Goal: Obtain resource: Download file/media

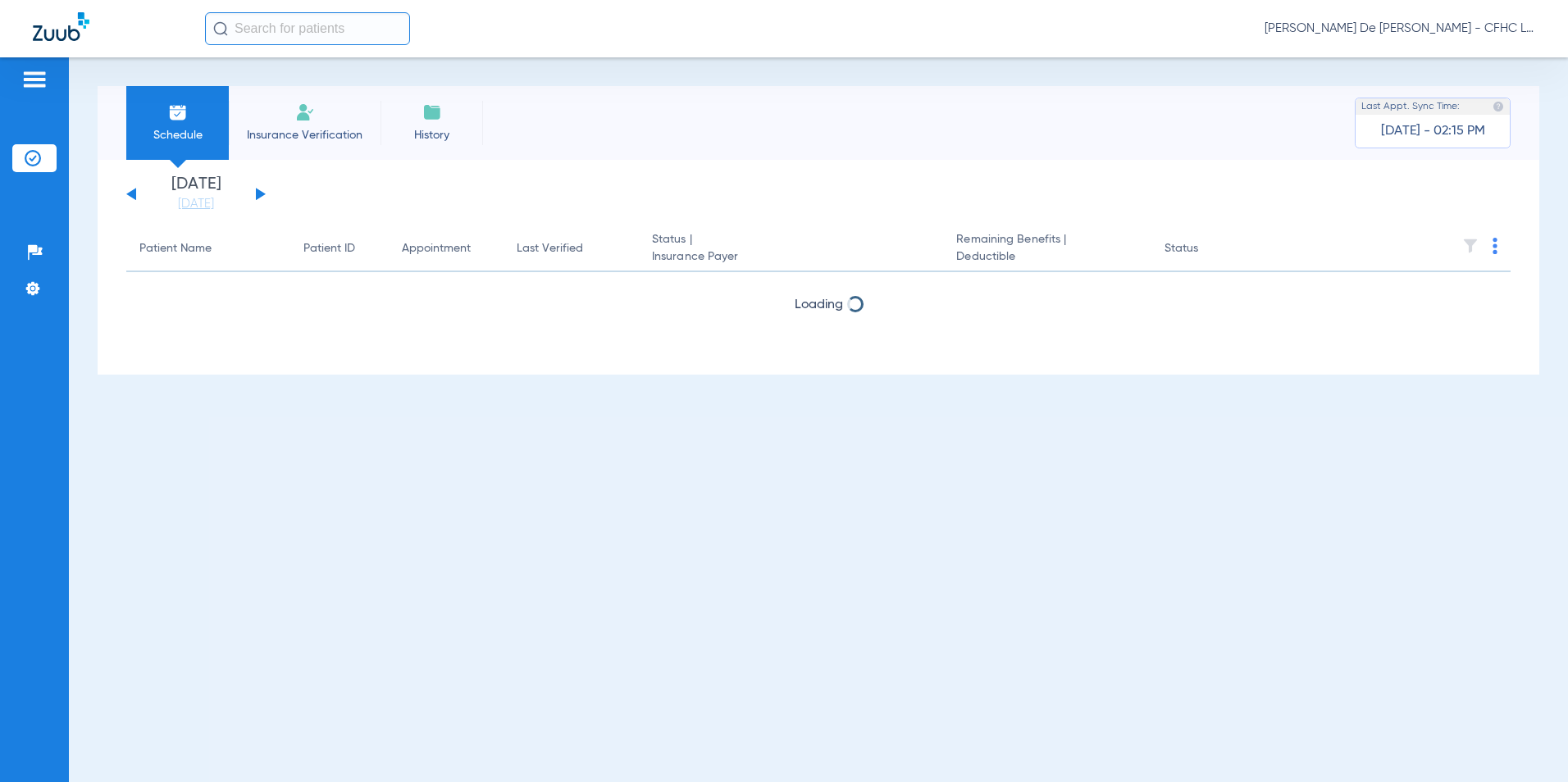
click at [253, 196] on div "Saturday 06-07-2025 Sunday 06-08-2025 Monday 06-09-2025 Tuesday 06-10-2025 Wedn…" at bounding box center [196, 194] width 139 height 36
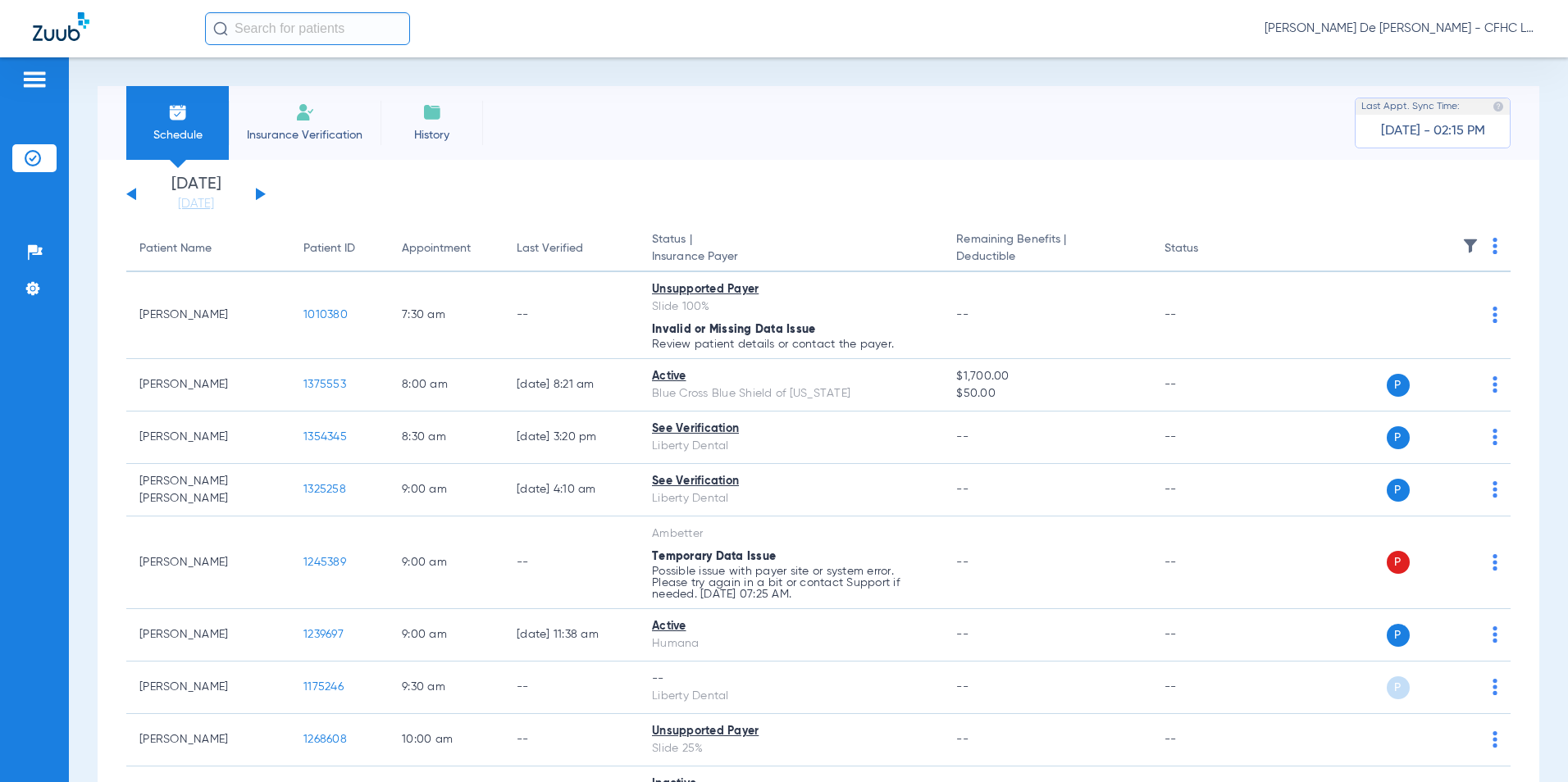
click at [258, 195] on button at bounding box center [260, 193] width 10 height 12
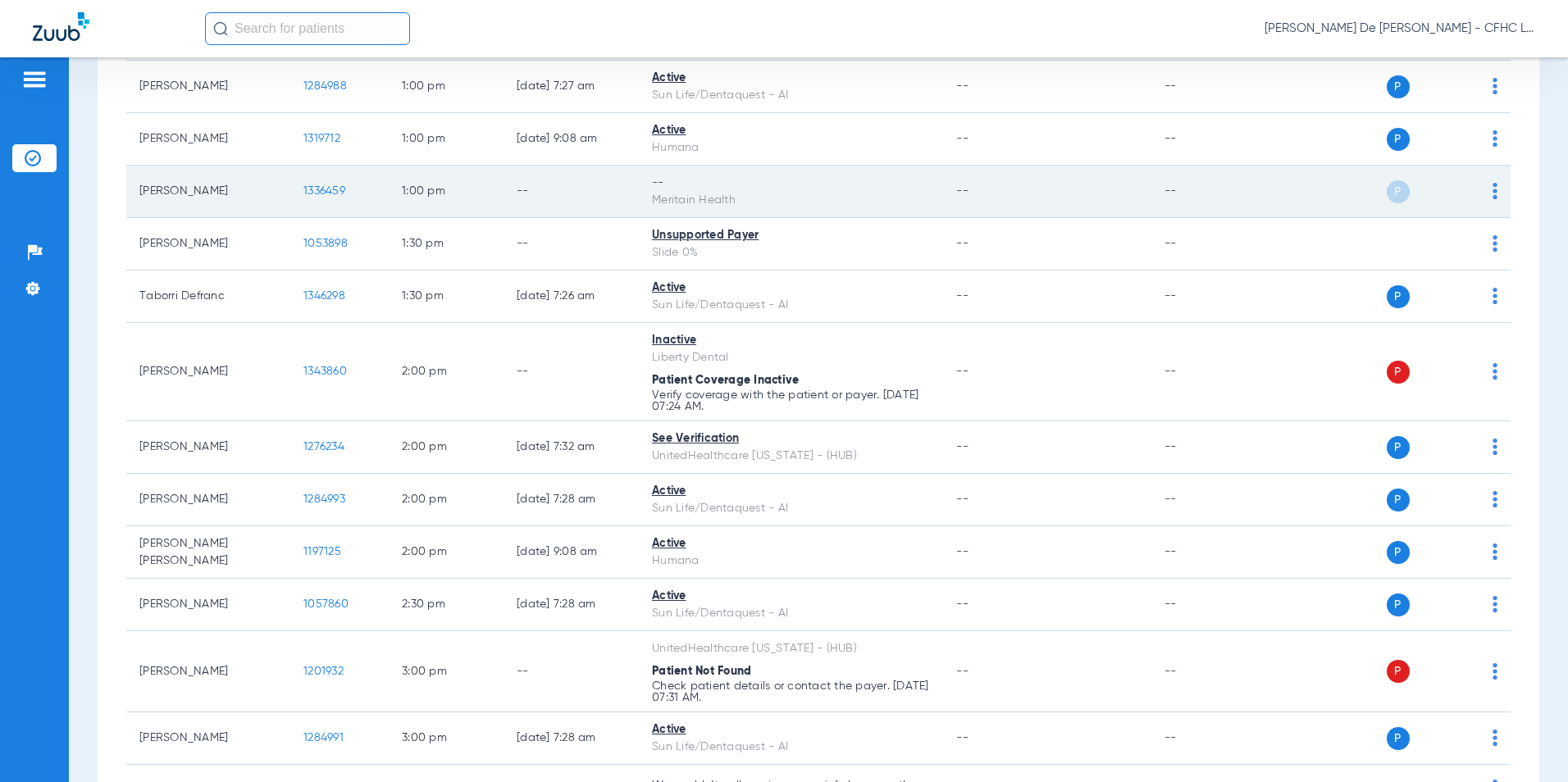
scroll to position [1149, 0]
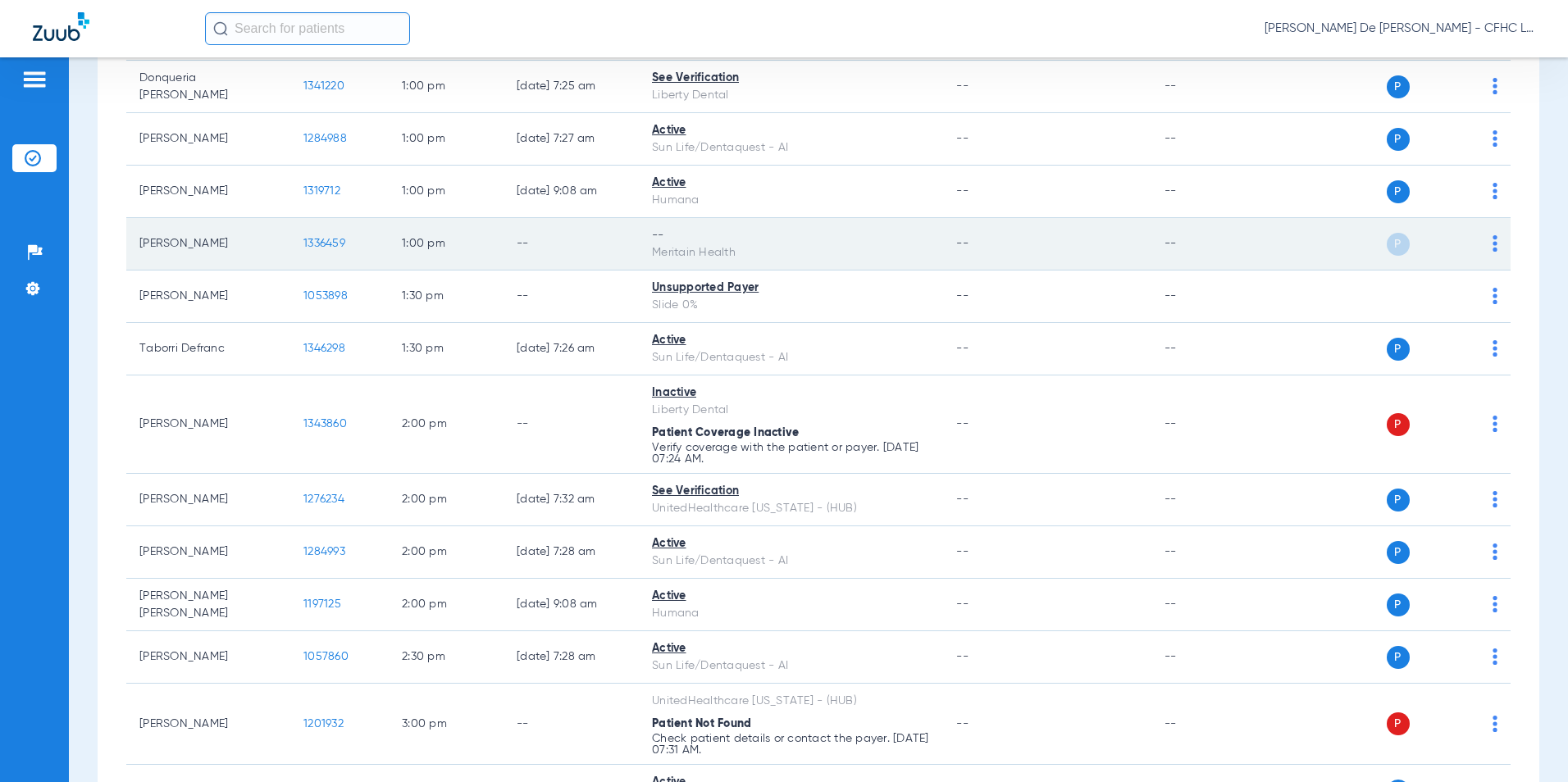
click at [673, 253] on div "Meritain Health" at bounding box center [790, 253] width 278 height 18
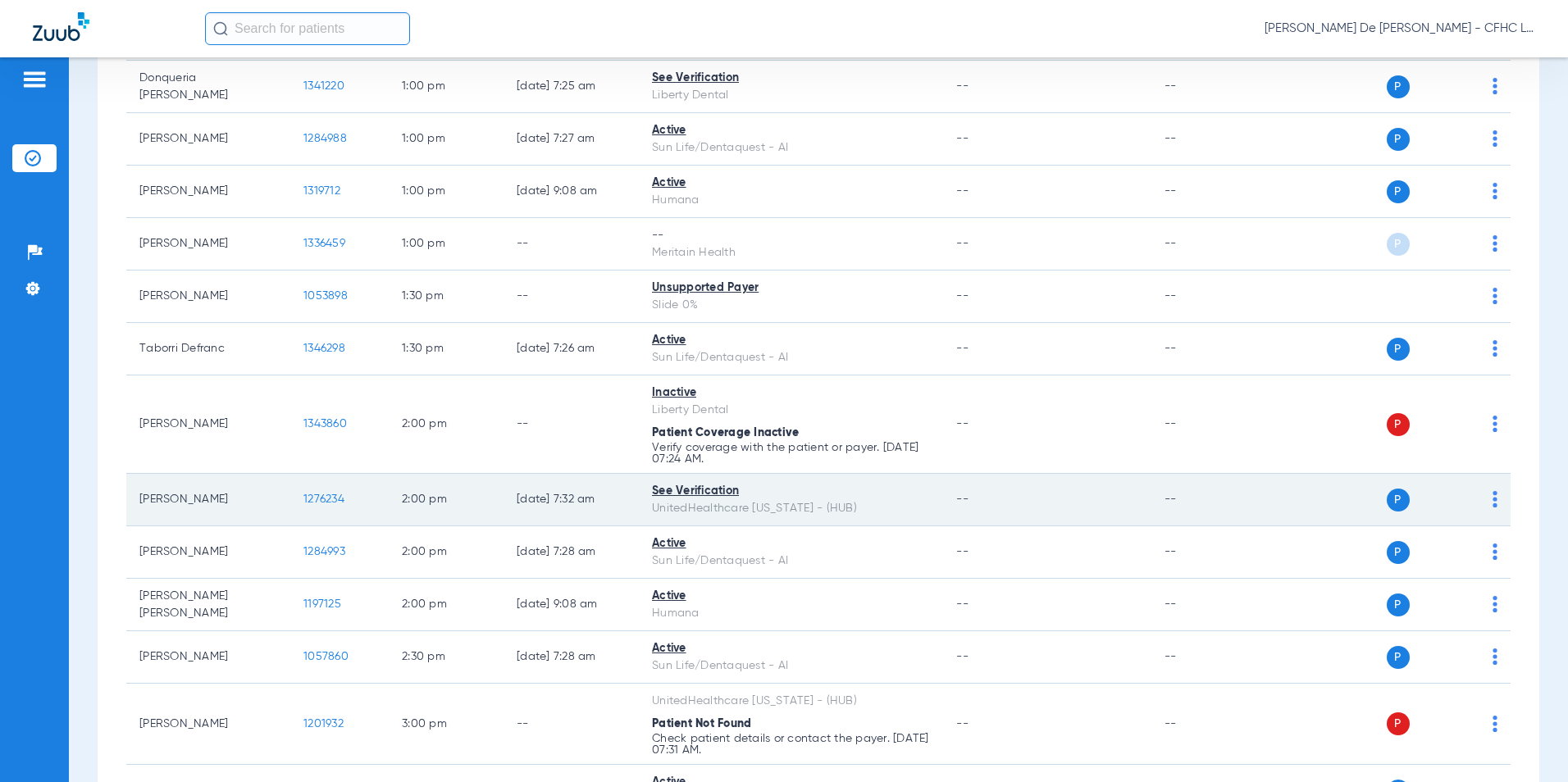
click at [324, 499] on span "1276234" at bounding box center [324, 499] width 41 height 11
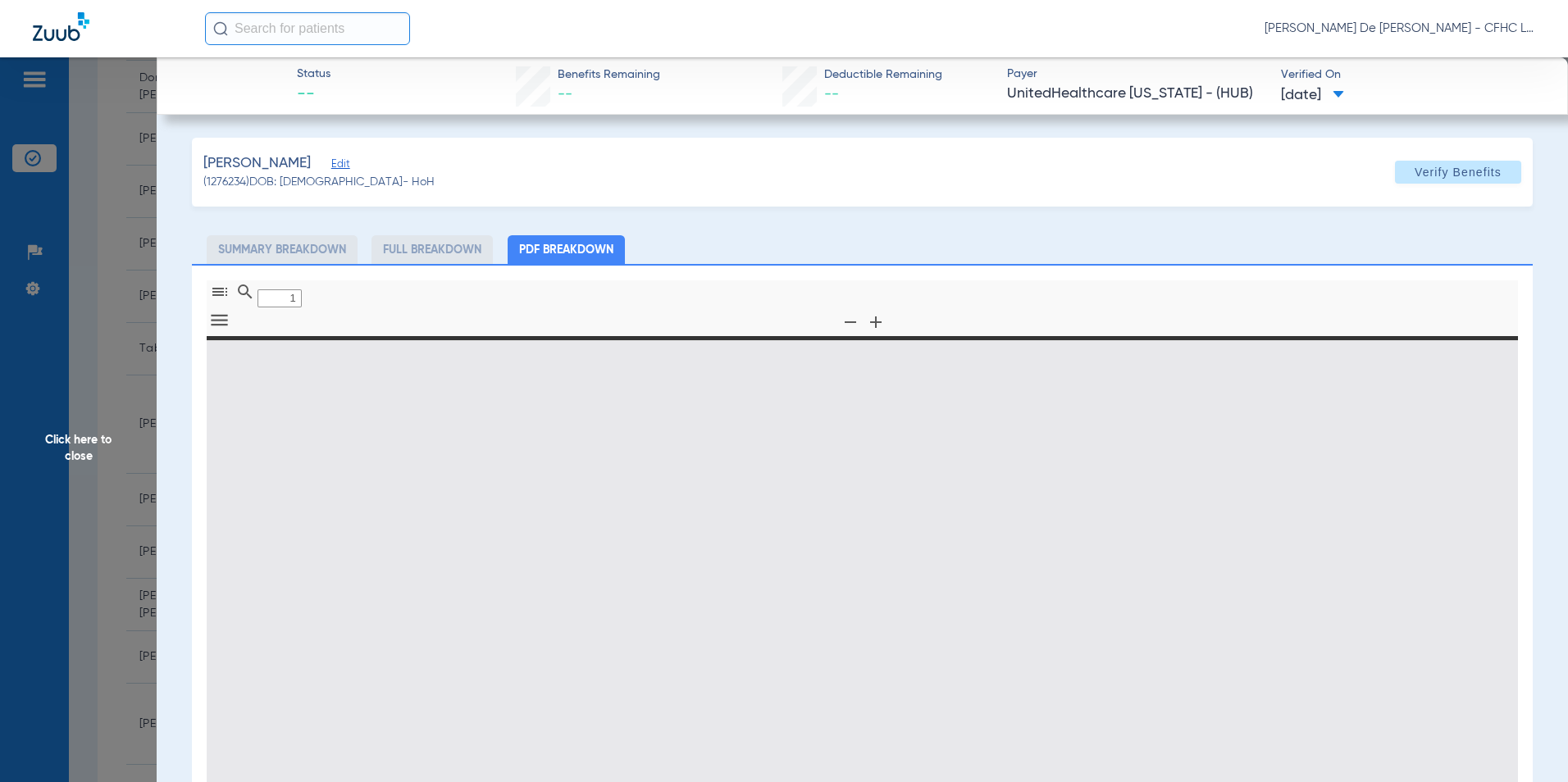
type input "0"
select select "page-width"
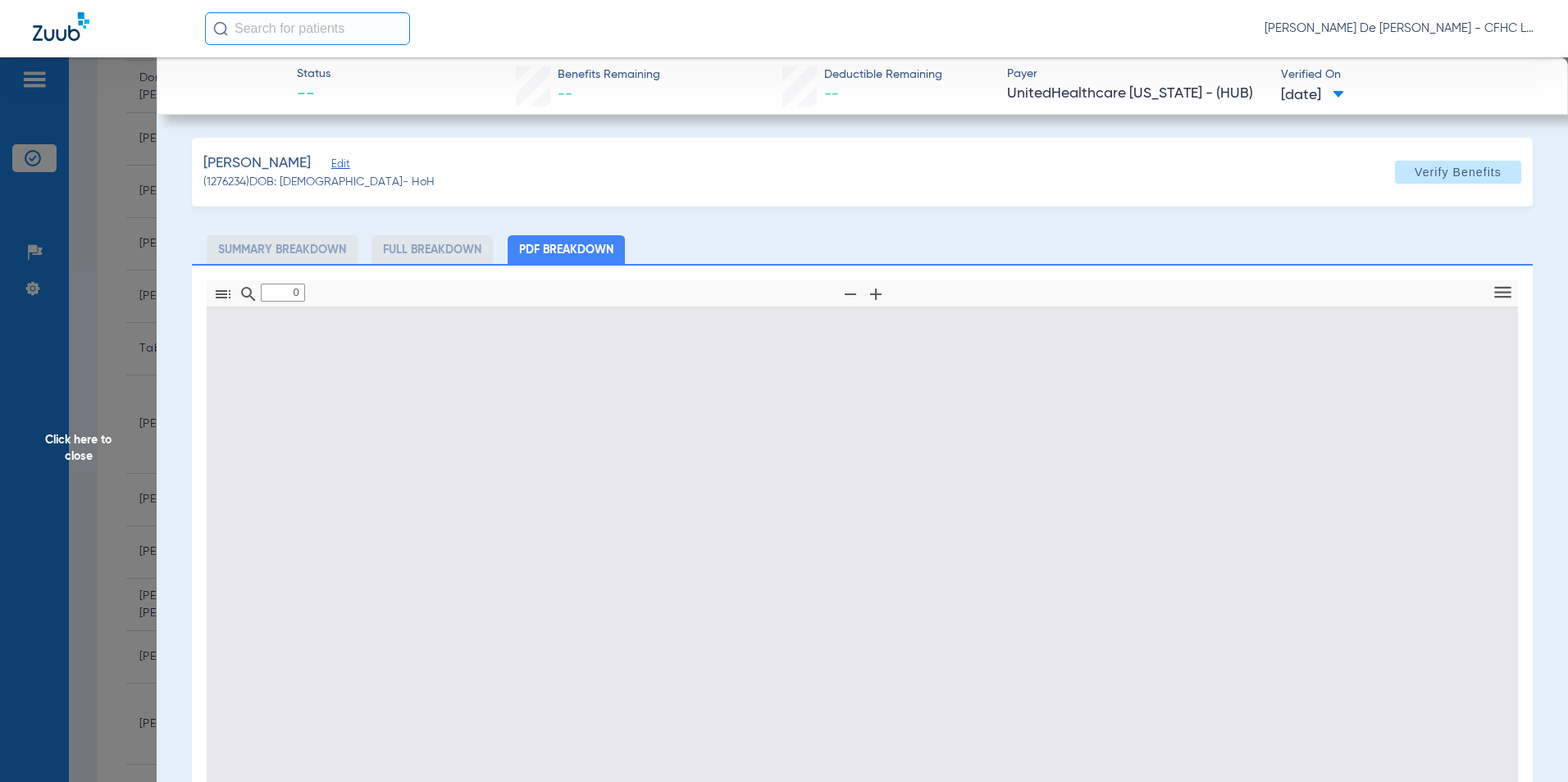
type input "1"
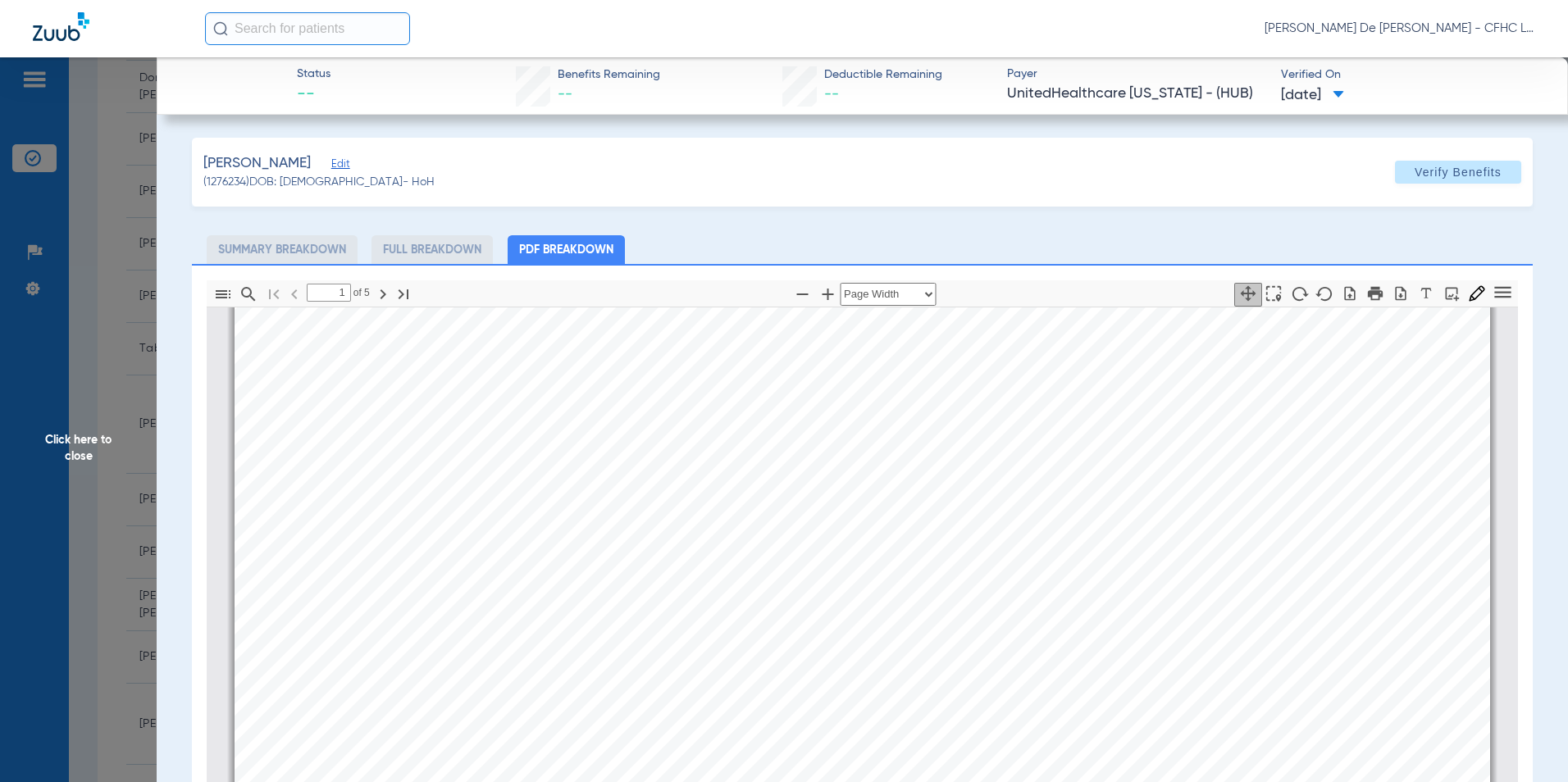
scroll to position [418, 0]
click at [1396, 295] on icon "button" at bounding box center [1402, 293] width 11 height 14
click at [116, 451] on span "Click here to close" at bounding box center [78, 448] width 157 height 782
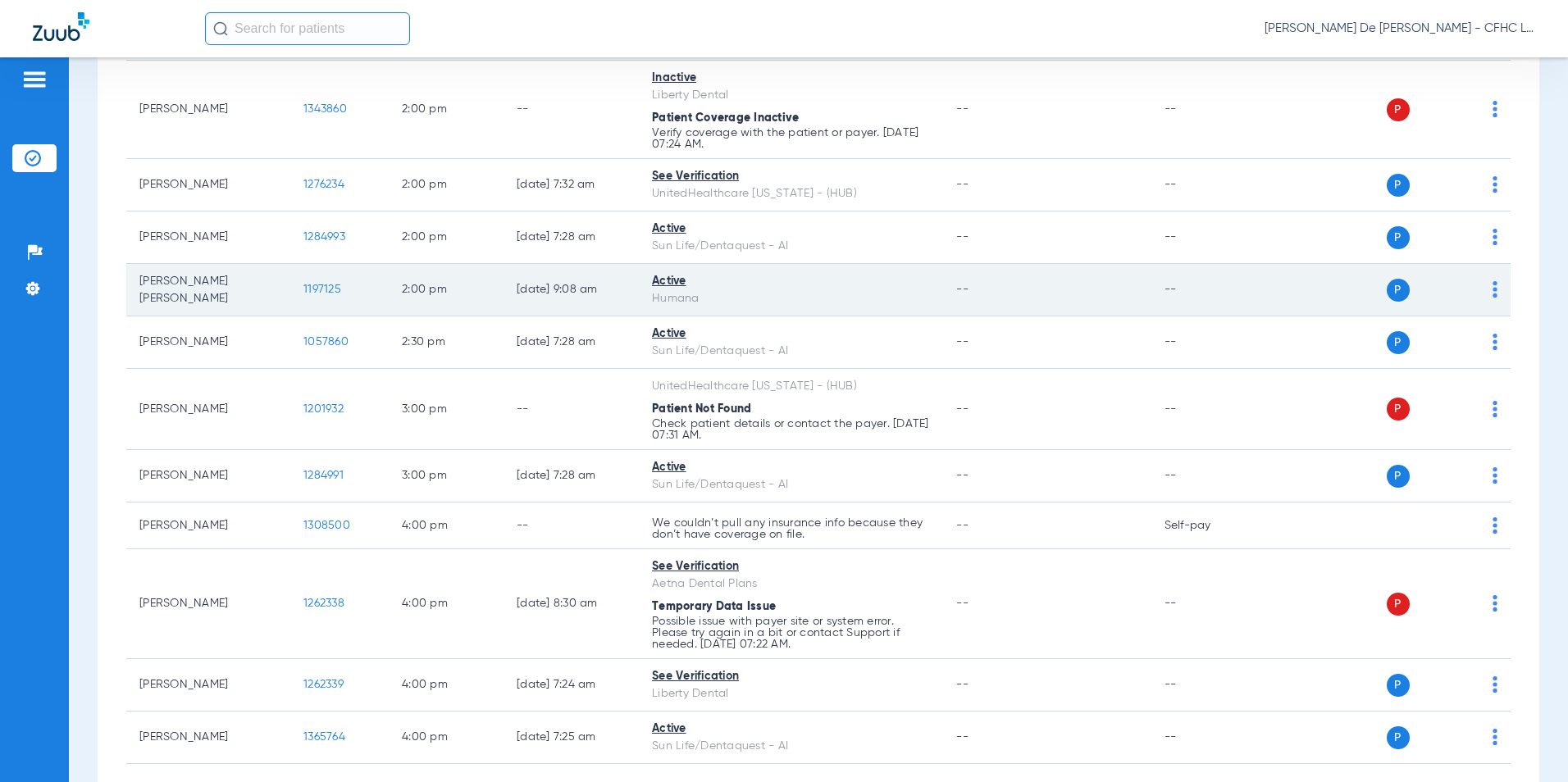
scroll to position [1476, 0]
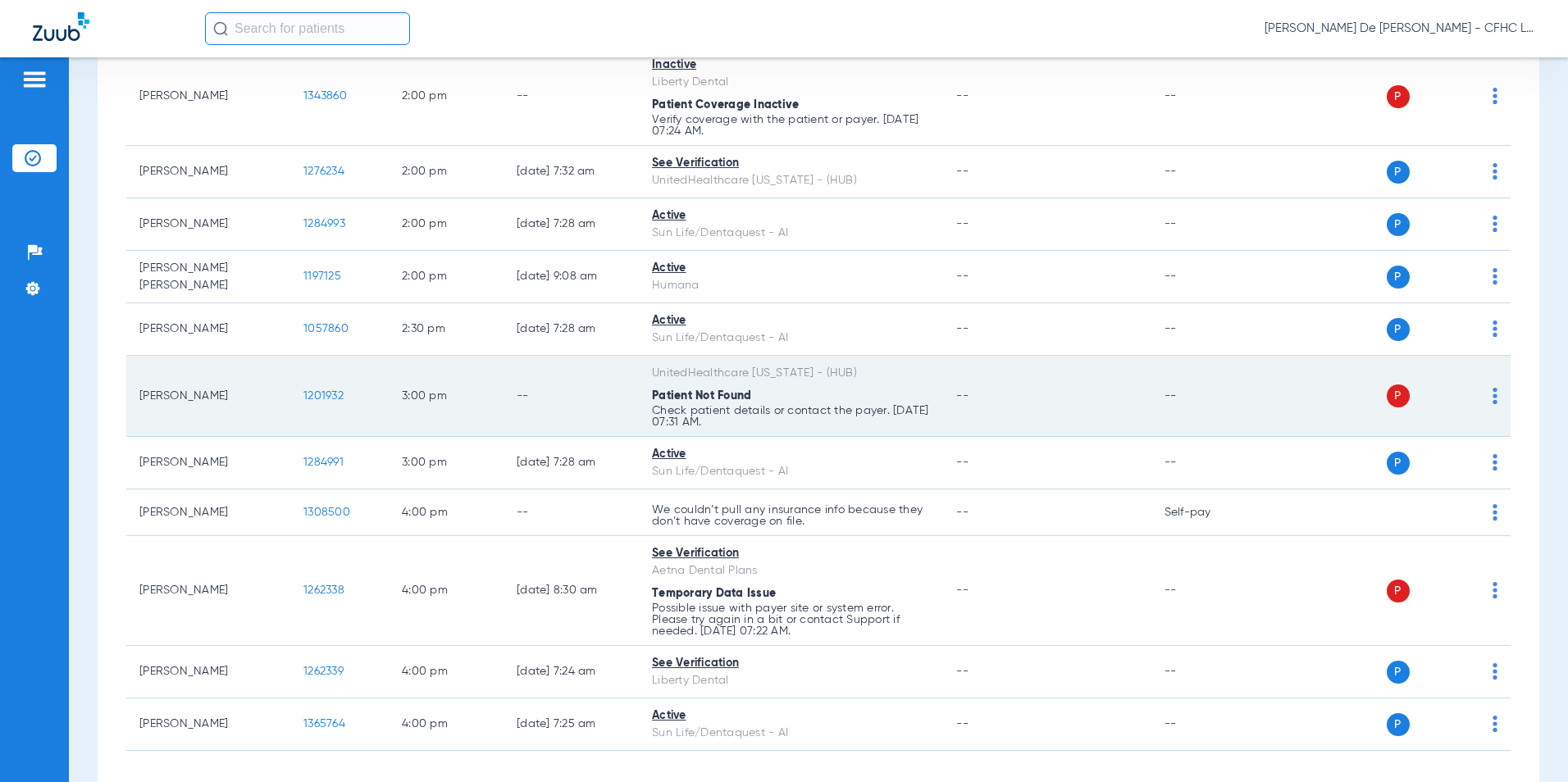
click at [326, 393] on span "1201932" at bounding box center [324, 396] width 41 height 11
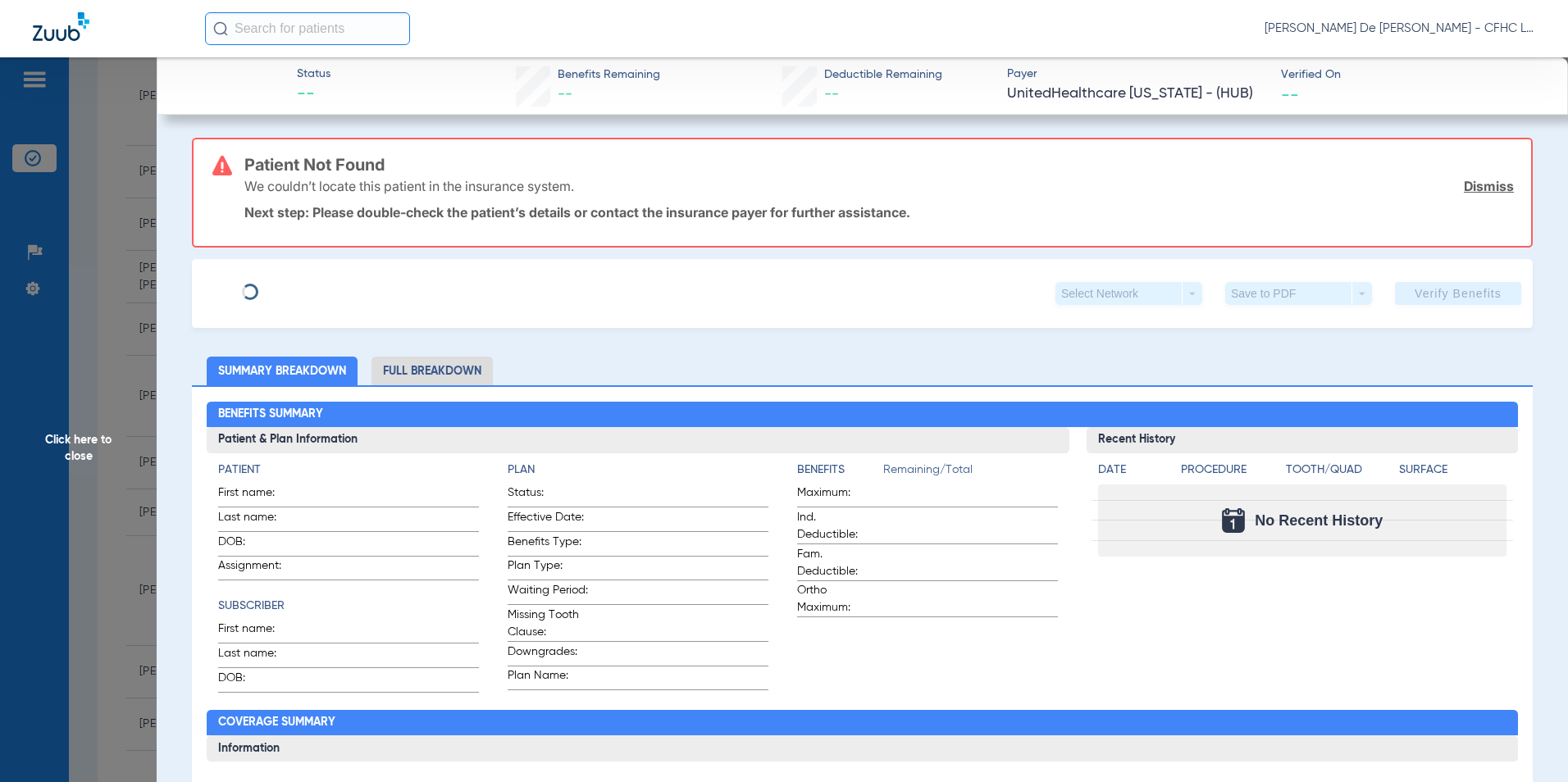
type input "KATHLEEN"
type input "NALL"
type input "07/06/1955"
type input "912336737"
type input "99999"
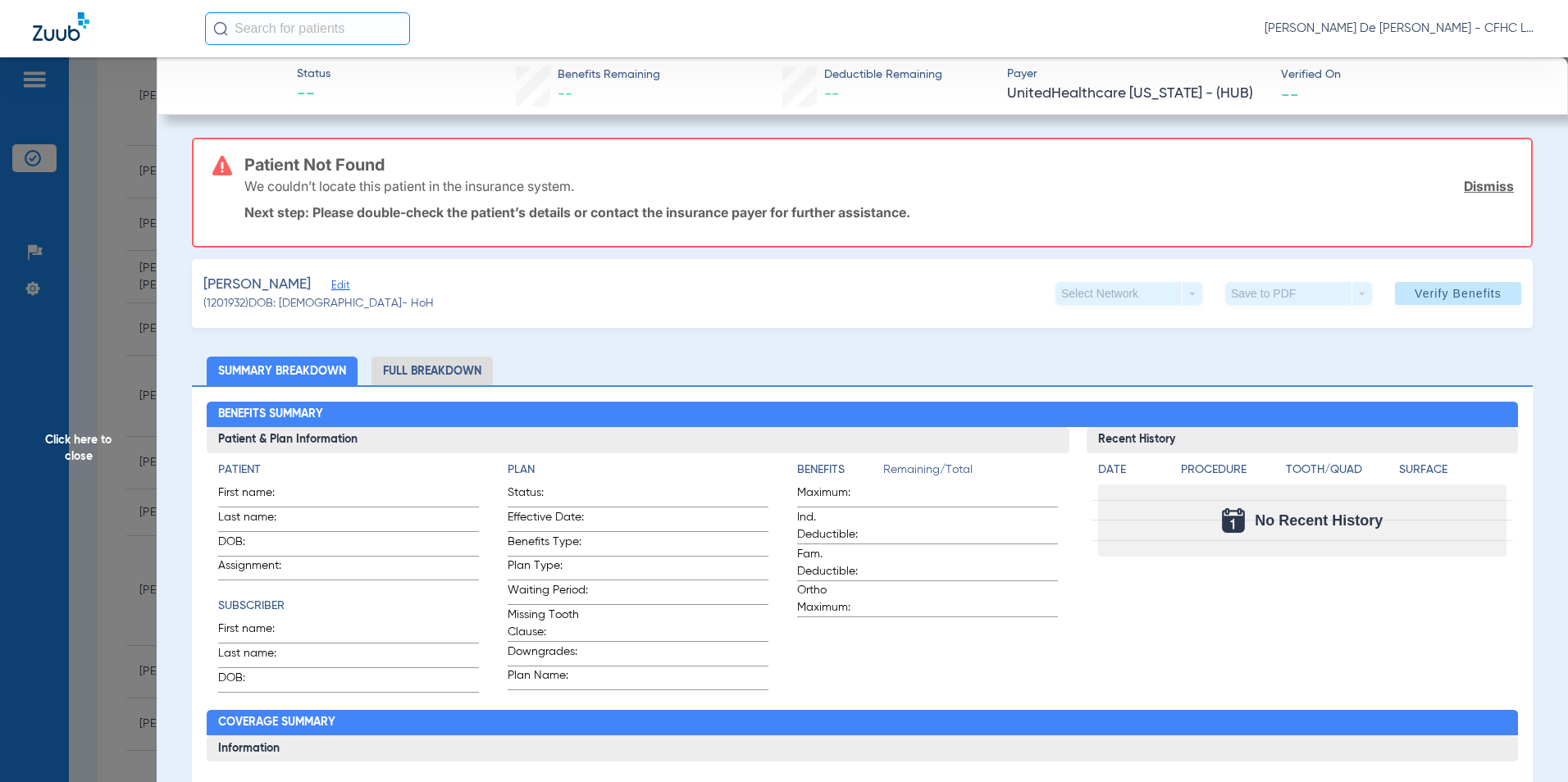
click at [341, 283] on span "Edit" at bounding box center [339, 287] width 15 height 16
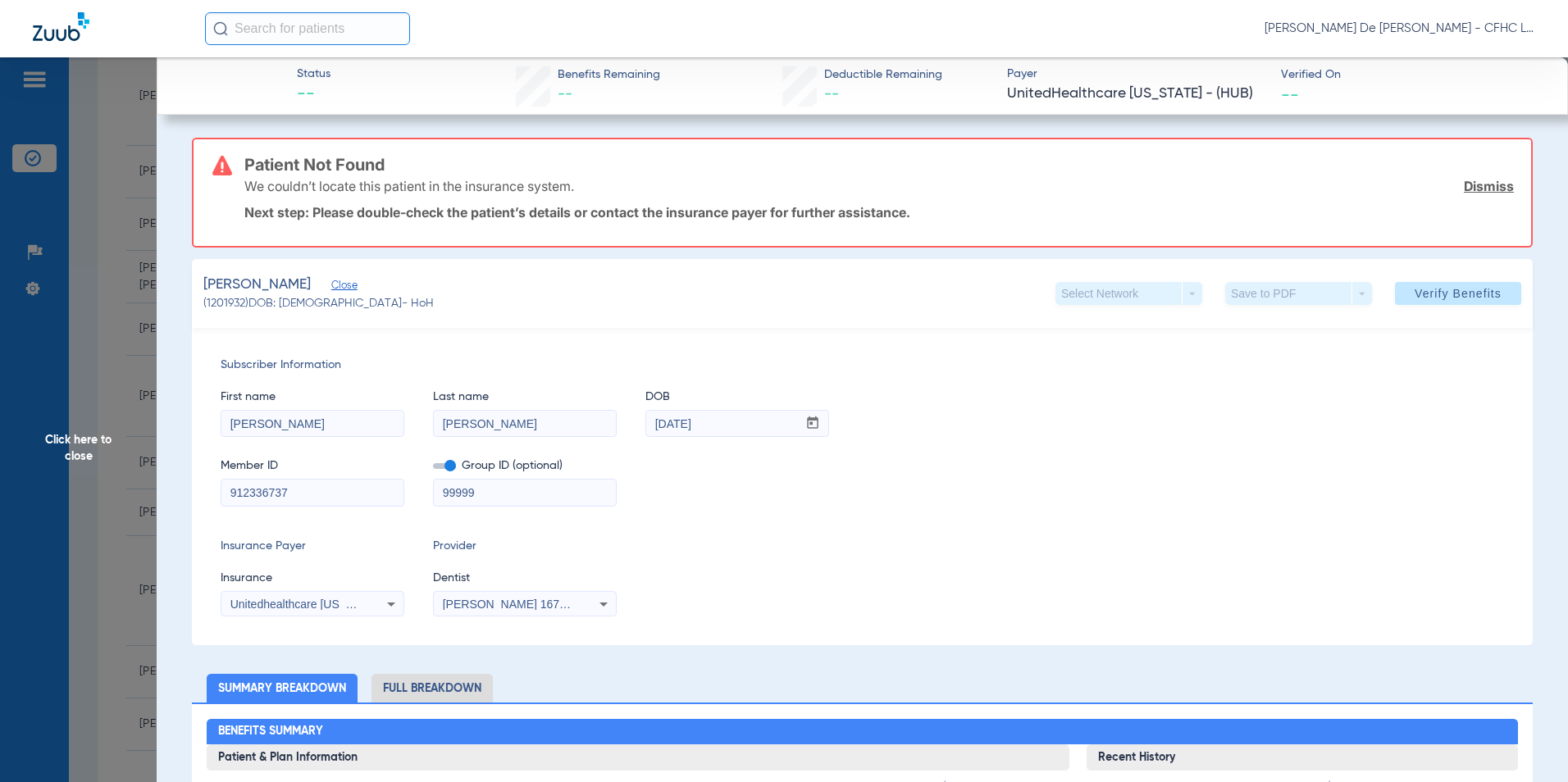
scroll to position [82, 0]
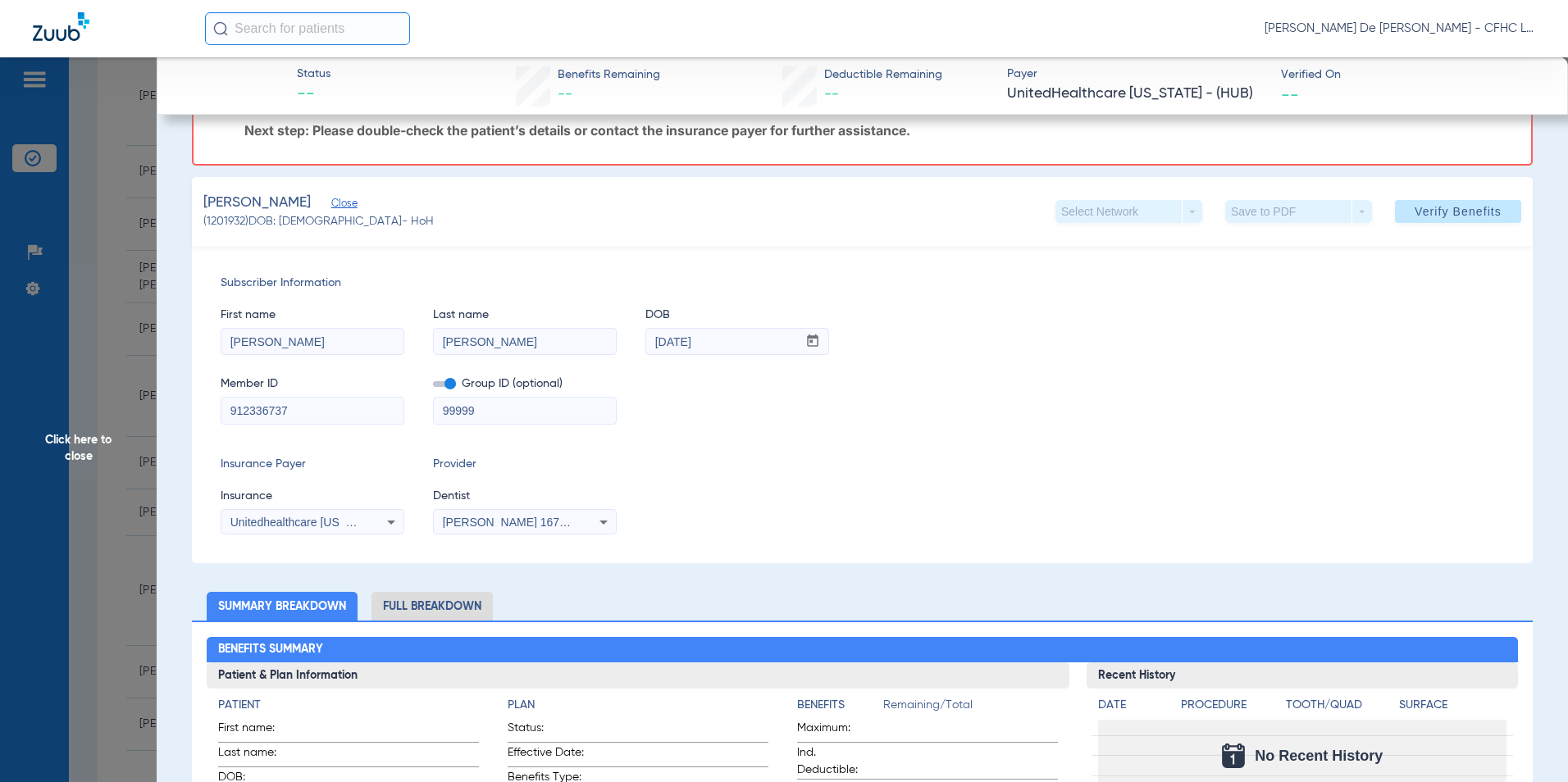
drag, startPoint x: 495, startPoint y: 409, endPoint x: 351, endPoint y: 415, distance: 144.1
click at [346, 416] on div "Member ID 912336737 Group ID (optional) 99999" at bounding box center [862, 392] width 1284 height 63
click at [376, 532] on mat-select "Unitedhealthcare Florida - (Hub)" at bounding box center [312, 523] width 184 height 26
click at [376, 528] on div "Unitedhealthcare Florida - (Hub)" at bounding box center [312, 522] width 182 height 19
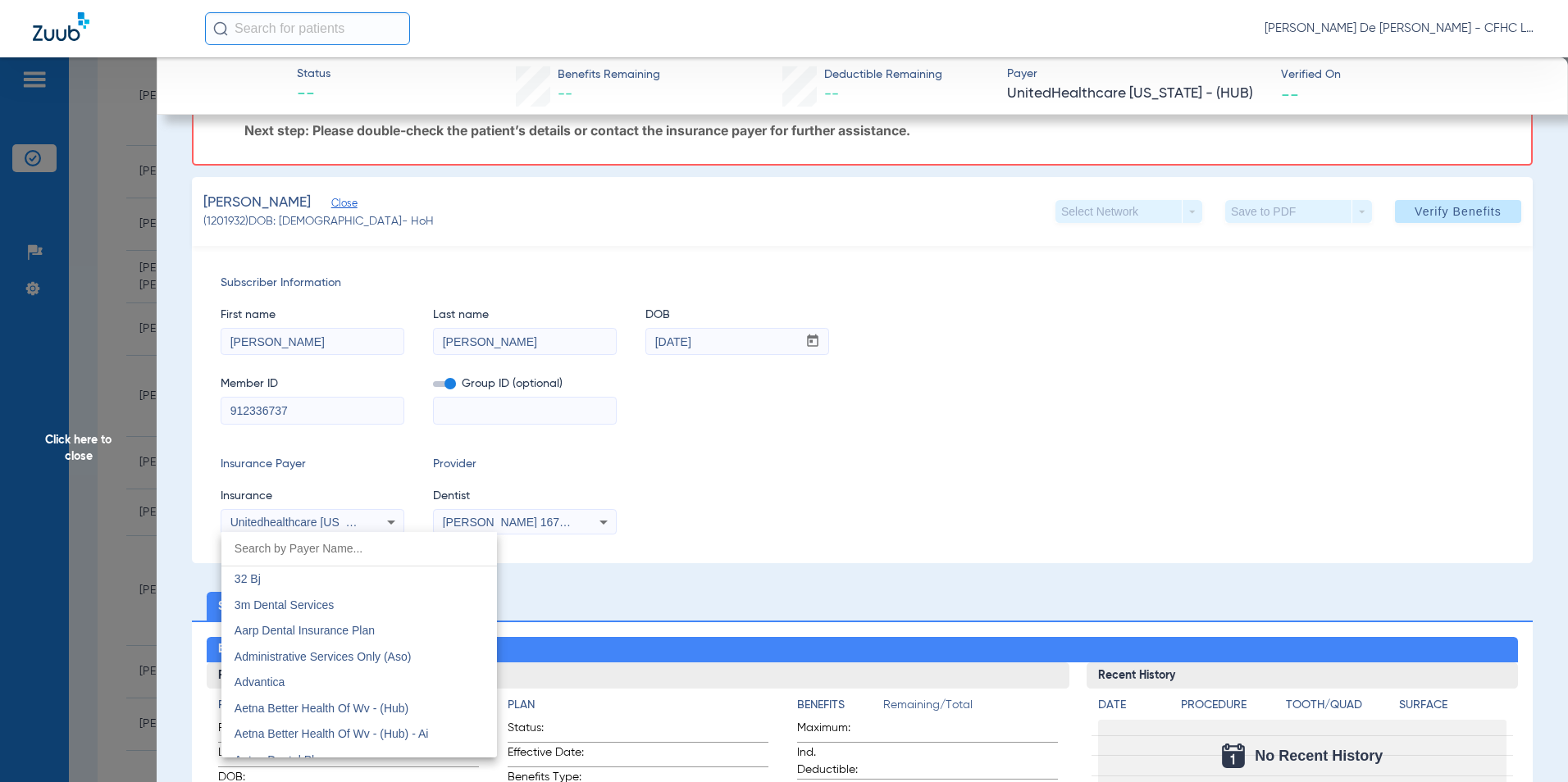
scroll to position [10478, 0]
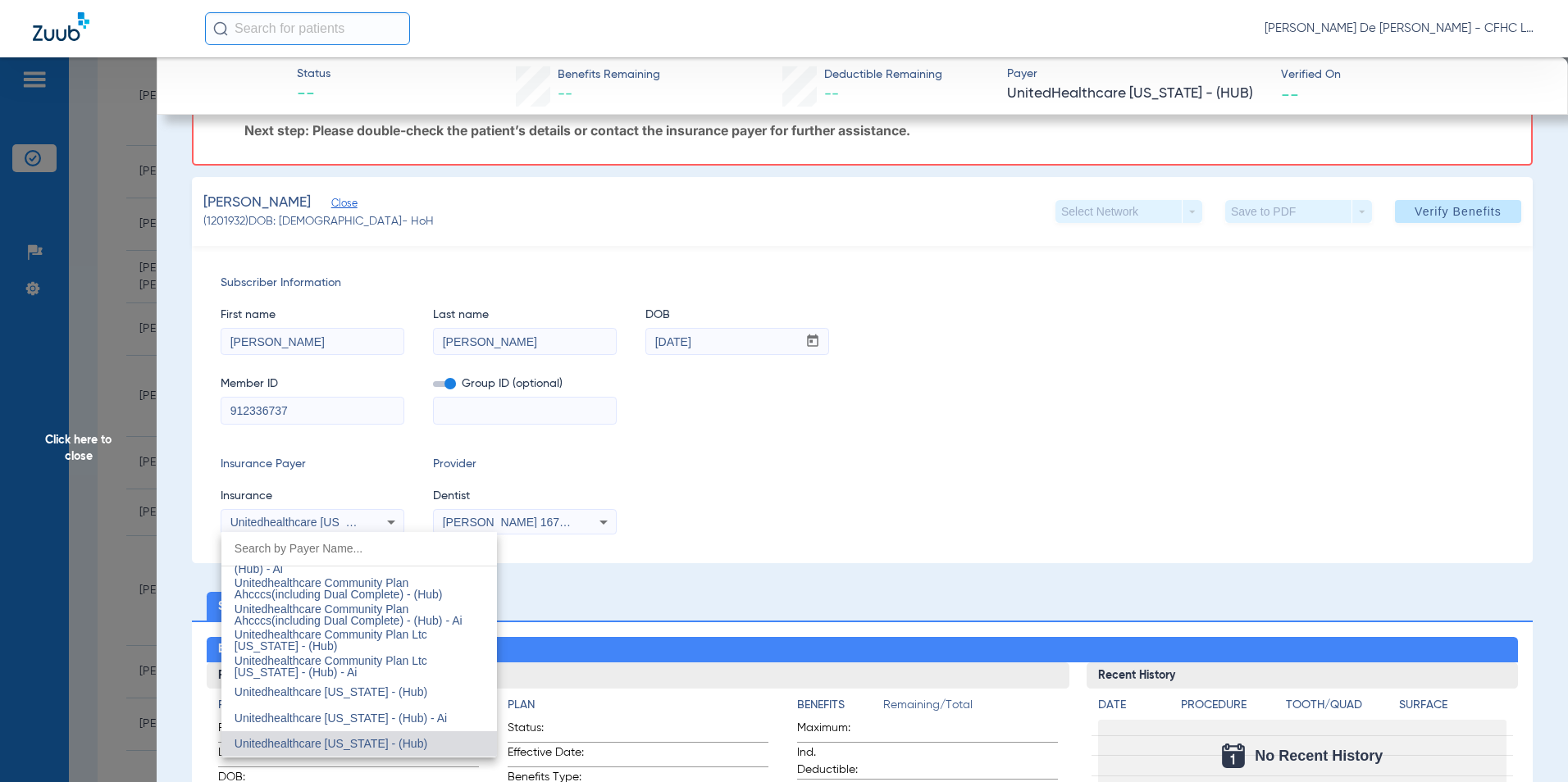
click at [1432, 216] on div at bounding box center [784, 391] width 1568 height 782
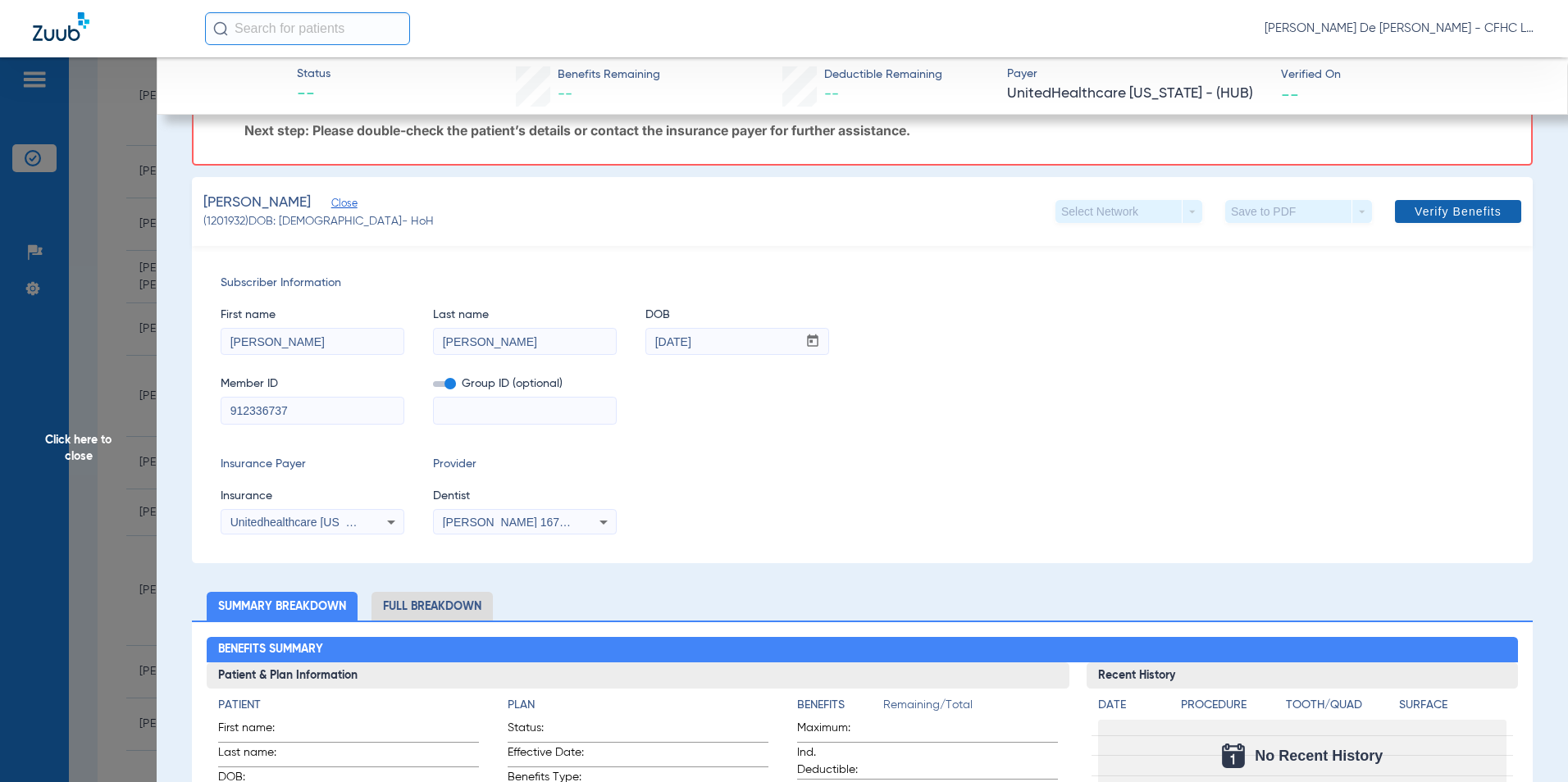
click at [1432, 208] on span "Verify Benefits" at bounding box center [1458, 211] width 87 height 13
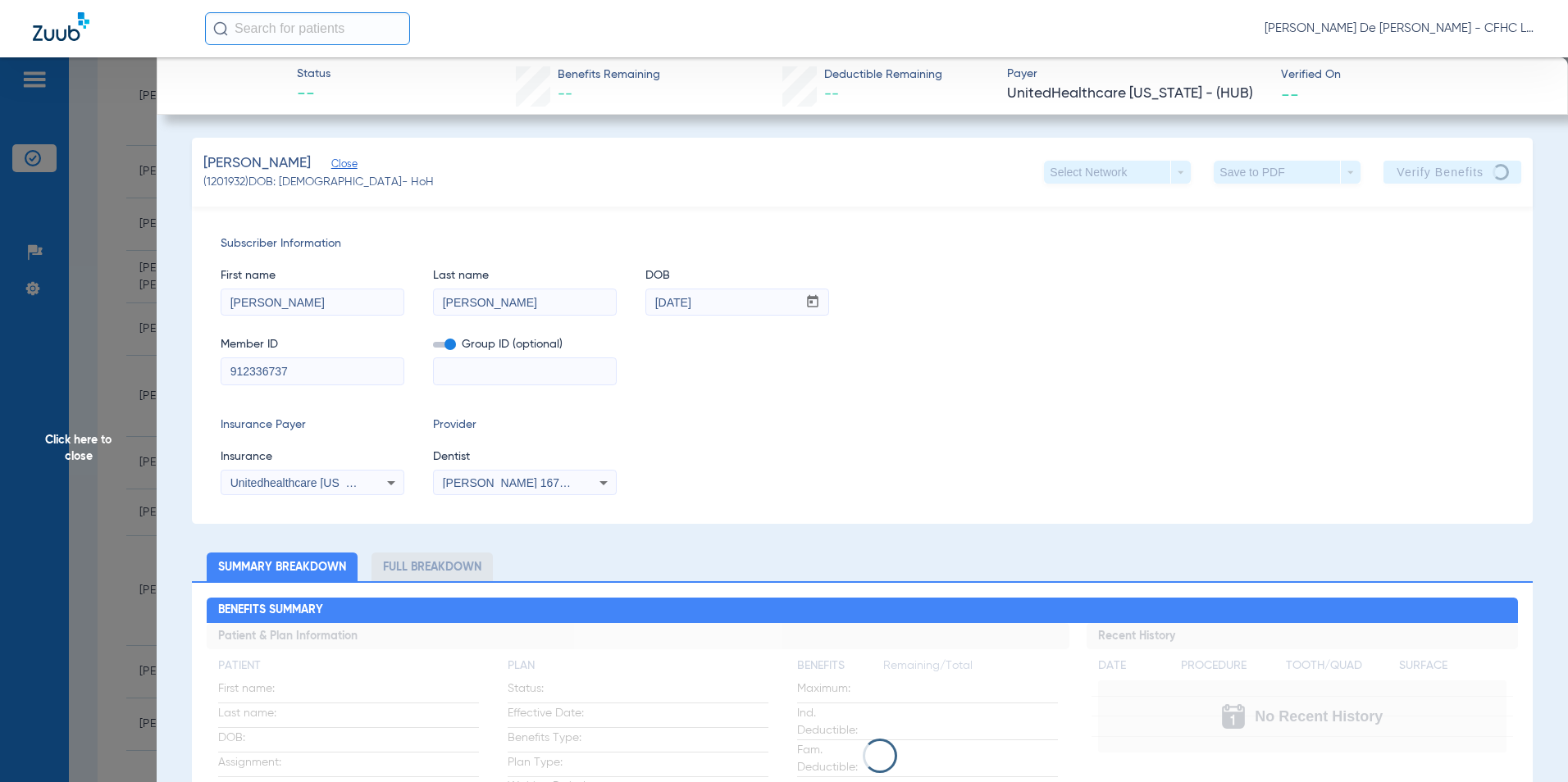
drag, startPoint x: 85, startPoint y: 438, endPoint x: 81, endPoint y: 430, distance: 8.9
click at [85, 435] on span "Click here to close" at bounding box center [78, 448] width 157 height 782
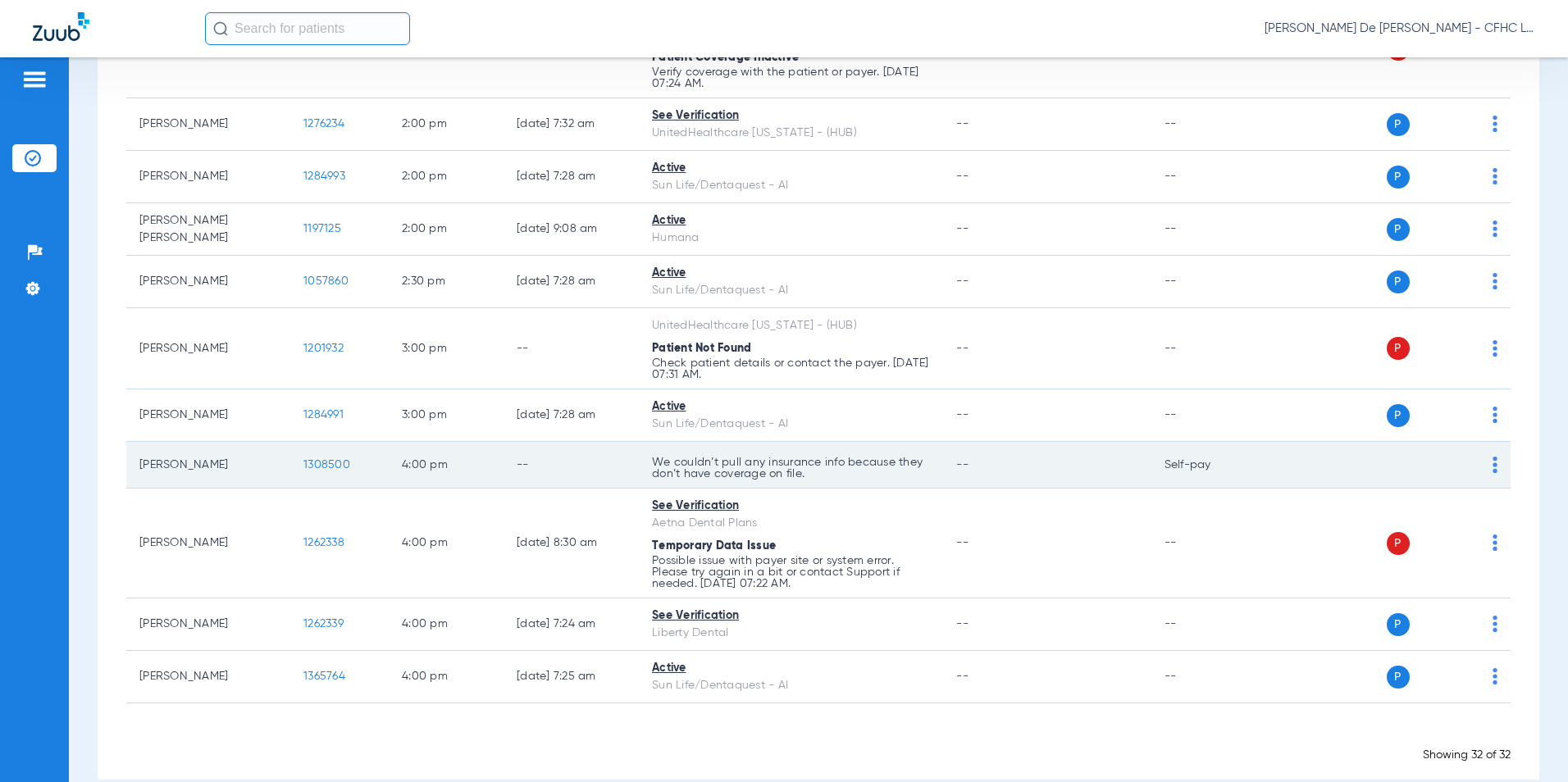
scroll to position [1550, 0]
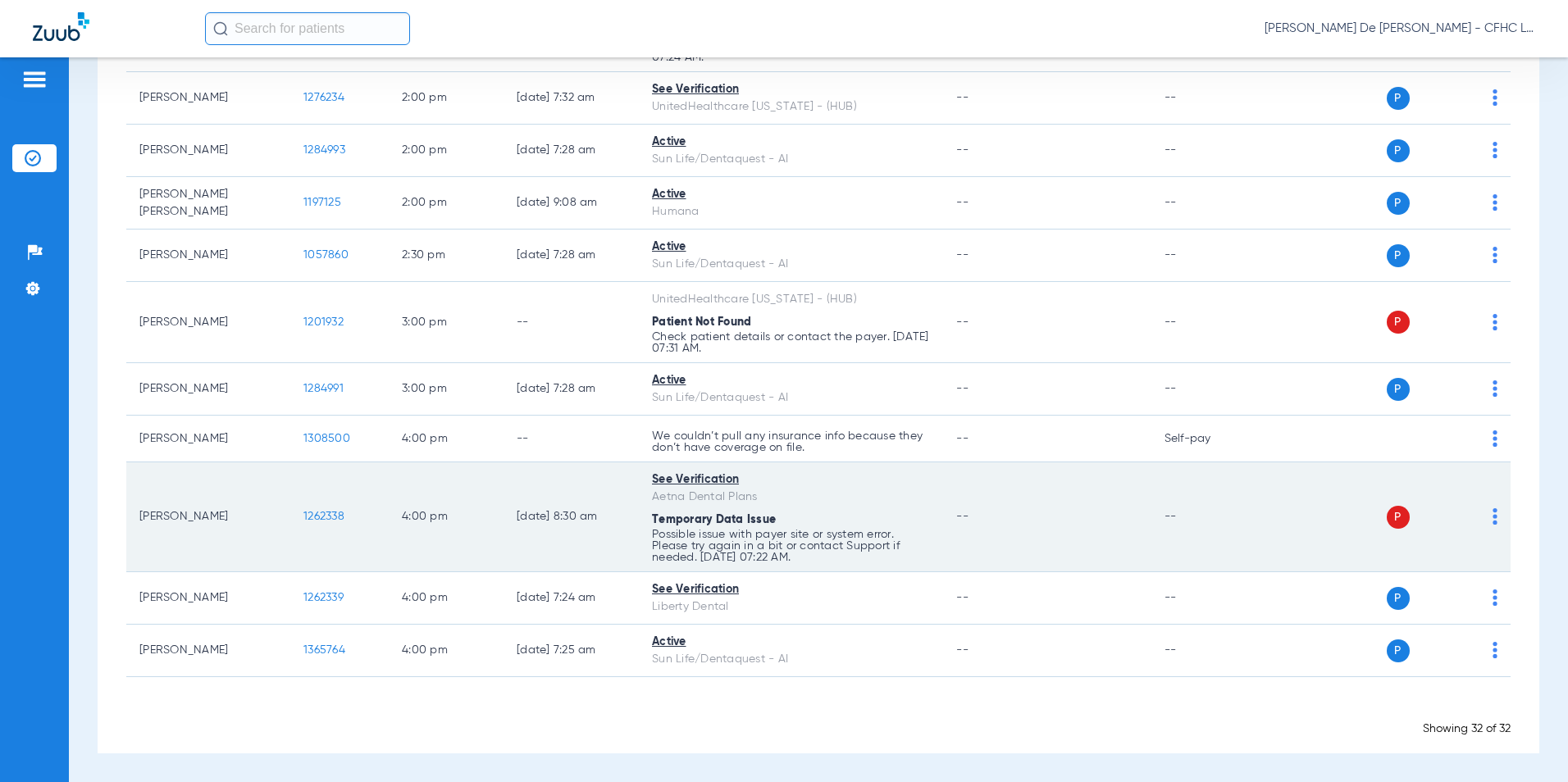
click at [317, 513] on span "1262338" at bounding box center [324, 516] width 41 height 11
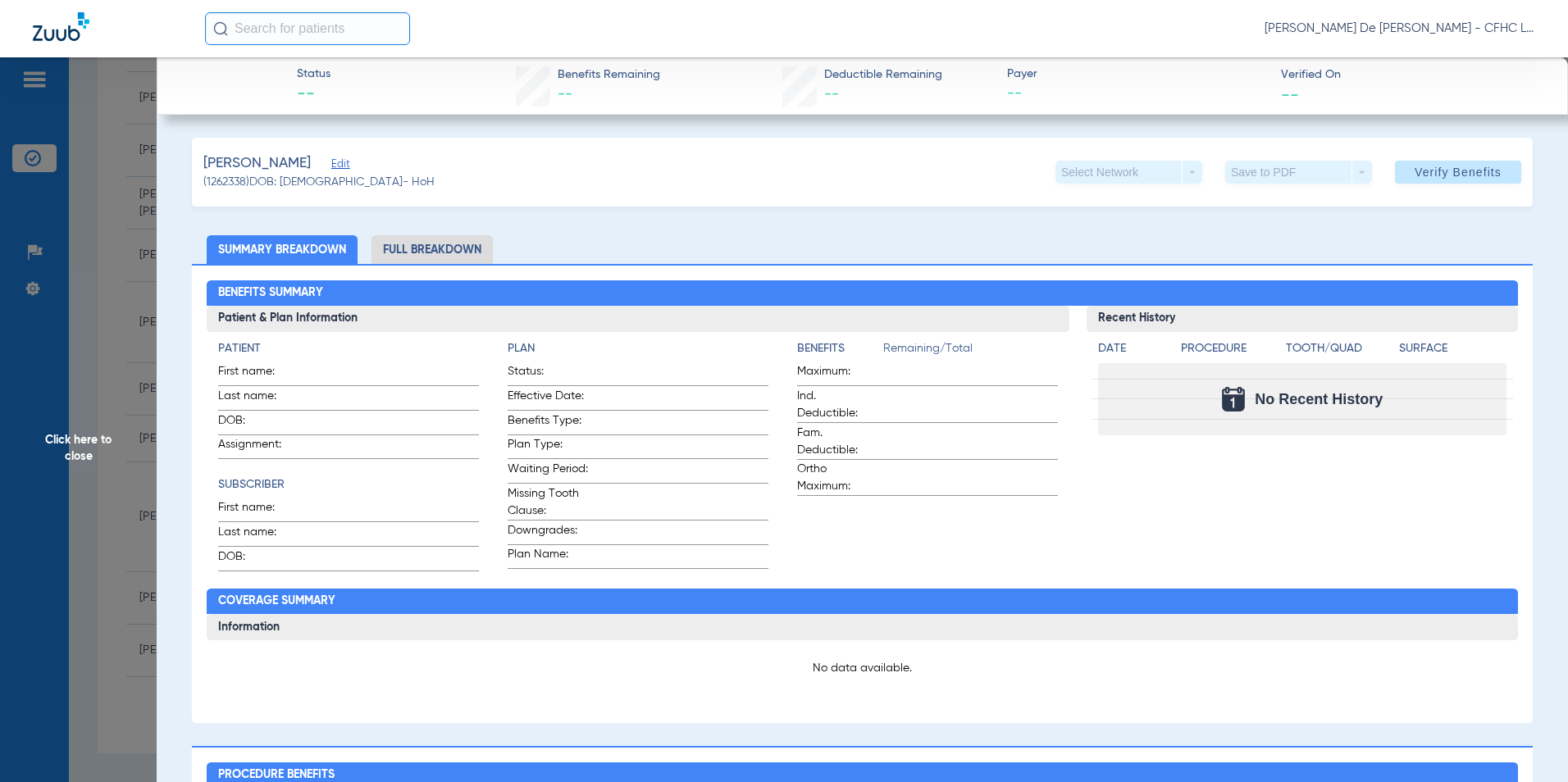
click at [346, 165] on span "Edit" at bounding box center [339, 165] width 15 height 16
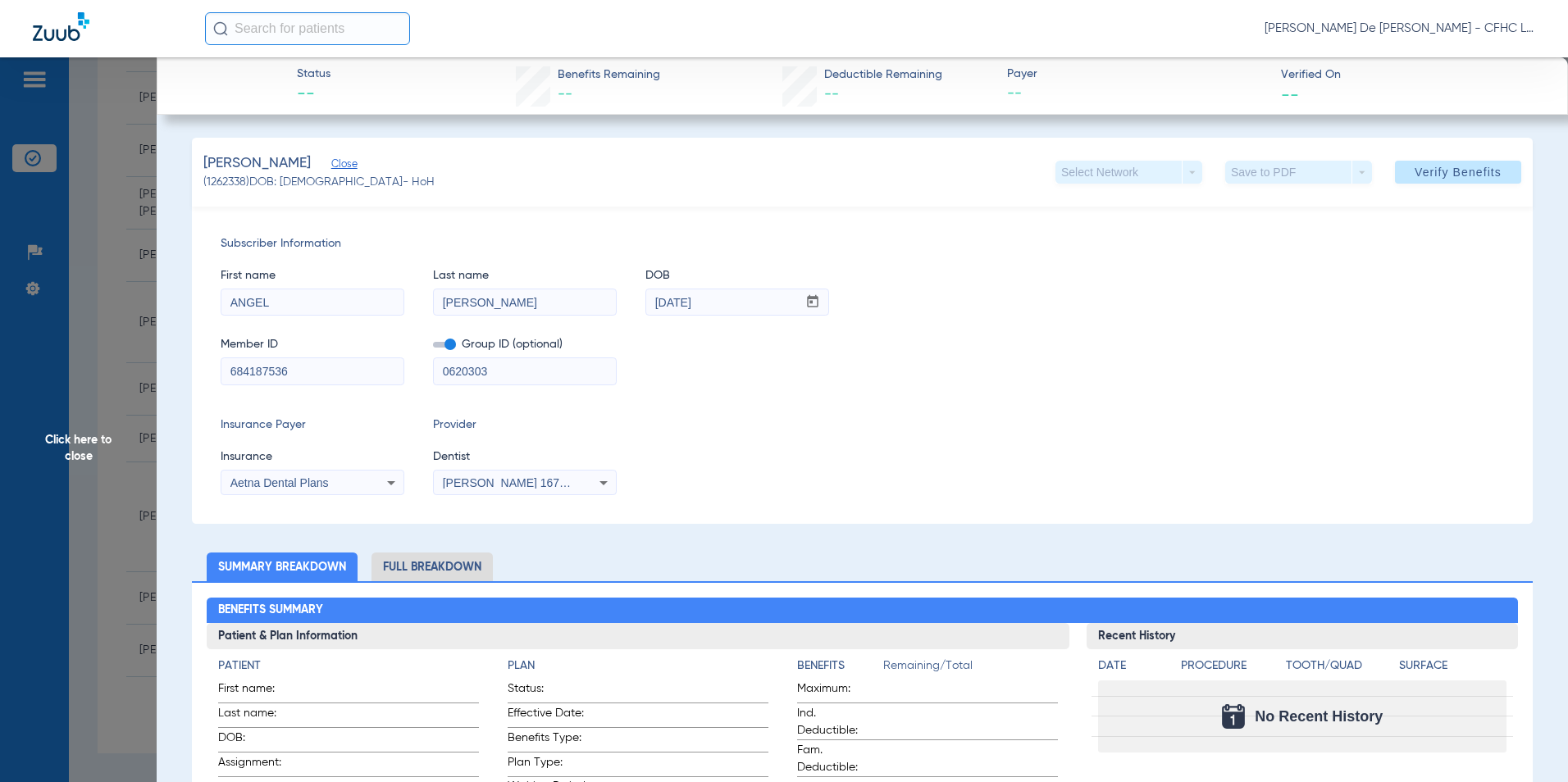
drag, startPoint x: 519, startPoint y: 371, endPoint x: 258, endPoint y: 378, distance: 261.1
click at [248, 380] on div "Member ID 684187536 Group ID (optional) 0620303" at bounding box center [862, 353] width 1284 height 63
click at [1398, 174] on span at bounding box center [1458, 172] width 127 height 40
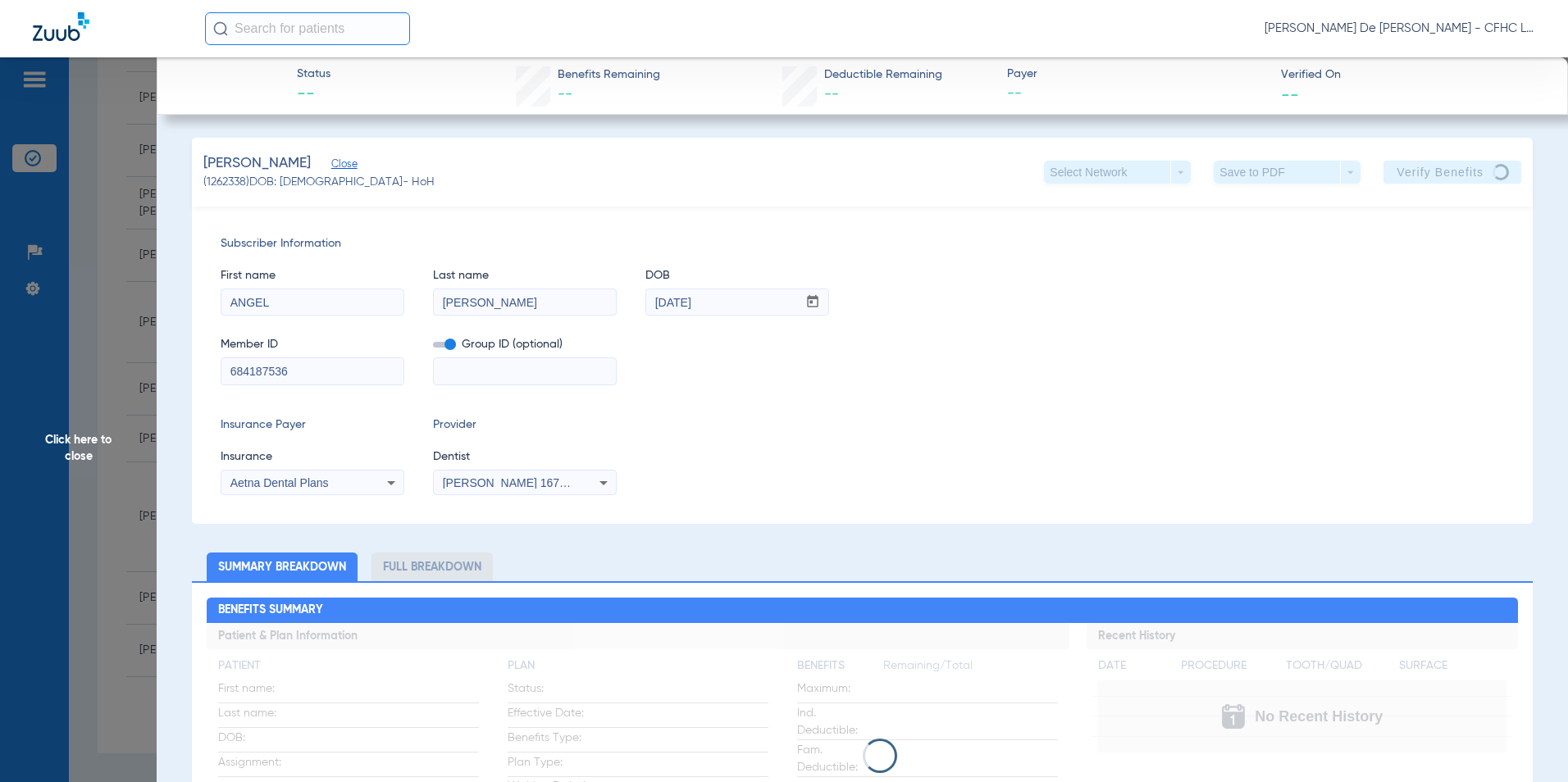
click at [105, 442] on span "Click here to close" at bounding box center [78, 448] width 157 height 782
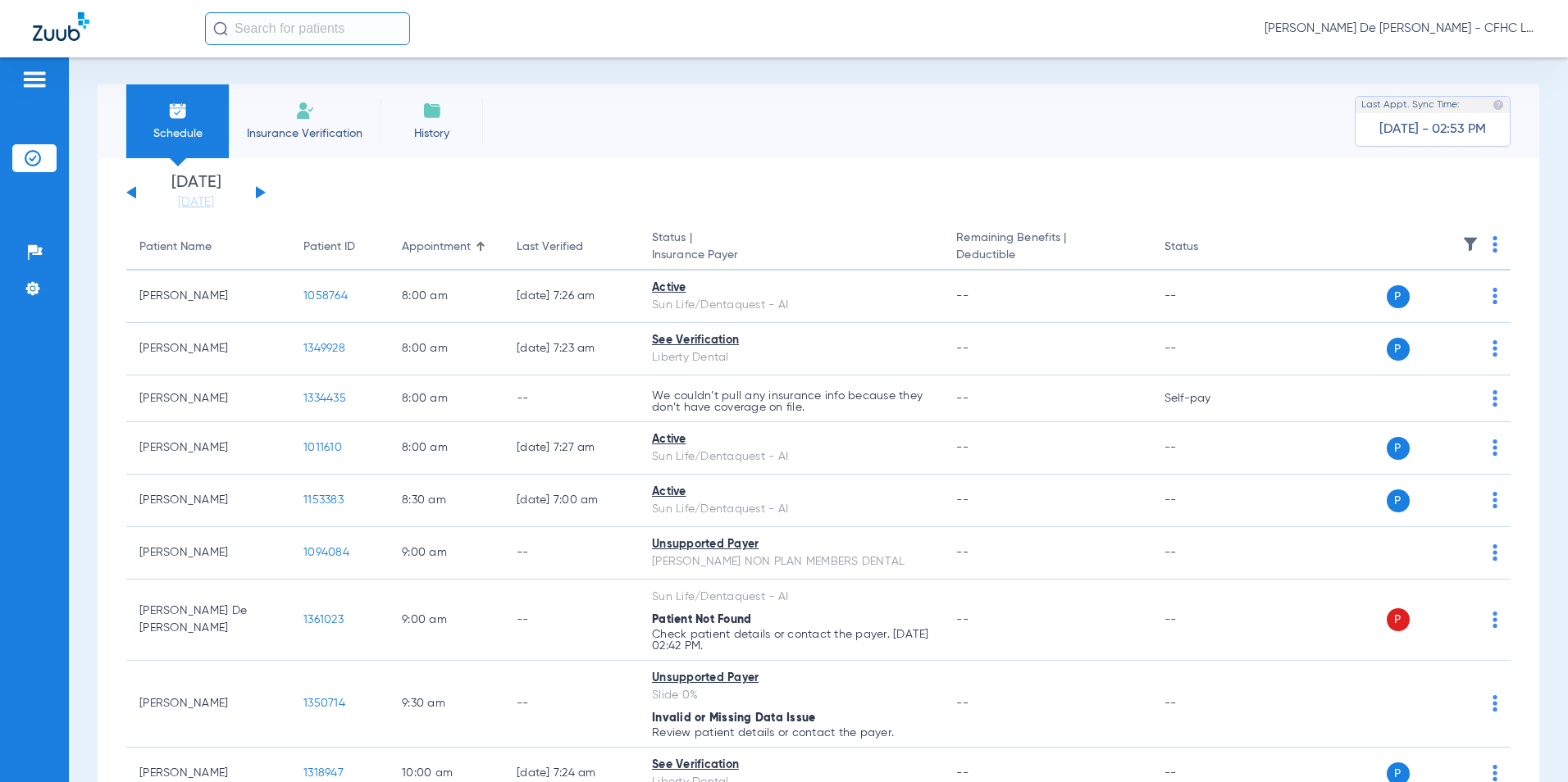
scroll to position [0, 0]
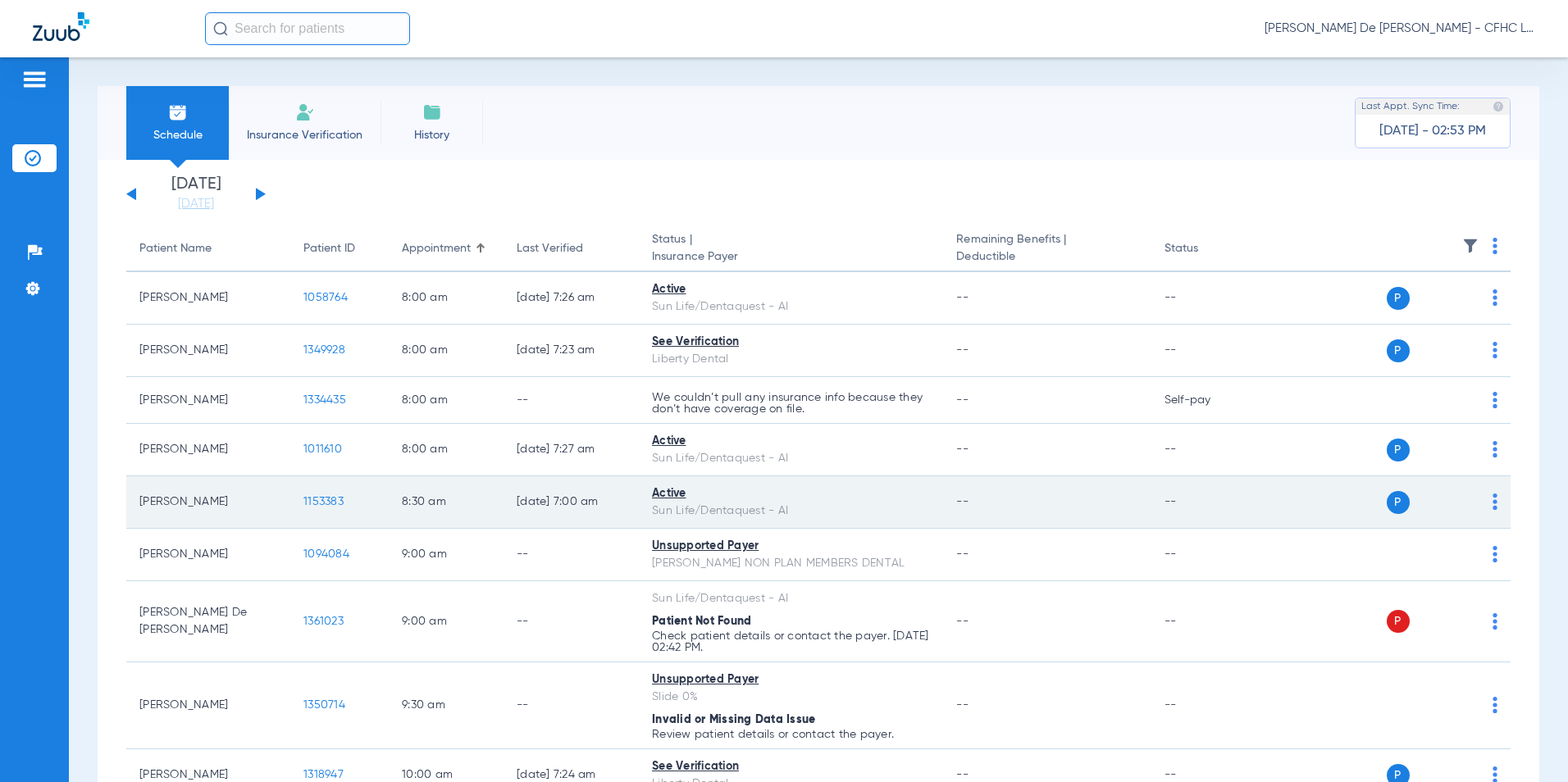
click at [320, 503] on span "1153383" at bounding box center [324, 501] width 41 height 11
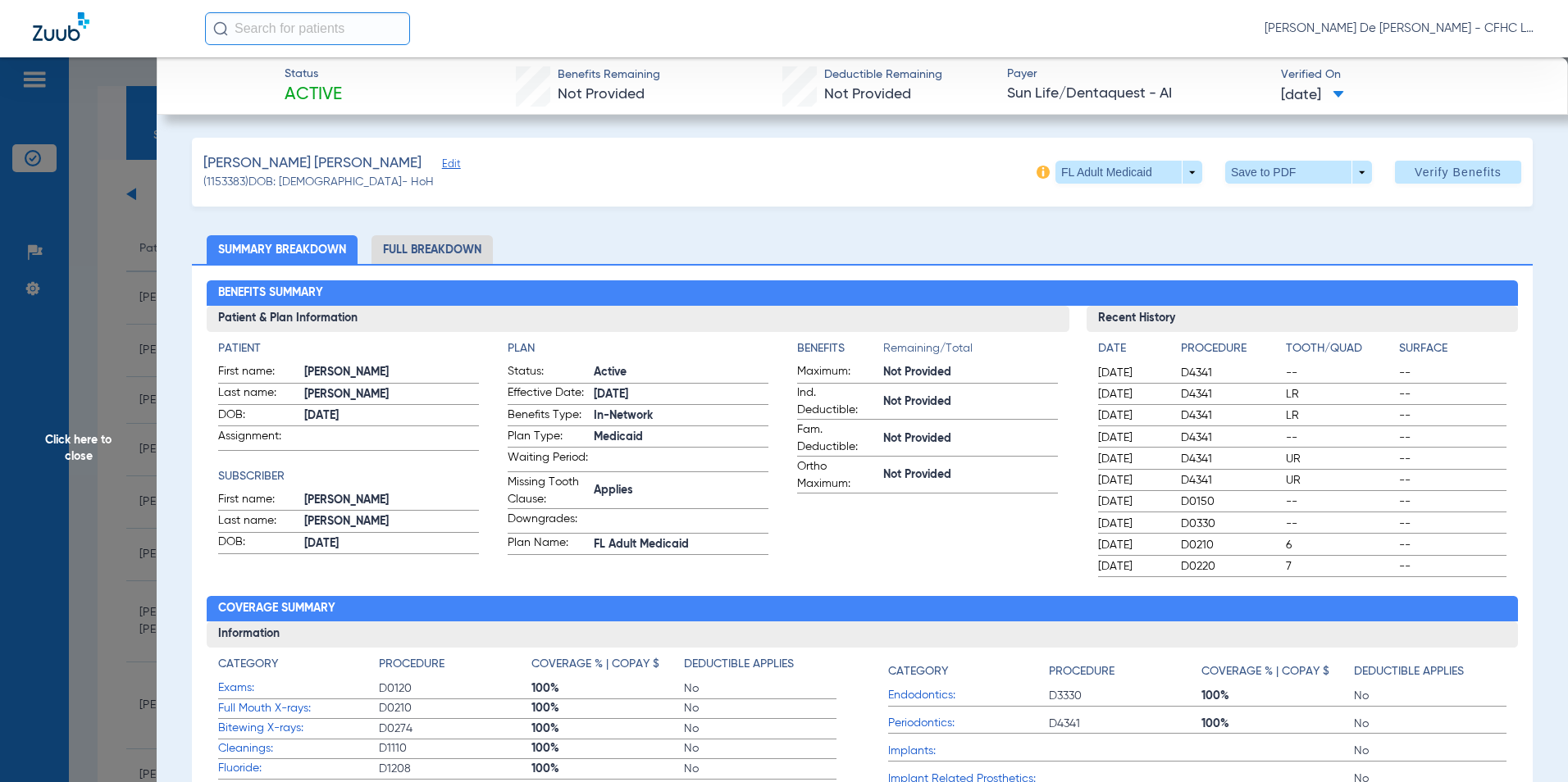
click at [405, 238] on li "Full Breakdown" at bounding box center [431, 249] width 121 height 29
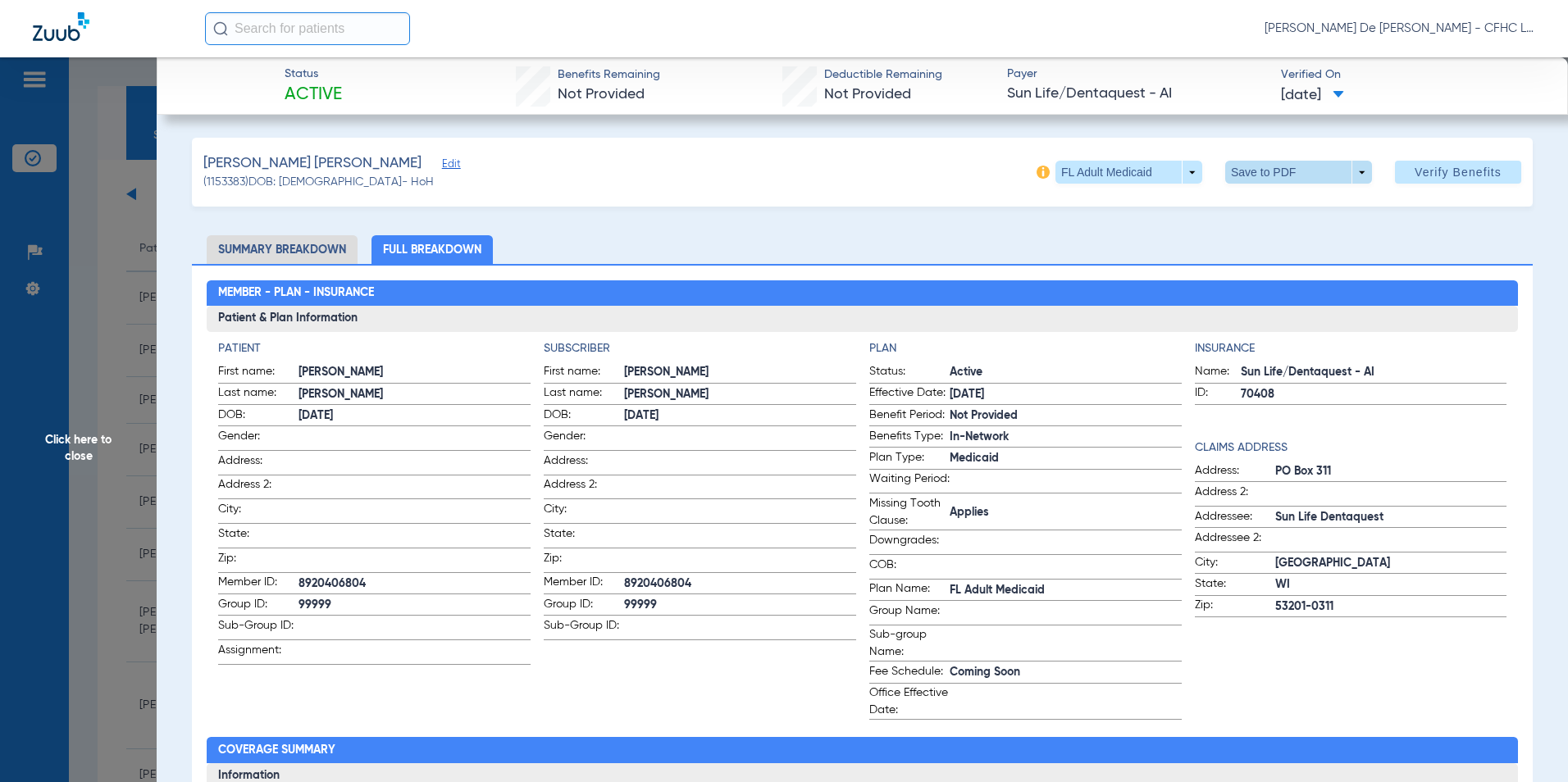
click at [1279, 168] on span at bounding box center [1298, 172] width 40 height 40
click at [1297, 141] on div at bounding box center [784, 391] width 1568 height 782
click at [1477, 168] on span "Verify Benefits" at bounding box center [1458, 172] width 87 height 13
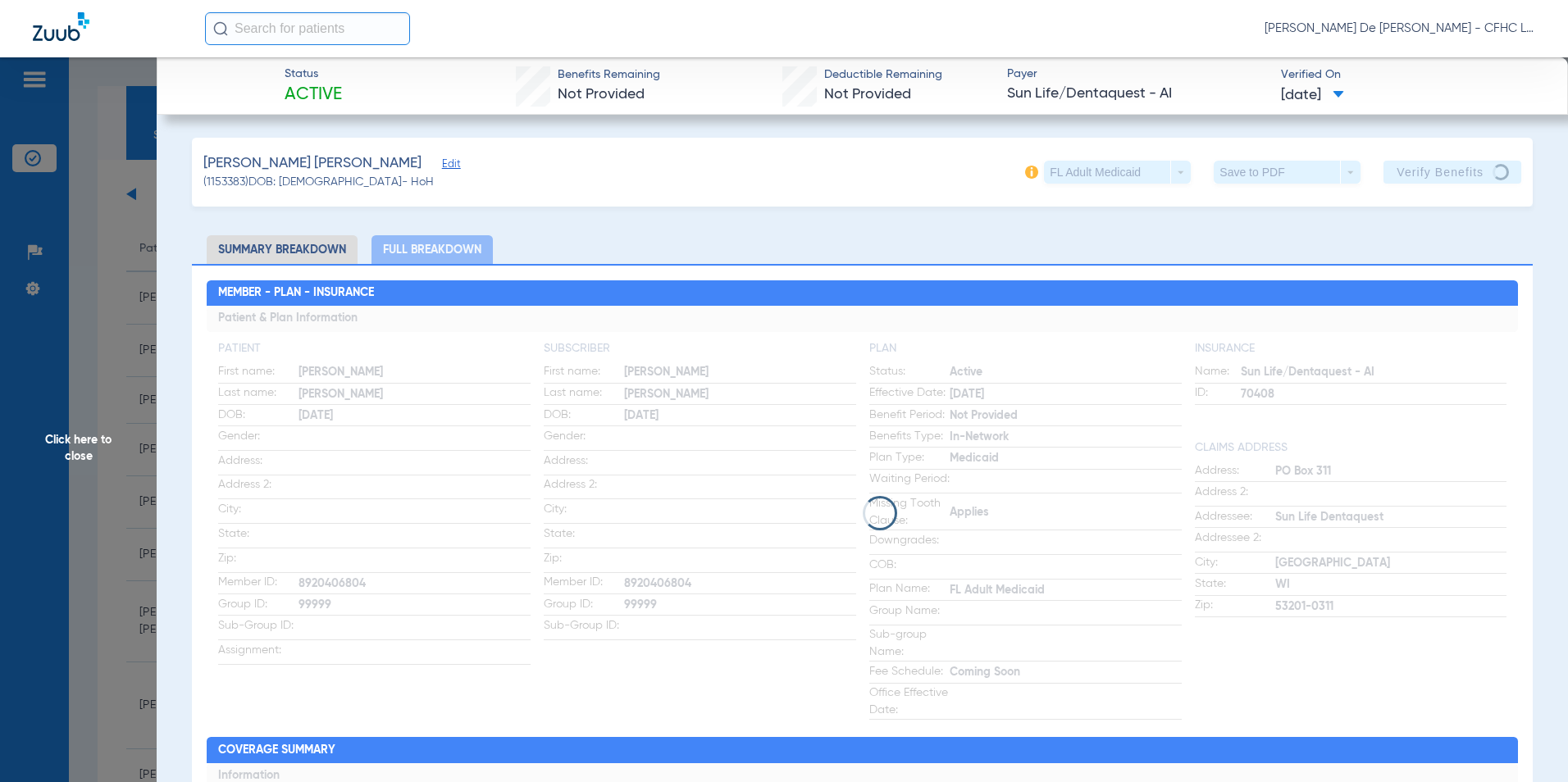
click at [442, 165] on span "Edit" at bounding box center [450, 165] width 15 height 16
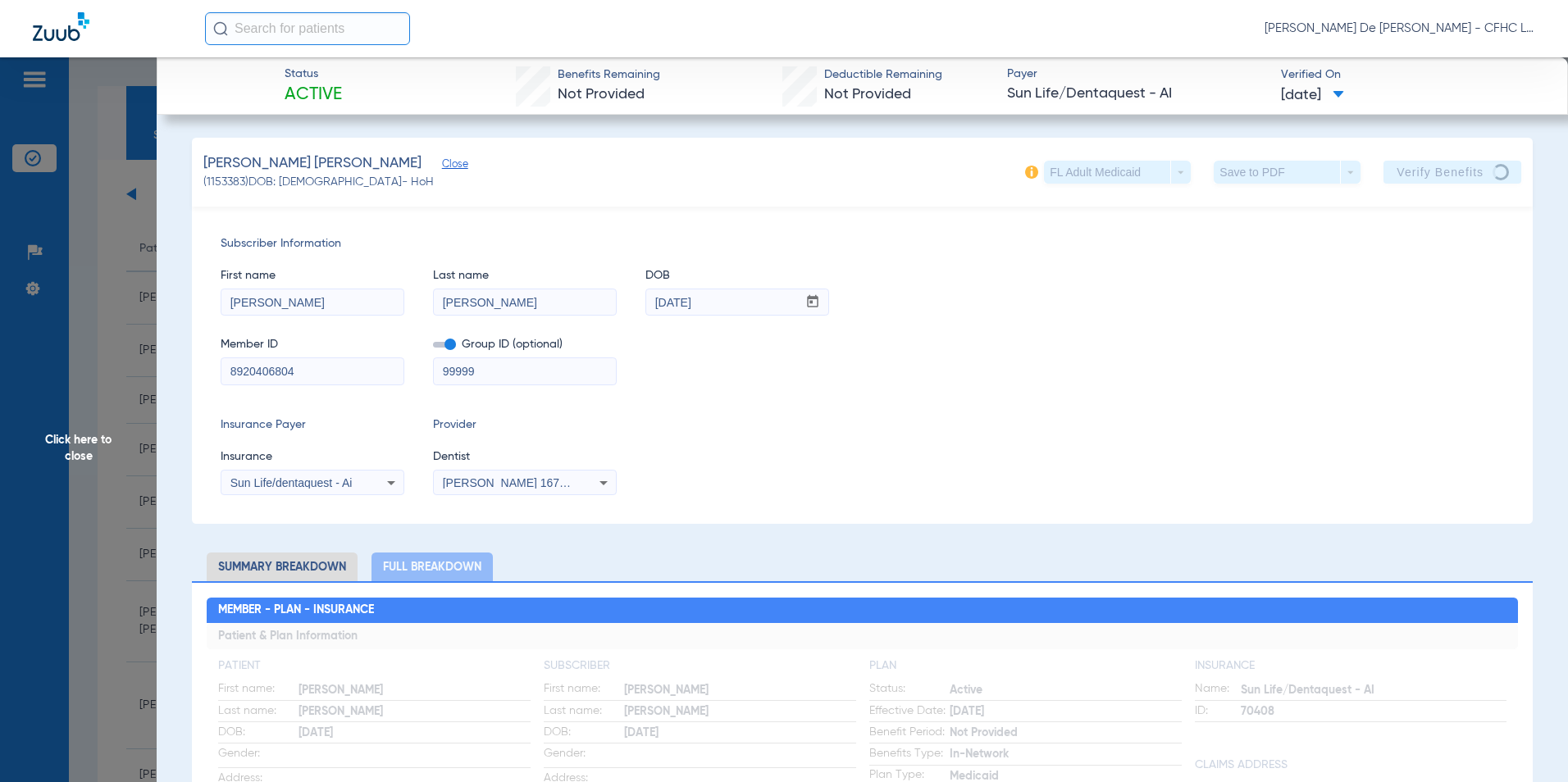
drag, startPoint x: 316, startPoint y: 371, endPoint x: 224, endPoint y: 374, distance: 92.0
click at [87, 447] on span "Click here to close" at bounding box center [78, 448] width 157 height 782
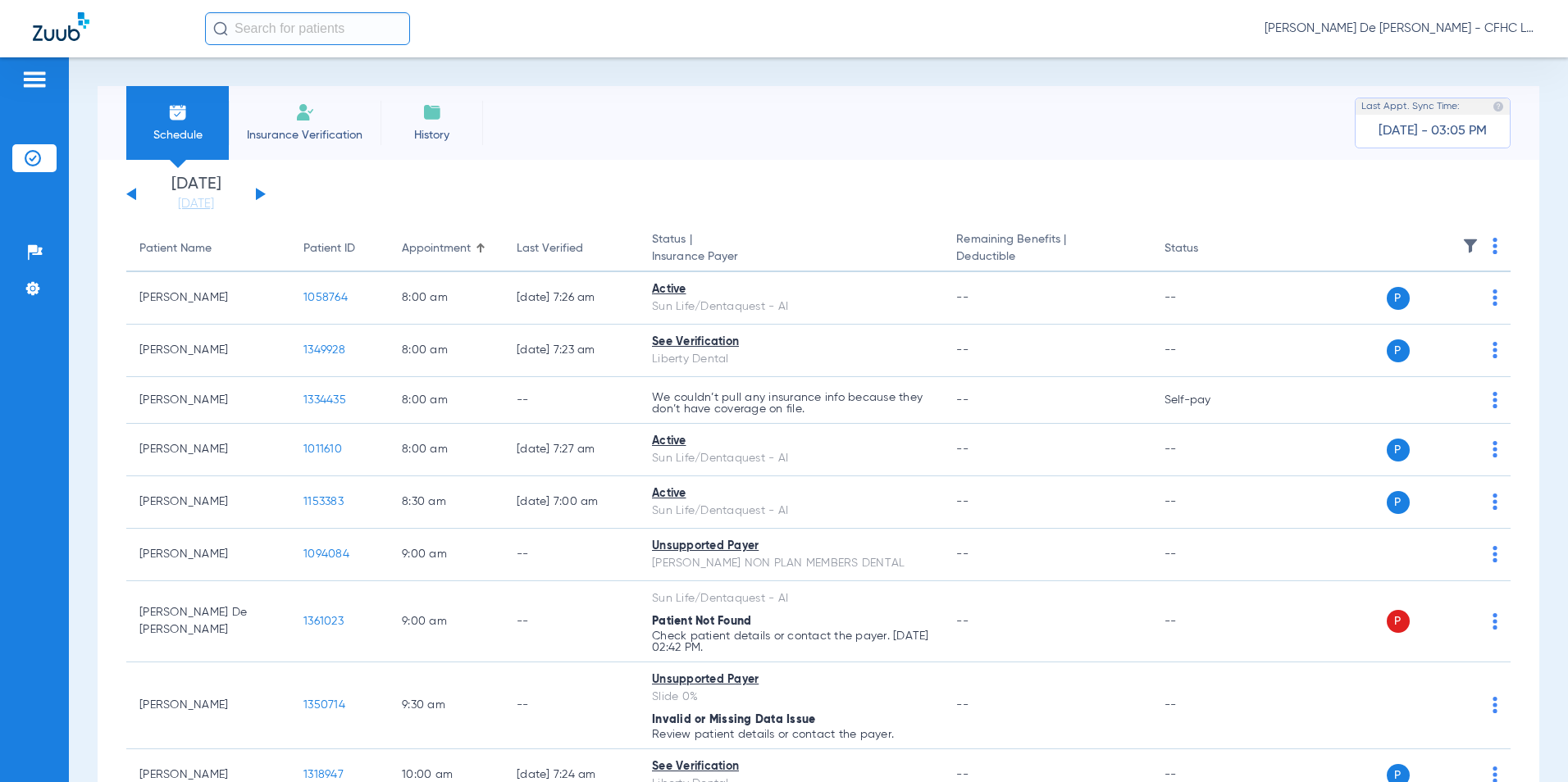
click at [266, 30] on input "text" at bounding box center [308, 29] width 205 height 33
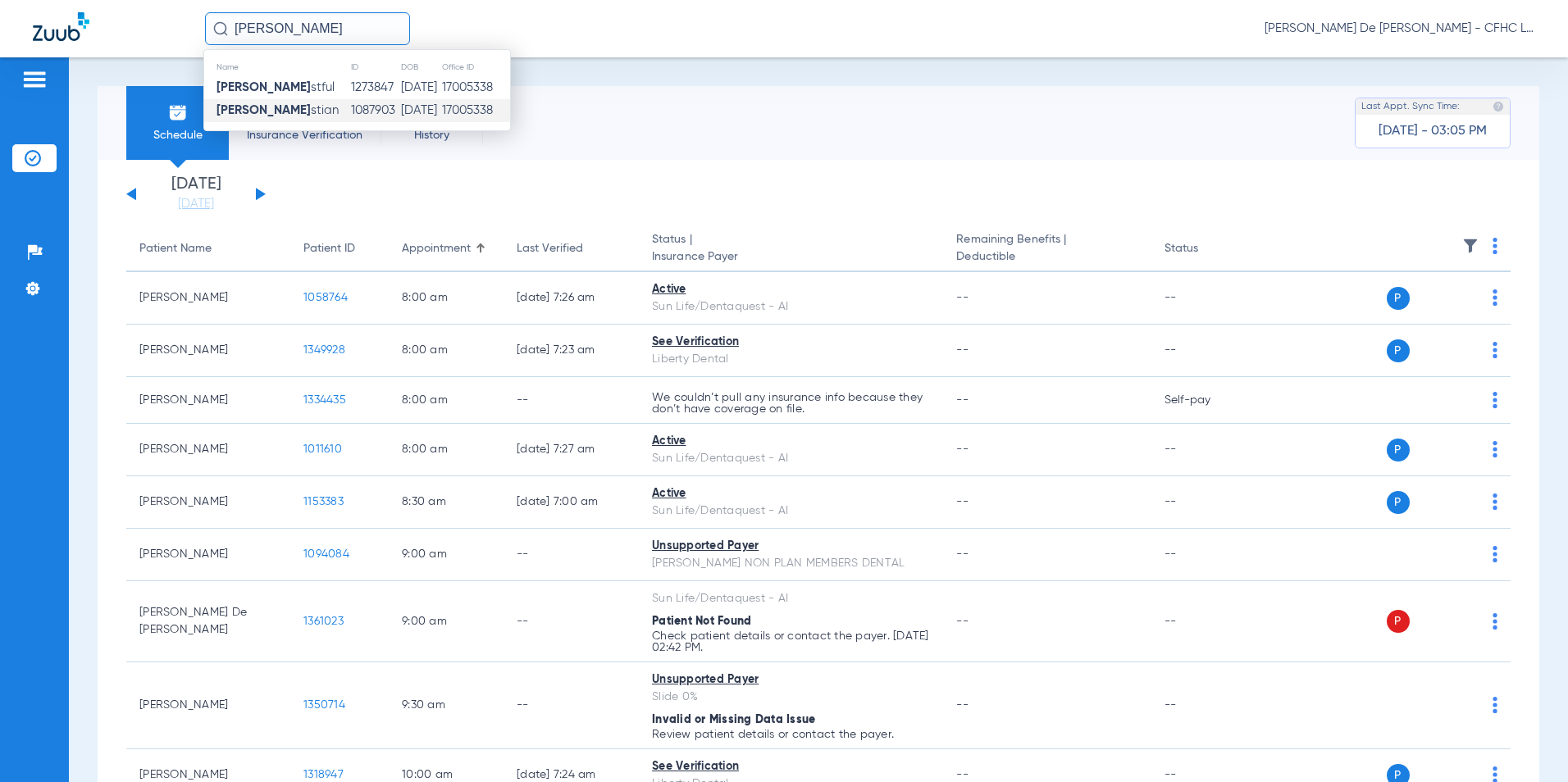
type input "WILLIE CHRI"
click at [400, 112] on td "05/20/1959" at bounding box center [420, 110] width 41 height 23
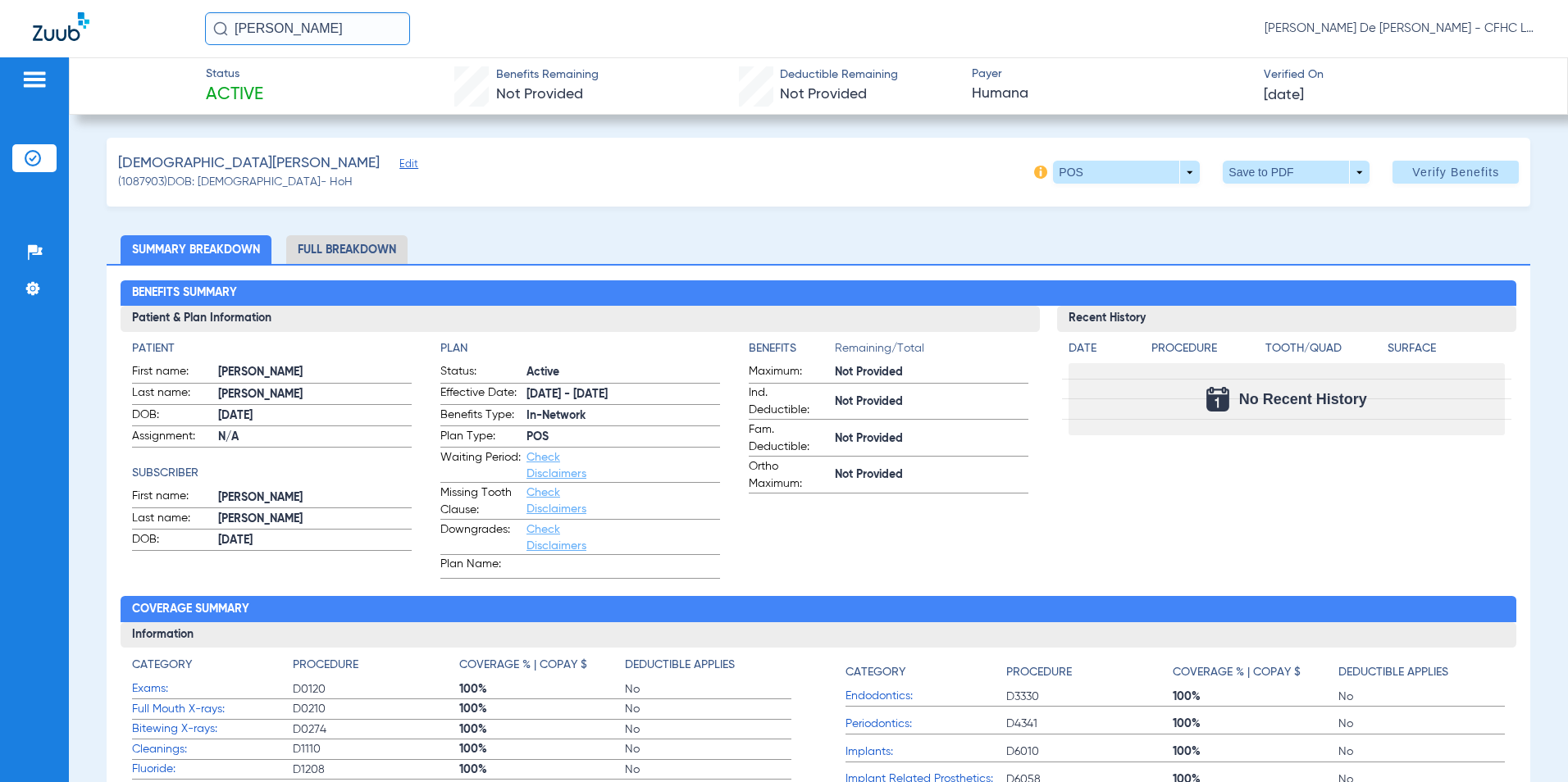
click at [370, 251] on li "Full Breakdown" at bounding box center [346, 249] width 121 height 29
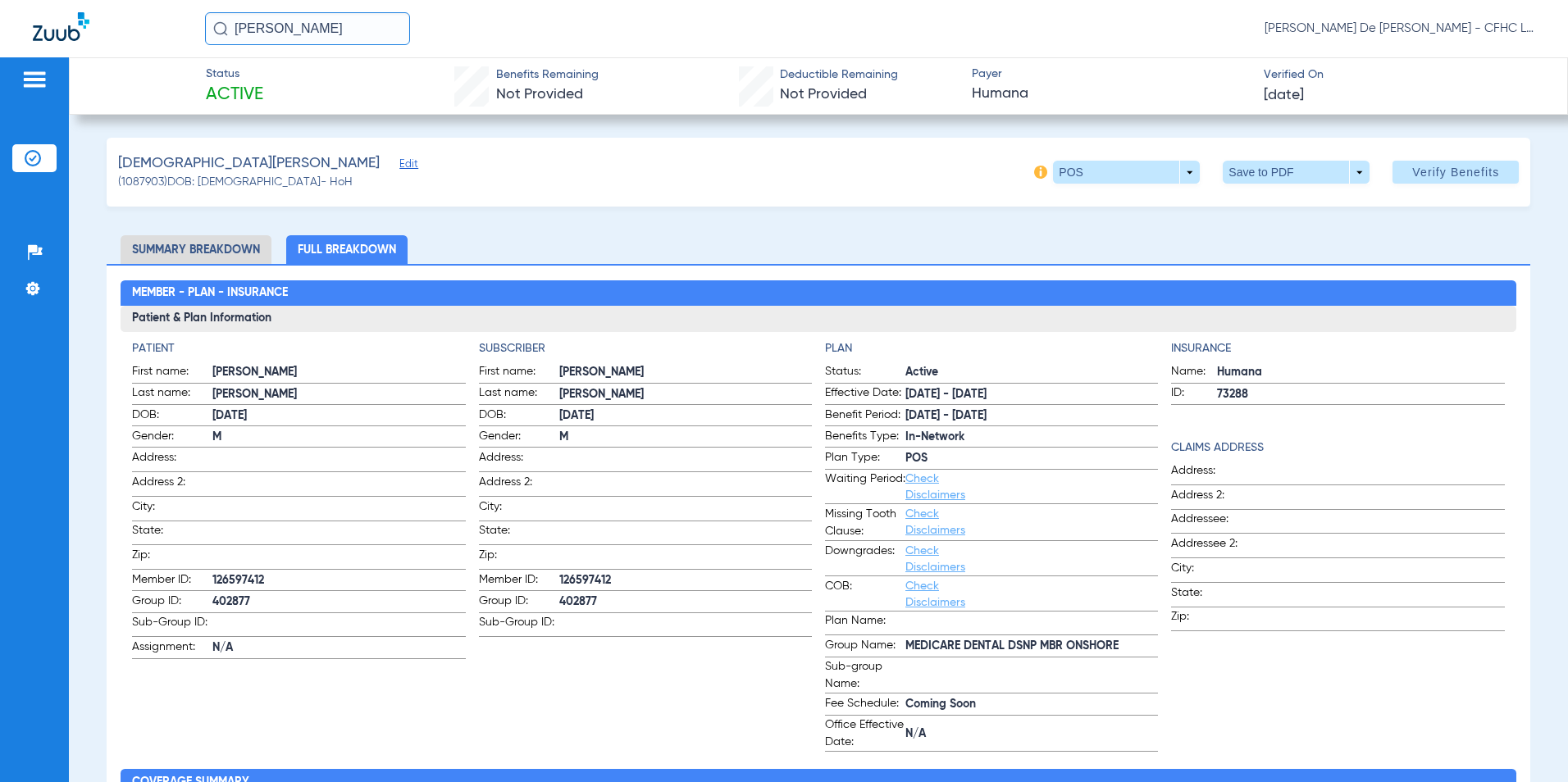
click at [34, 28] on img at bounding box center [61, 26] width 56 height 29
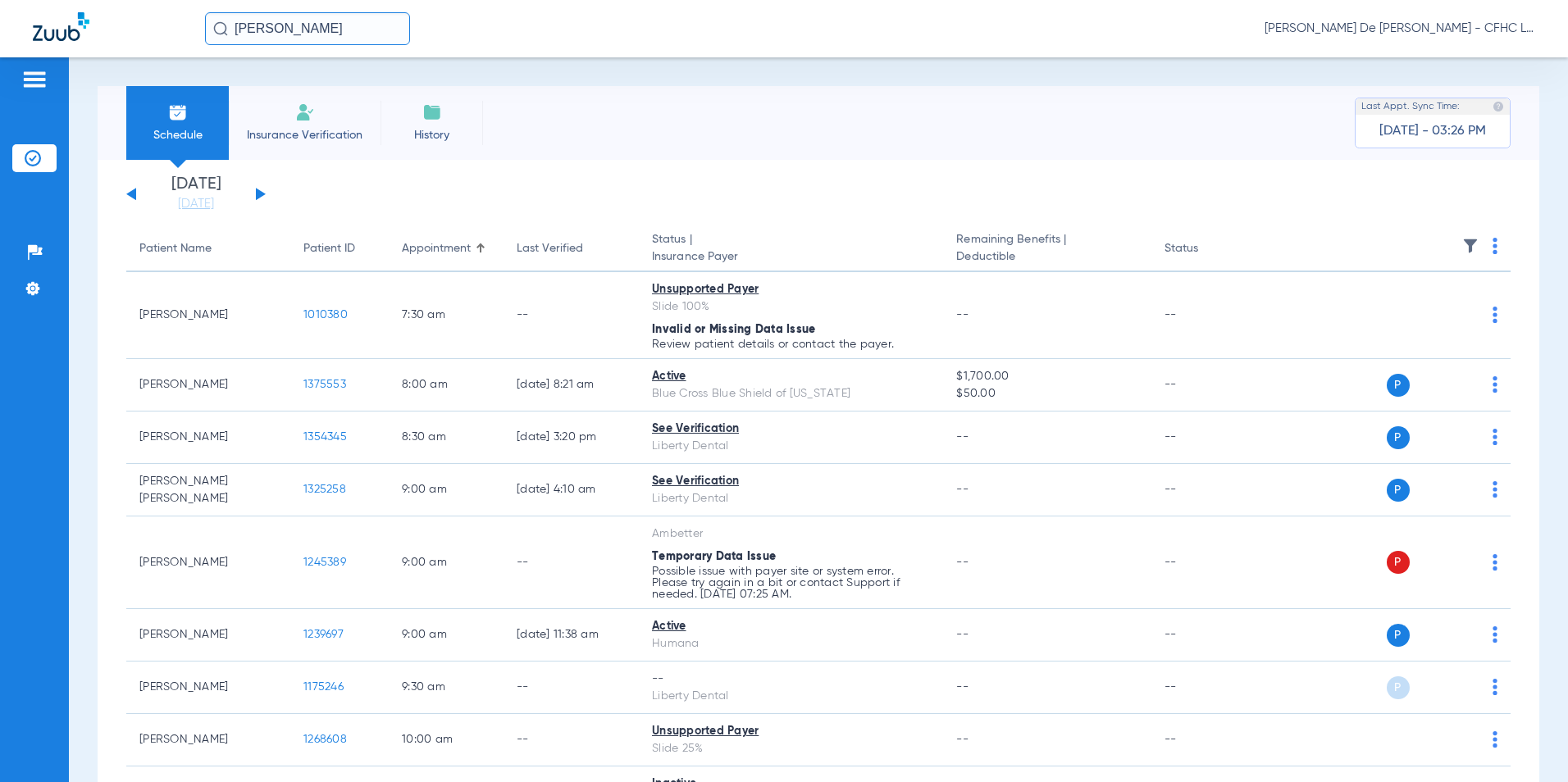
click at [260, 197] on button at bounding box center [260, 193] width 10 height 12
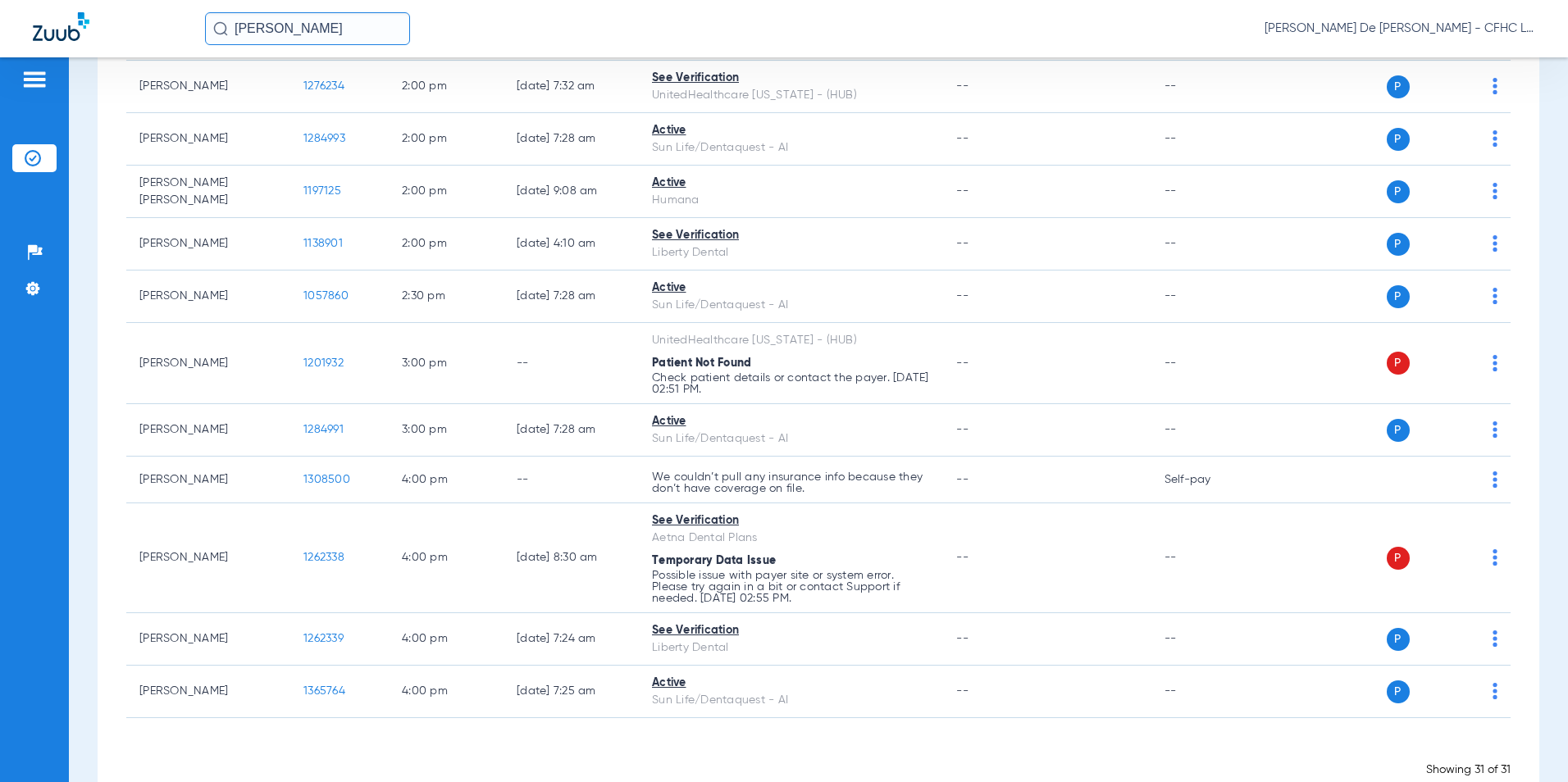
scroll to position [1405, 0]
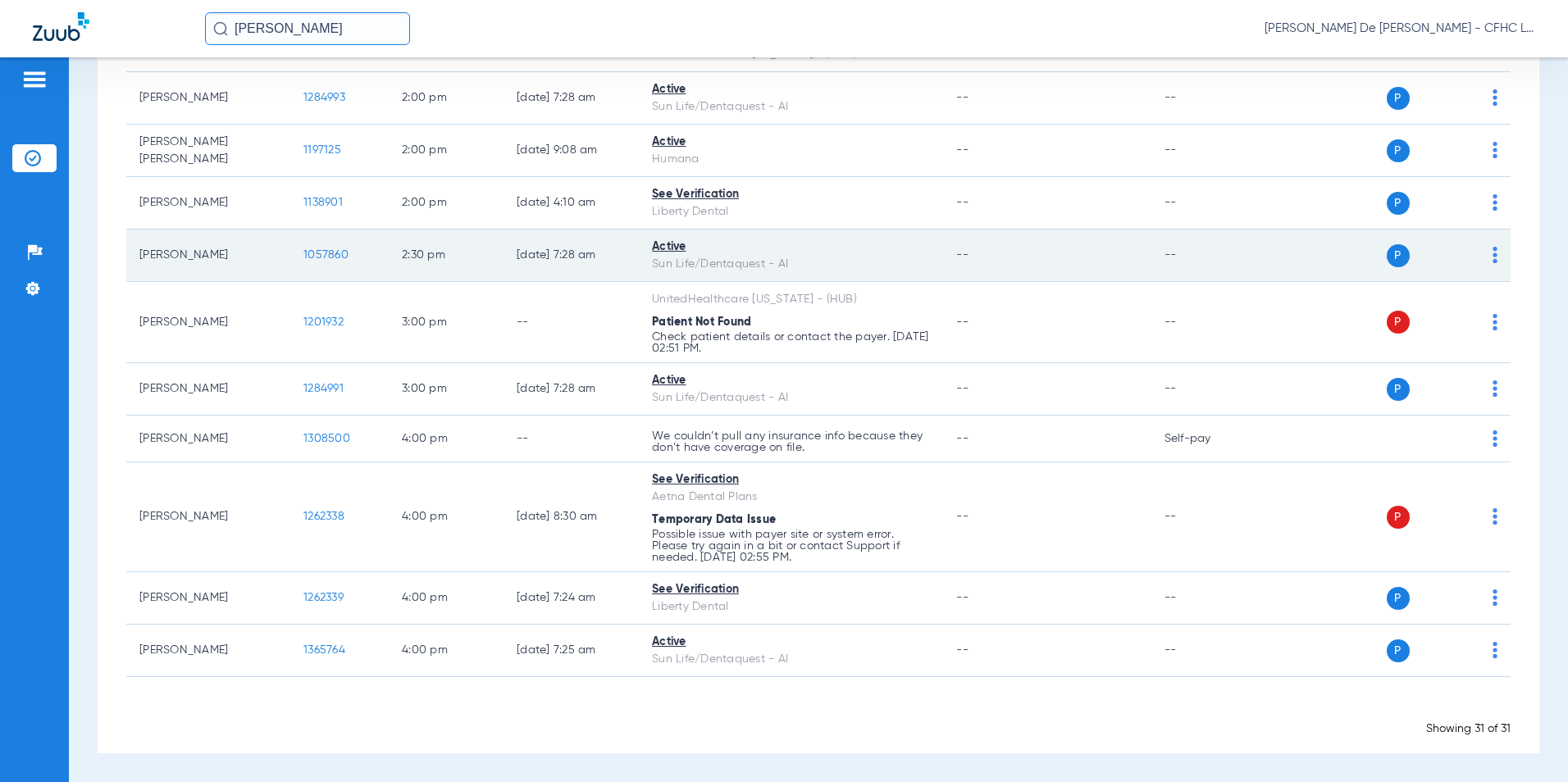
click at [320, 254] on span "1057860" at bounding box center [326, 255] width 45 height 11
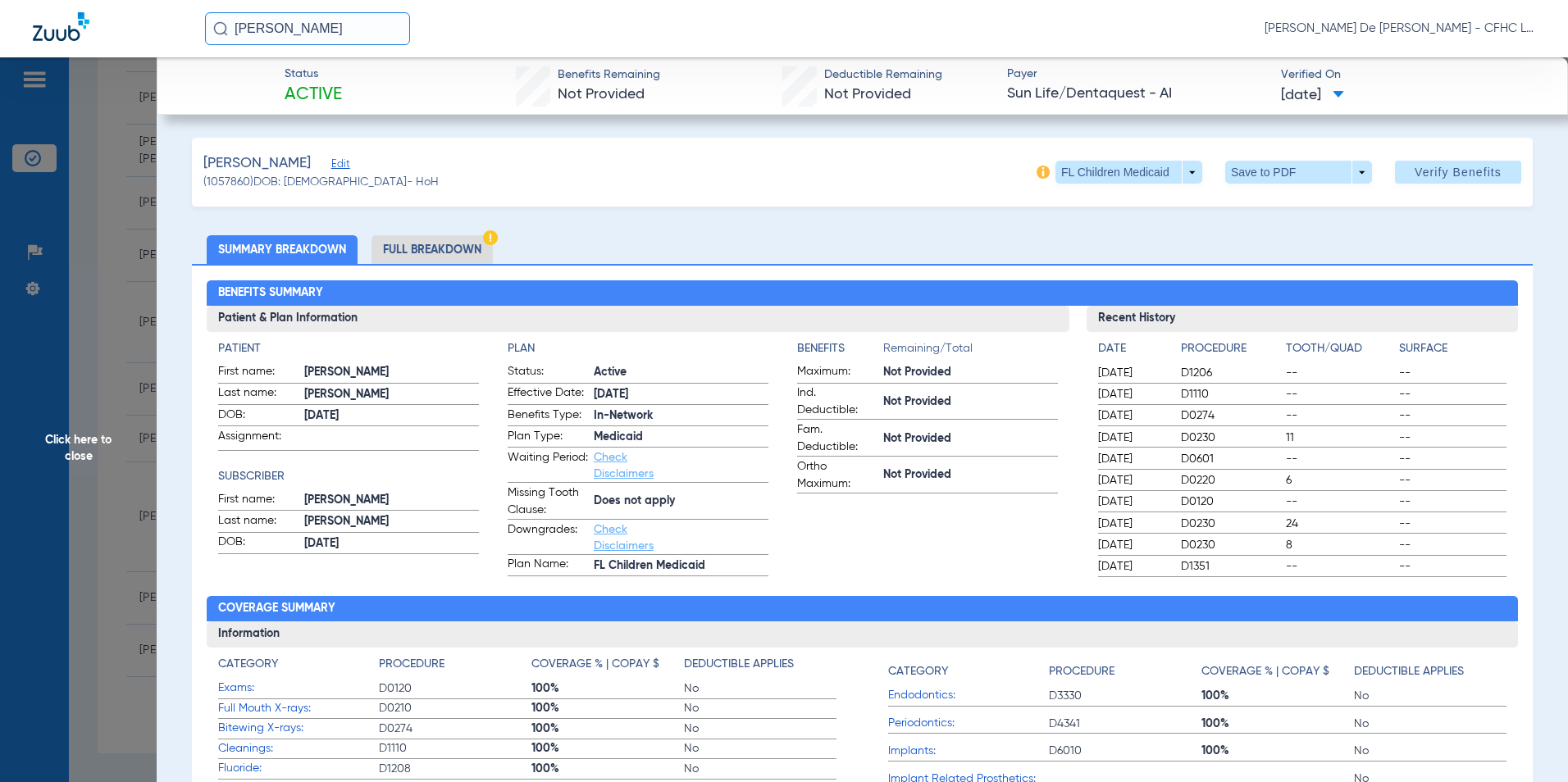
drag, startPoint x: 452, startPoint y: 253, endPoint x: 550, endPoint y: 246, distance: 98.2
click at [452, 253] on li "Full Breakdown" at bounding box center [431, 249] width 121 height 29
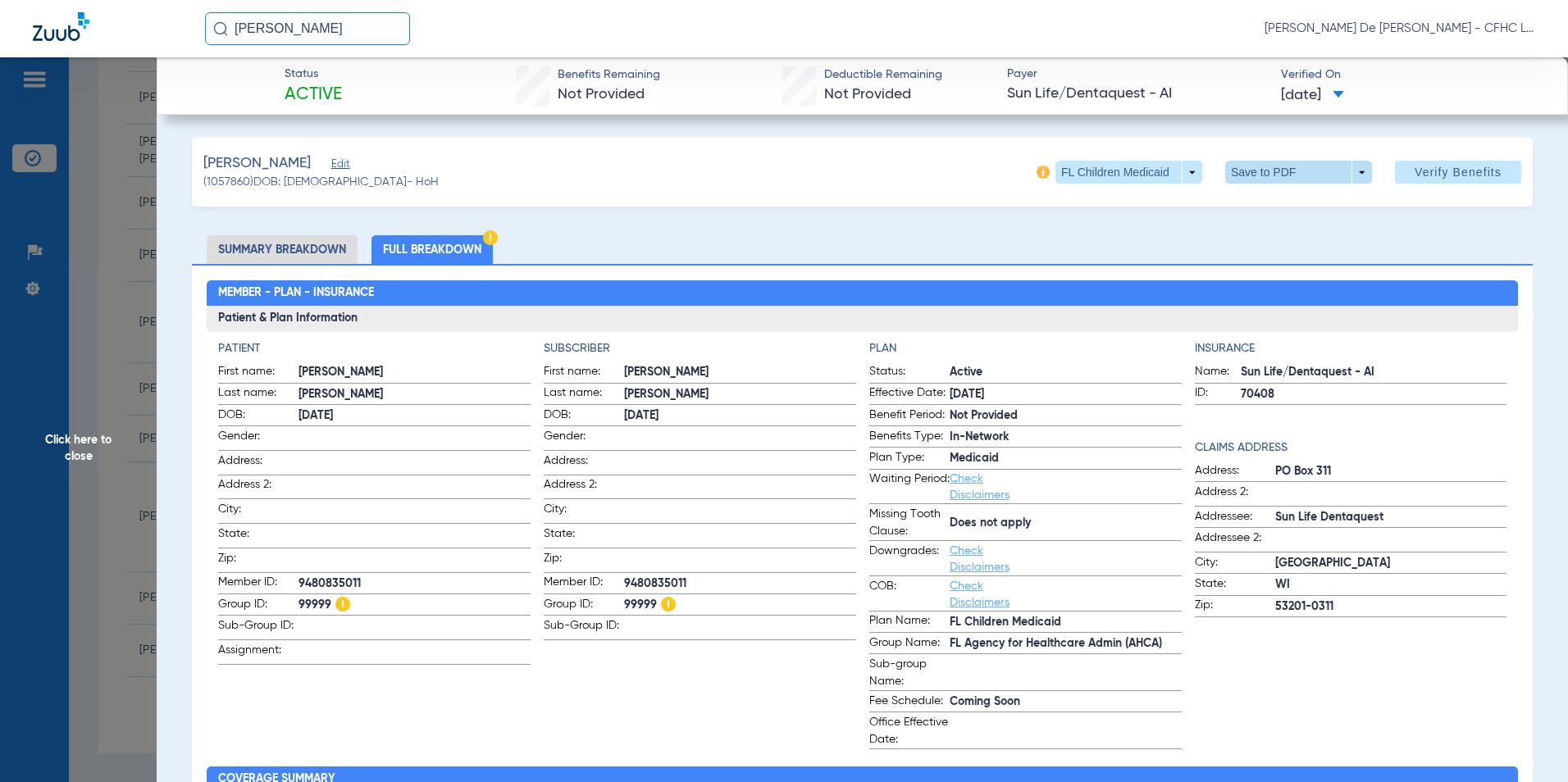
click at [1279, 182] on span at bounding box center [1298, 172] width 40 height 40
click at [1275, 201] on span "Save to PDF" at bounding box center [1292, 205] width 65 height 11
click at [94, 397] on span "Click here to close" at bounding box center [78, 448] width 157 height 782
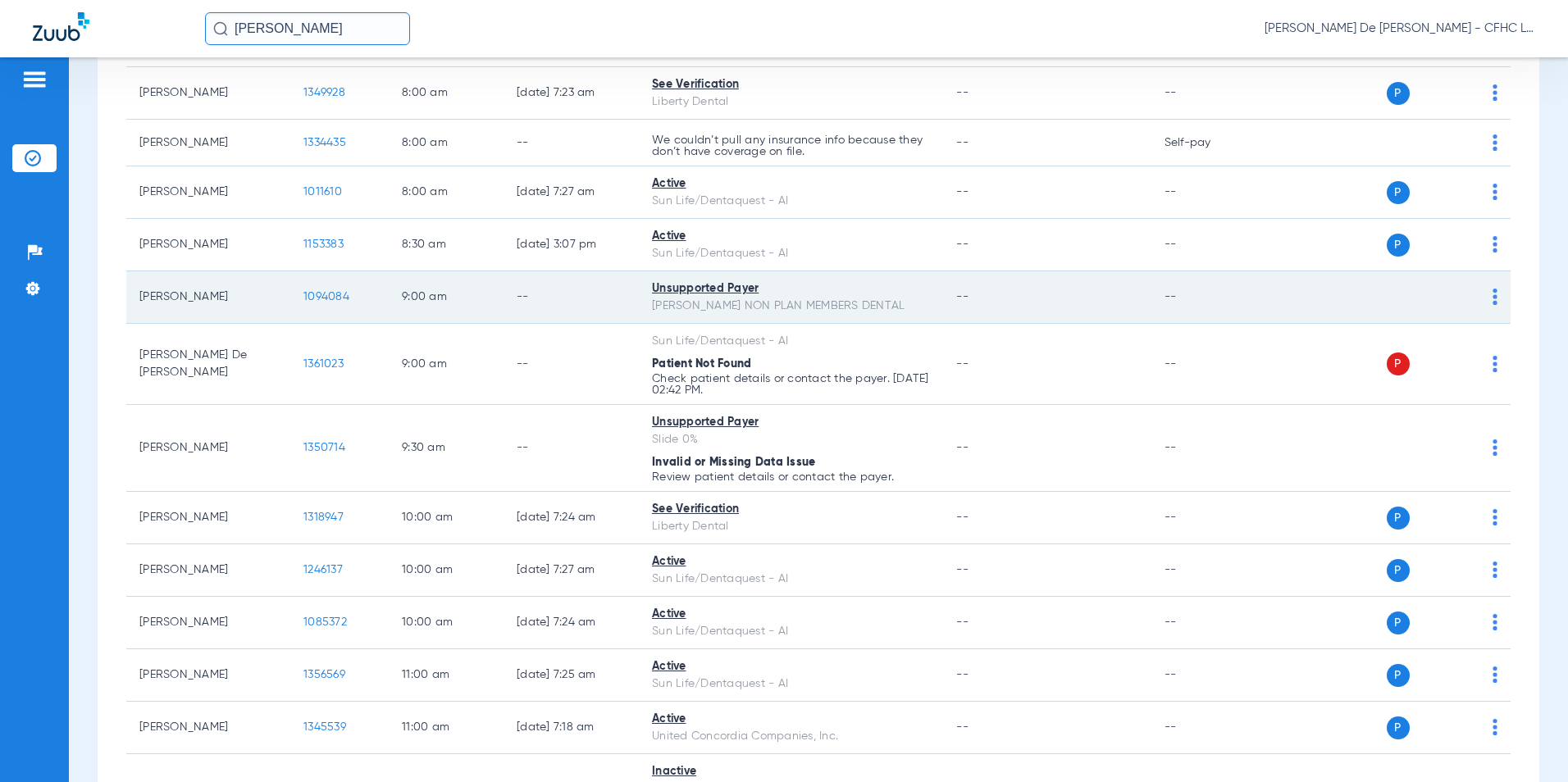
scroll to position [0, 0]
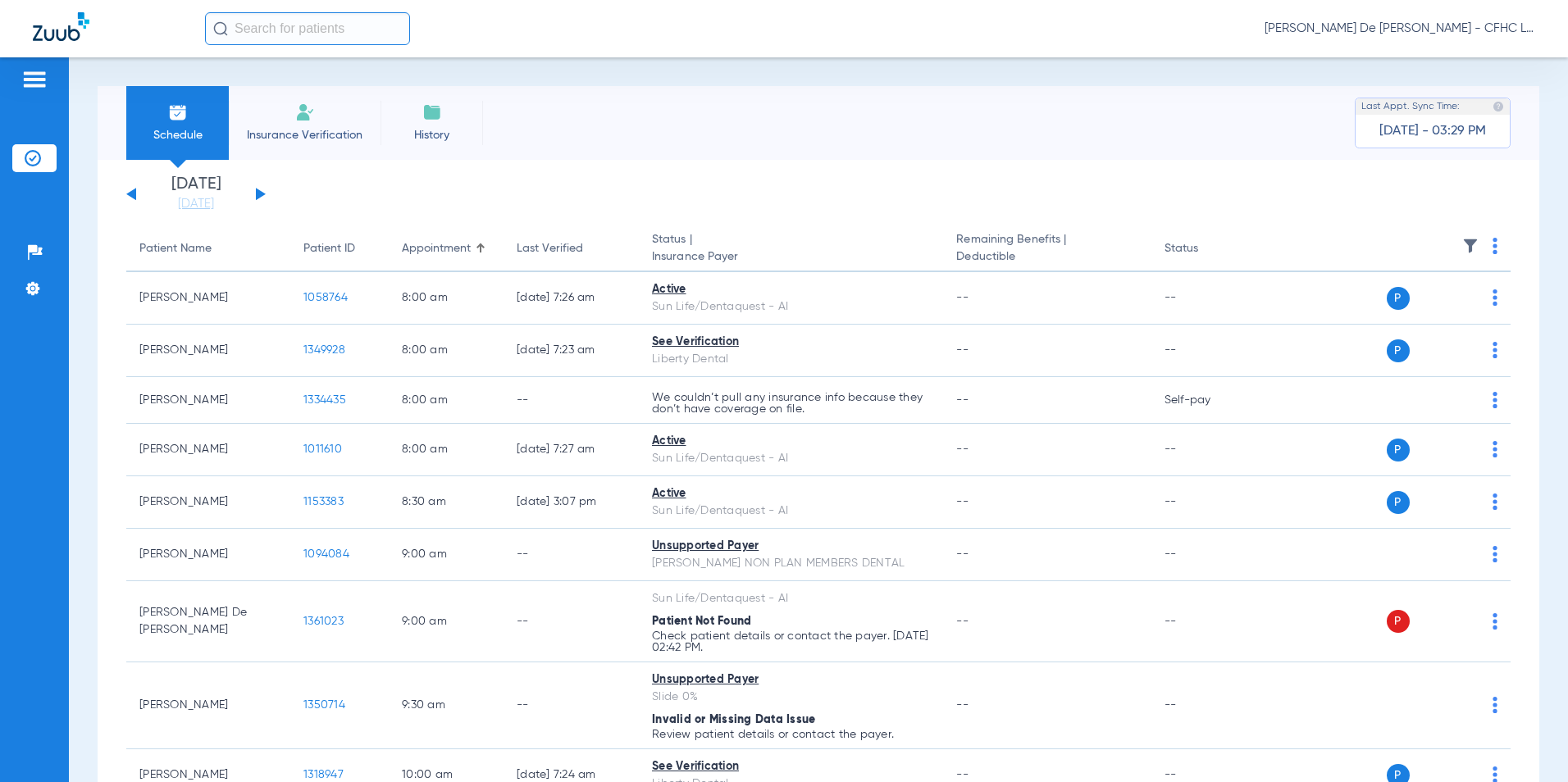
click at [268, 21] on input "text" at bounding box center [308, 29] width 205 height 33
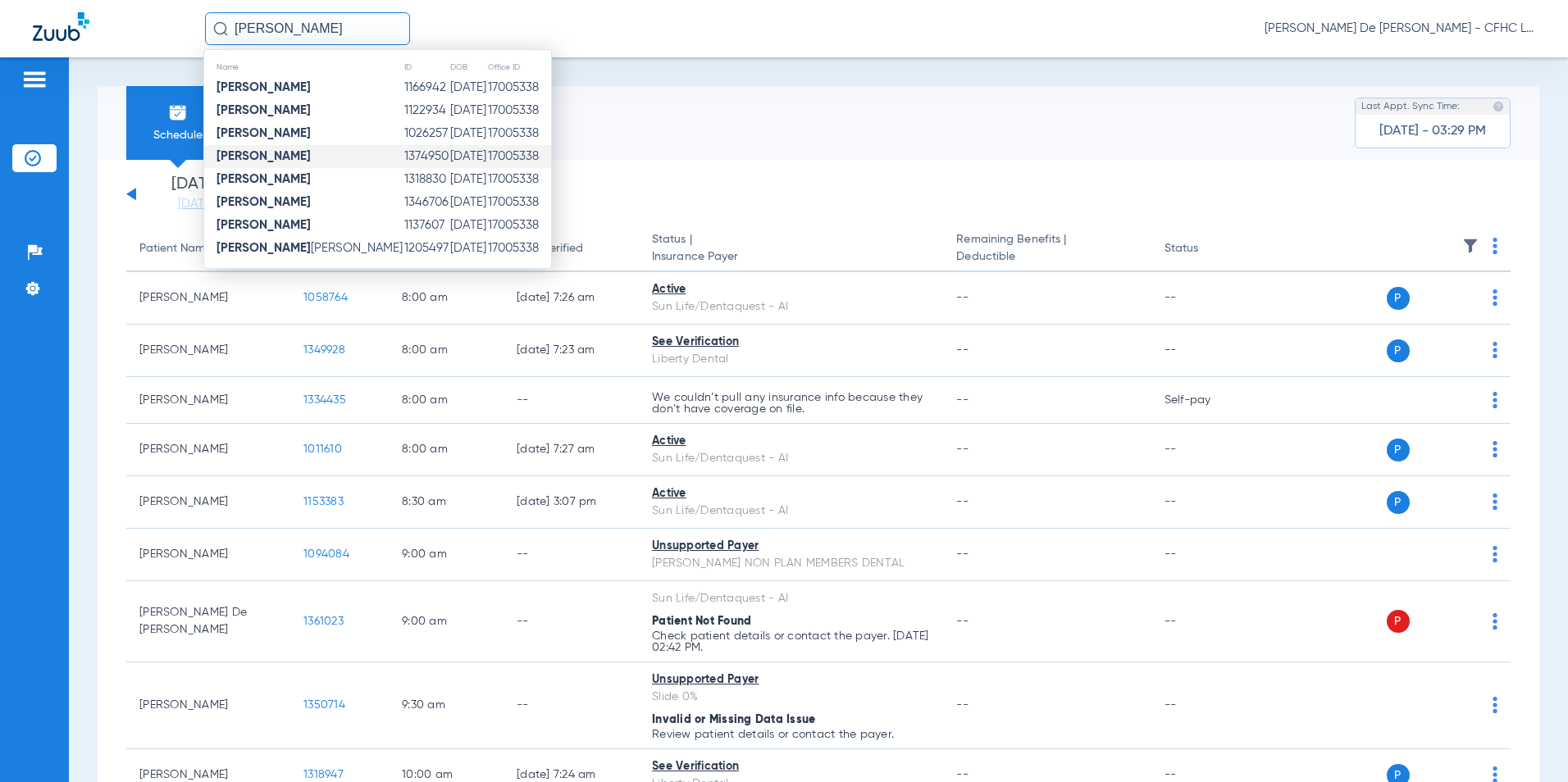
type input "[PERSON_NAME]"
click at [495, 160] on td "17005338" at bounding box center [519, 156] width 64 height 23
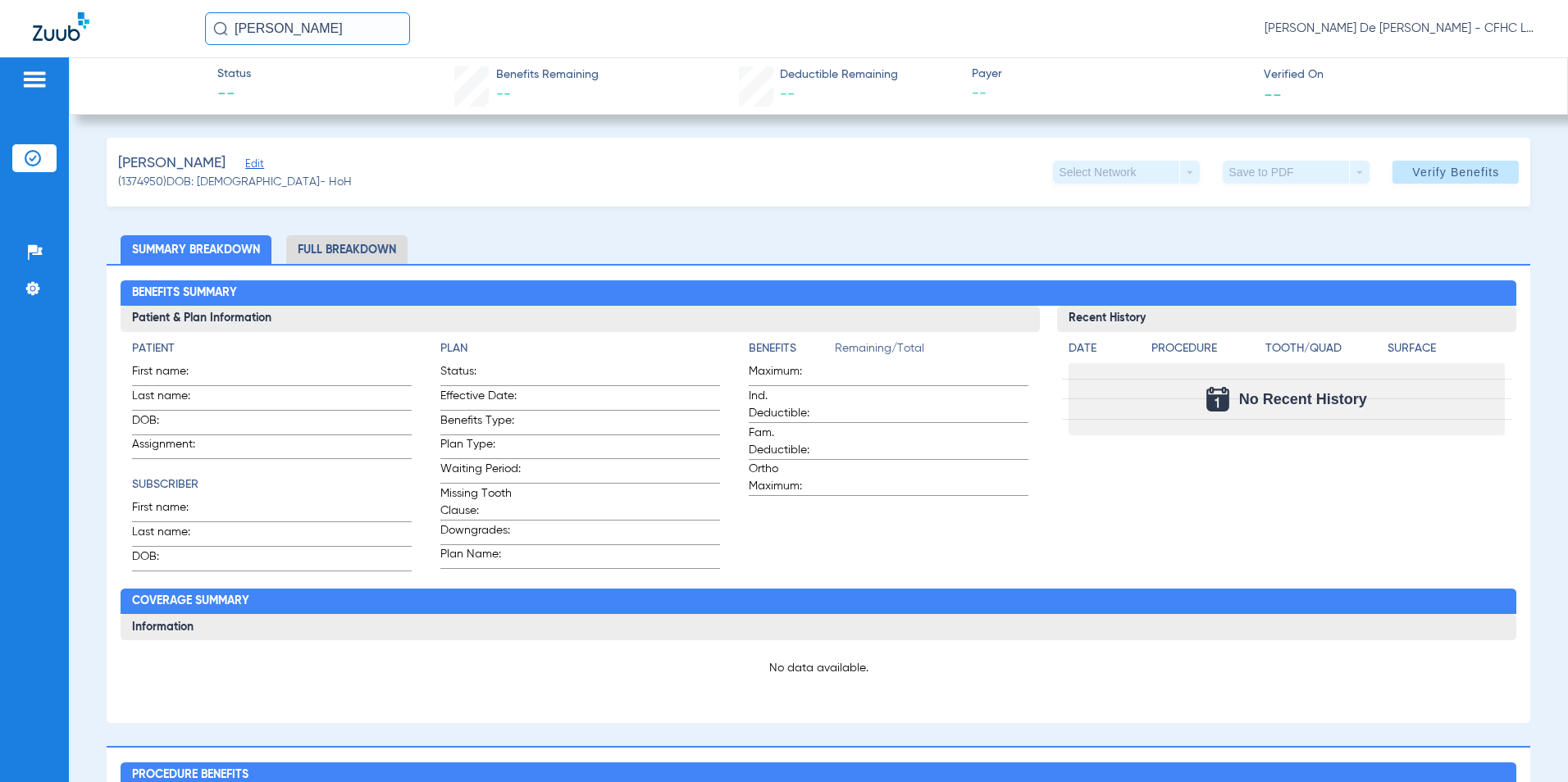
click at [260, 167] on span "Edit" at bounding box center [253, 165] width 15 height 16
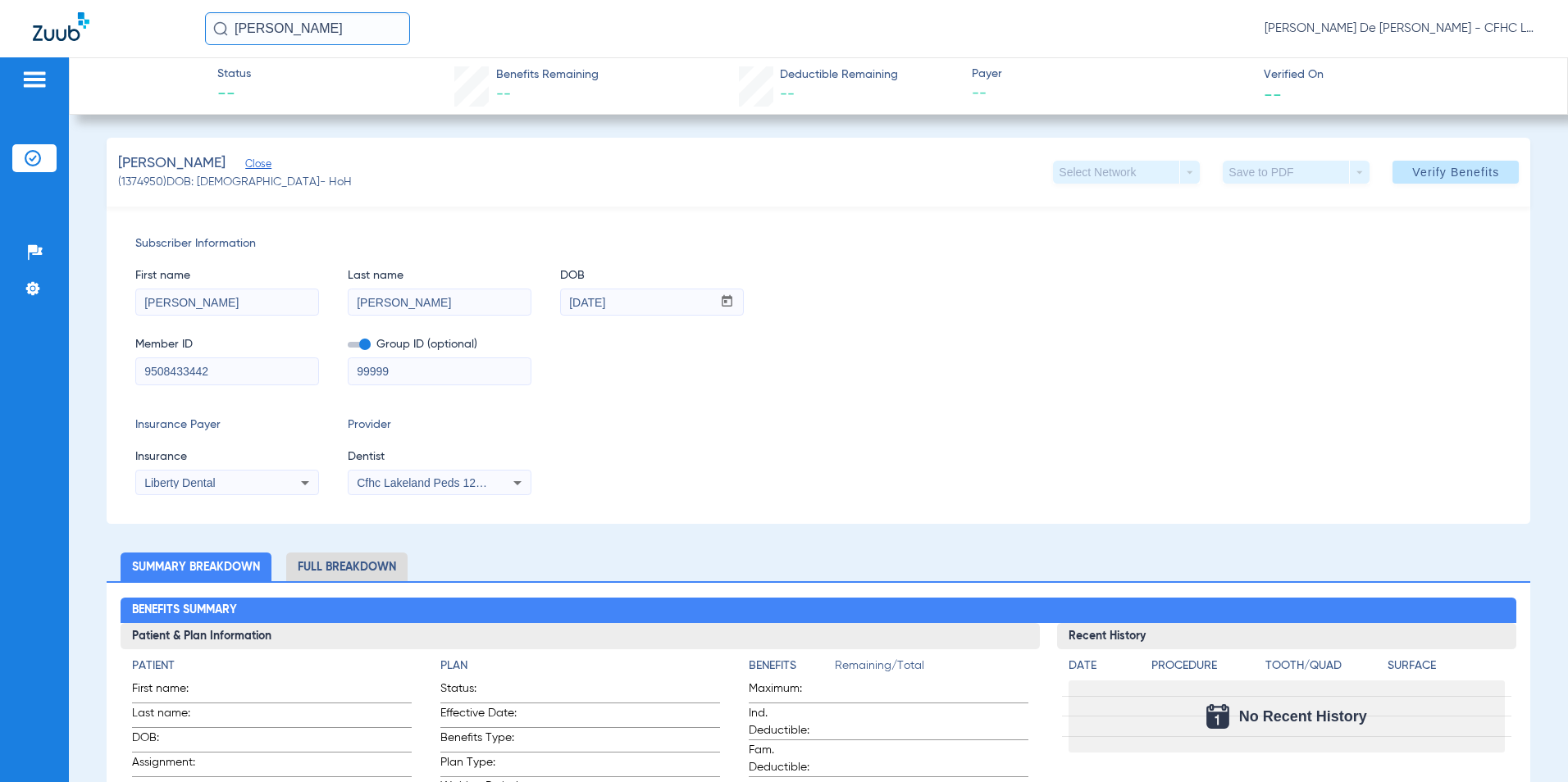
drag, startPoint x: 458, startPoint y: 370, endPoint x: 262, endPoint y: 370, distance: 196.0
click at [262, 370] on div "Member ID 9508433442 Group ID (optional) 99999" at bounding box center [819, 353] width 1368 height 63
click at [450, 481] on span "Cfhc Lakeland Peds 1205336690" at bounding box center [441, 483] width 170 height 13
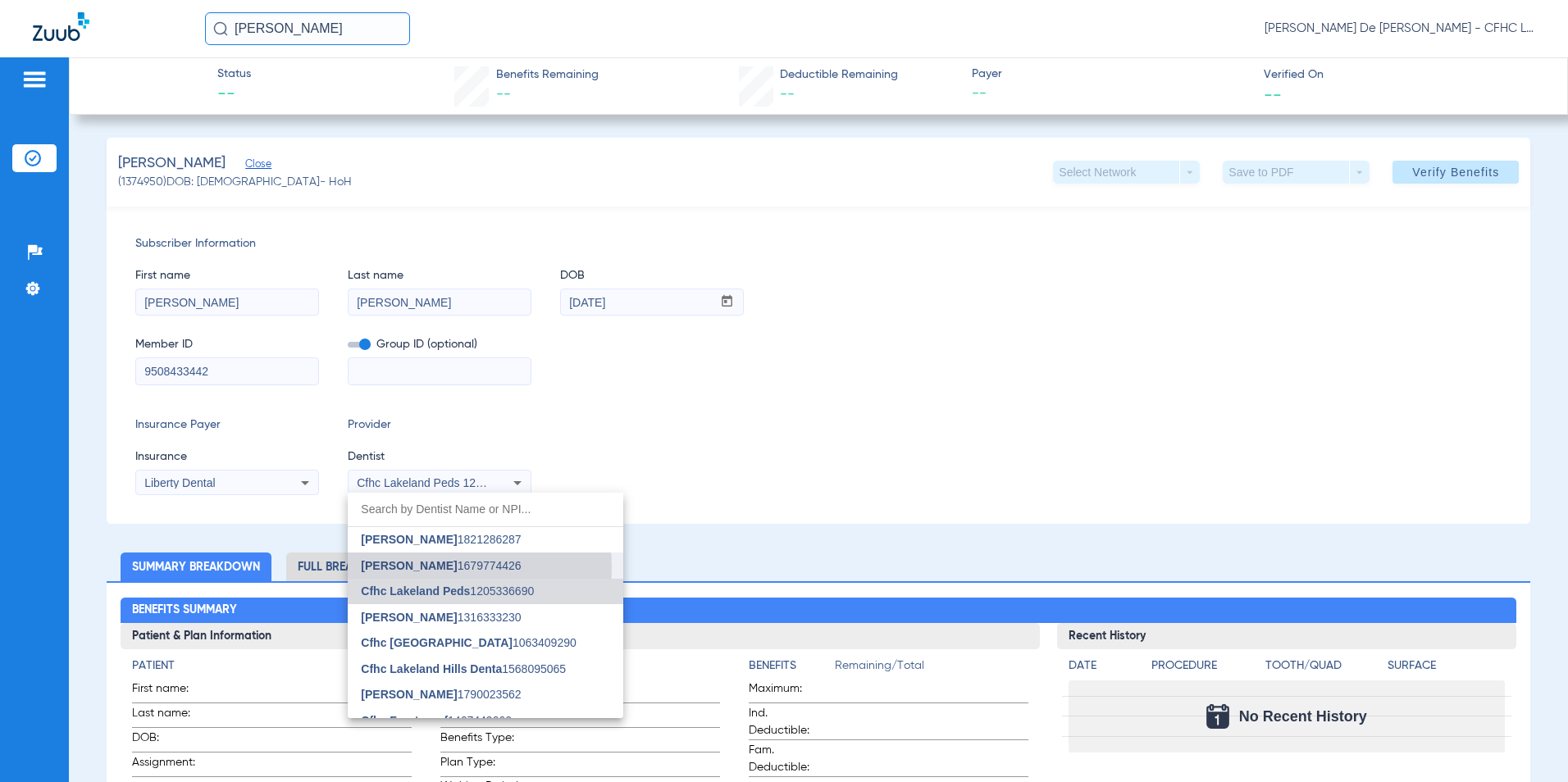
drag, startPoint x: 433, startPoint y: 568, endPoint x: 428, endPoint y: 557, distance: 12.1
click at [432, 566] on span "[PERSON_NAME] 1679774426" at bounding box center [440, 566] width 160 height 11
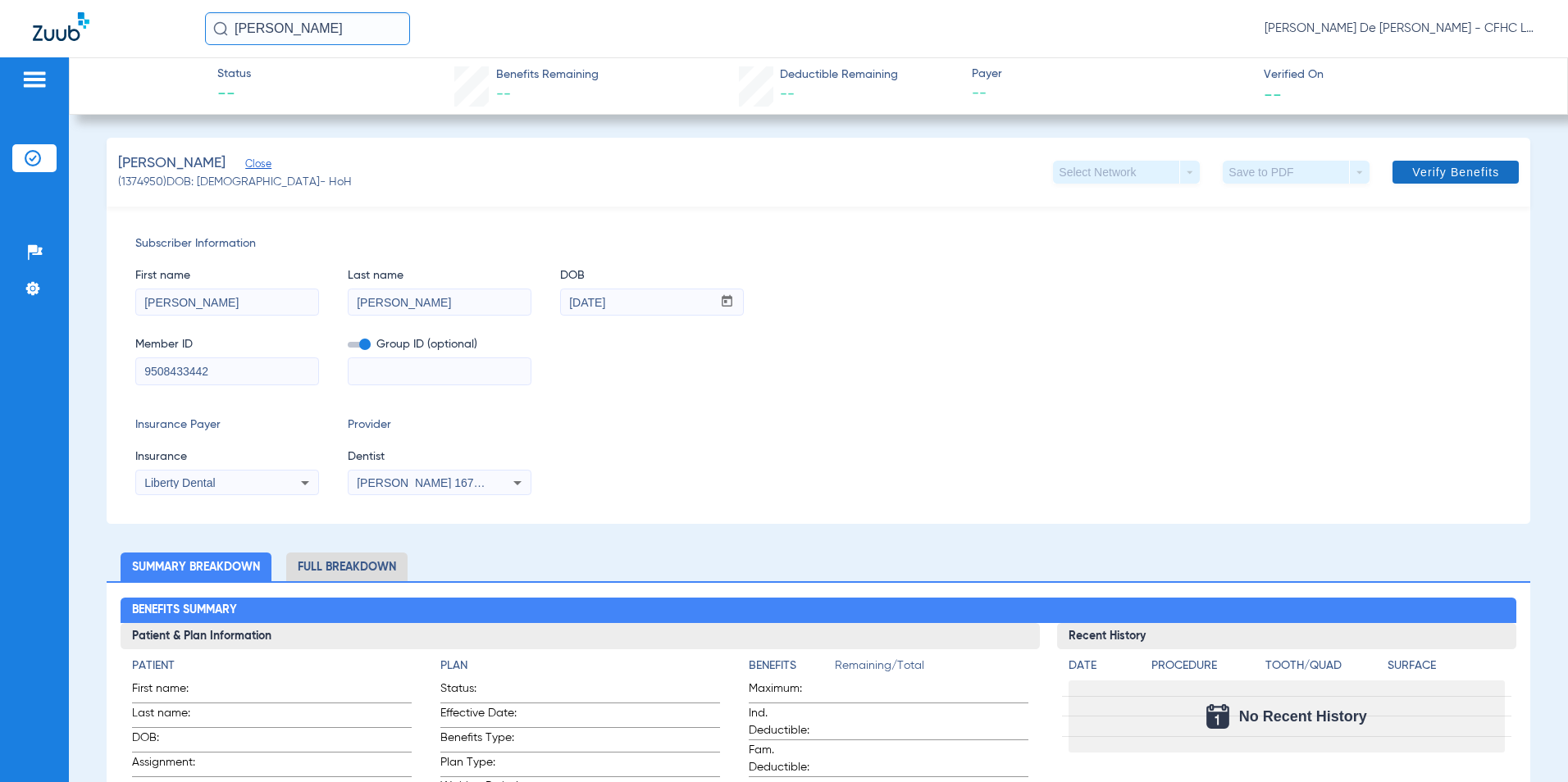
click at [1490, 174] on span at bounding box center [1455, 172] width 127 height 40
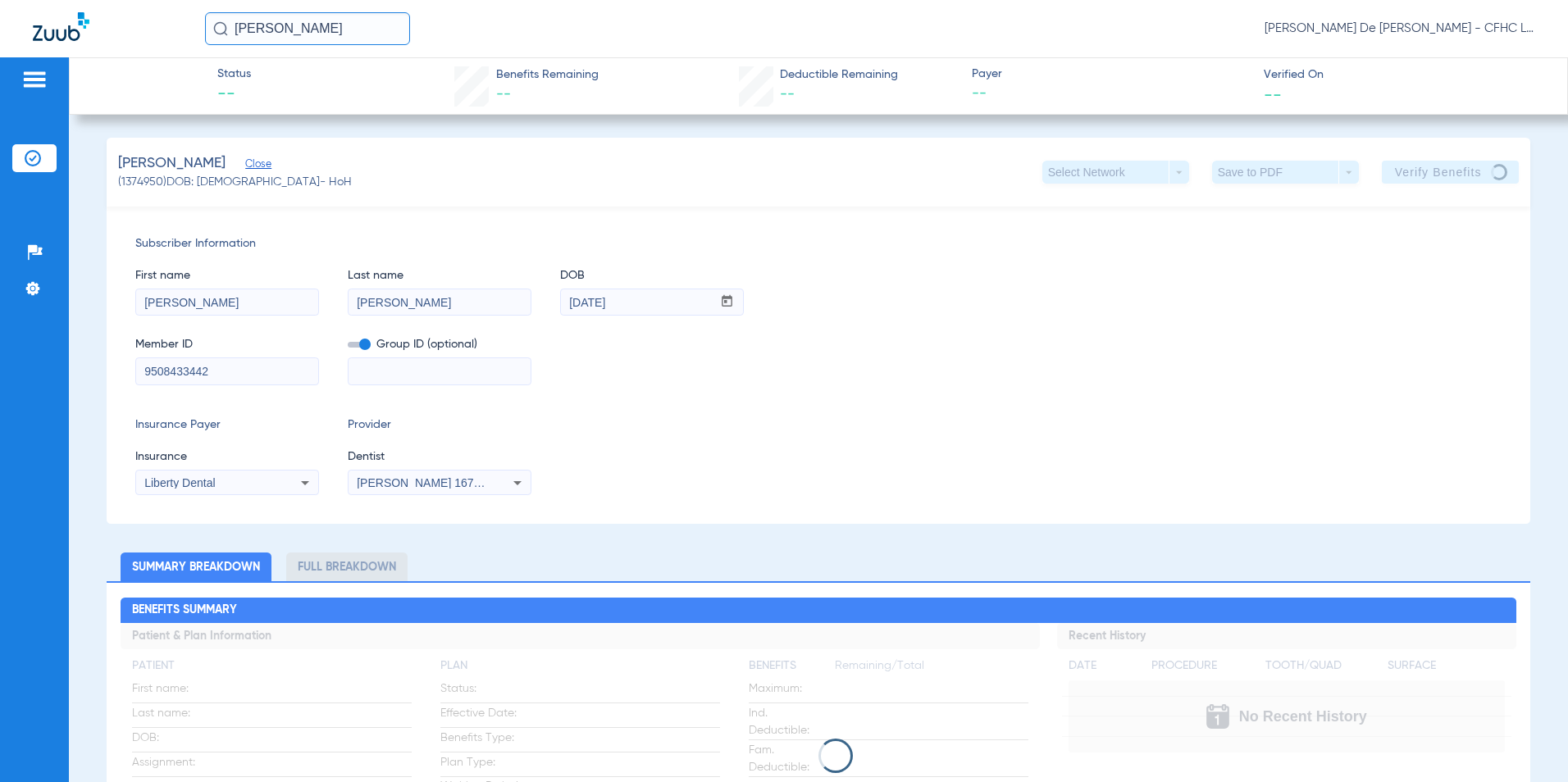
click at [53, 39] on img at bounding box center [61, 26] width 56 height 29
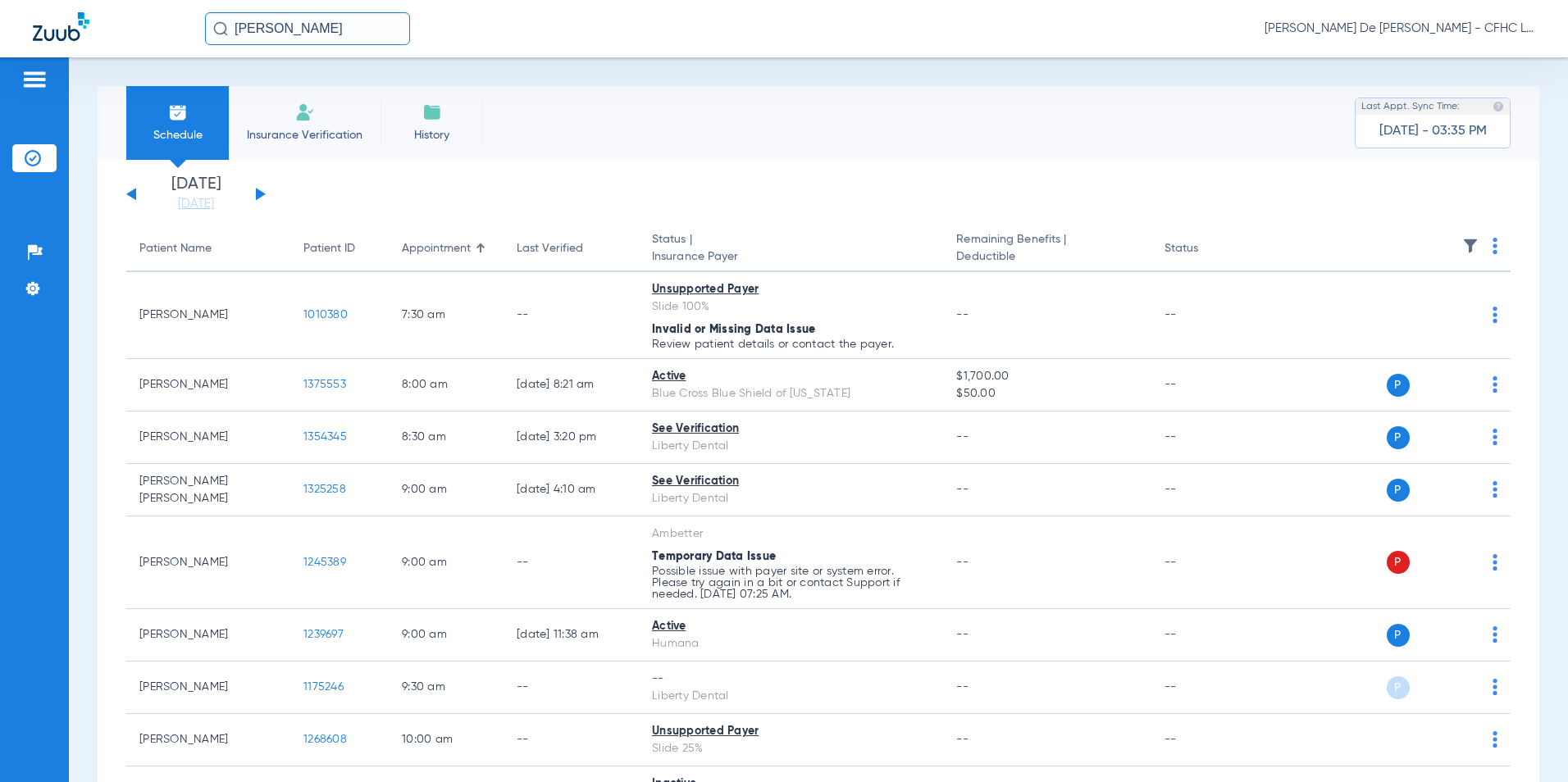
click at [260, 195] on button at bounding box center [260, 193] width 10 height 12
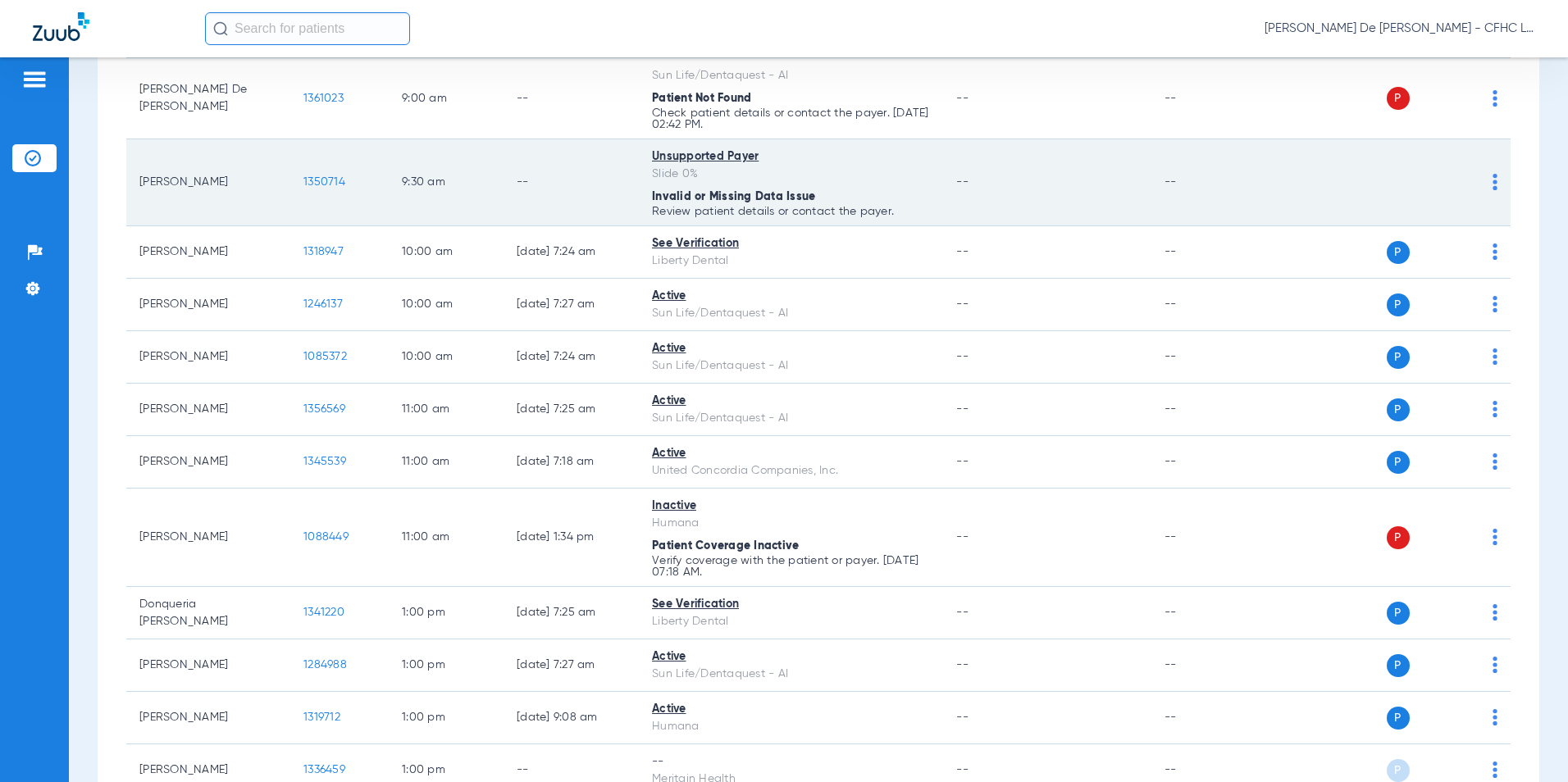
scroll to position [574, 0]
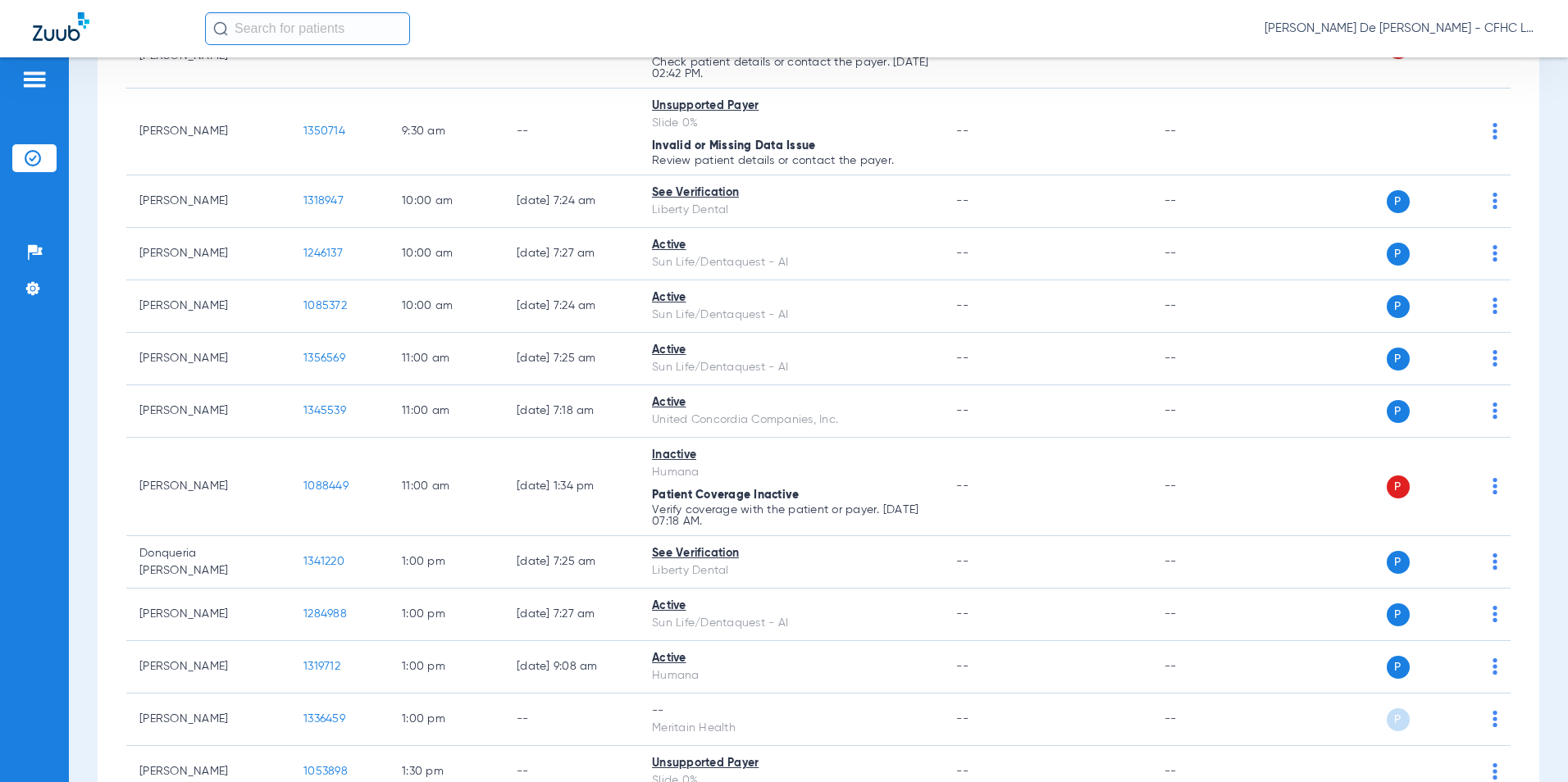
click at [337, 39] on input "text" at bounding box center [308, 29] width 205 height 33
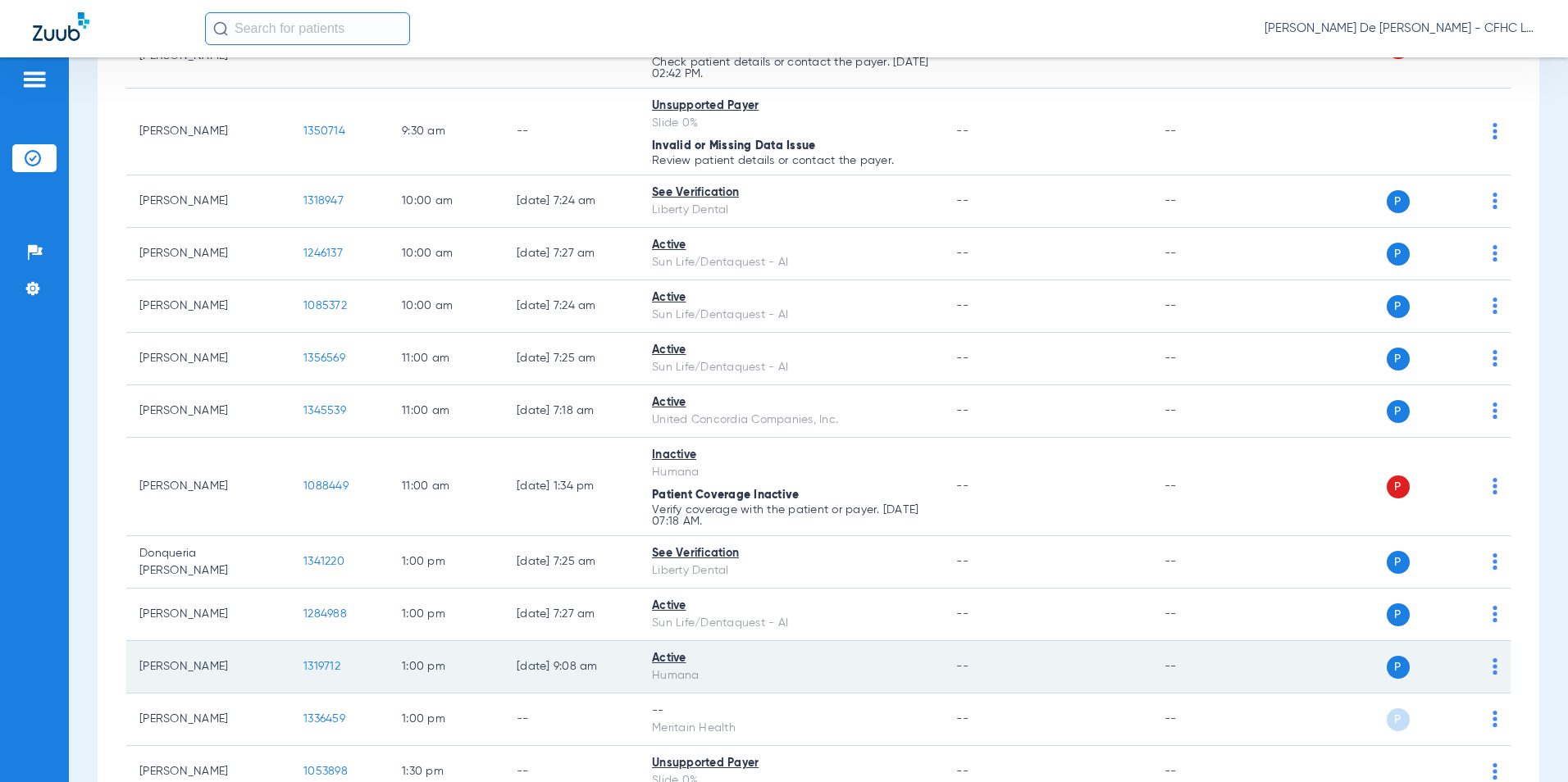
click at [332, 670] on span "1319712" at bounding box center [322, 667] width 37 height 11
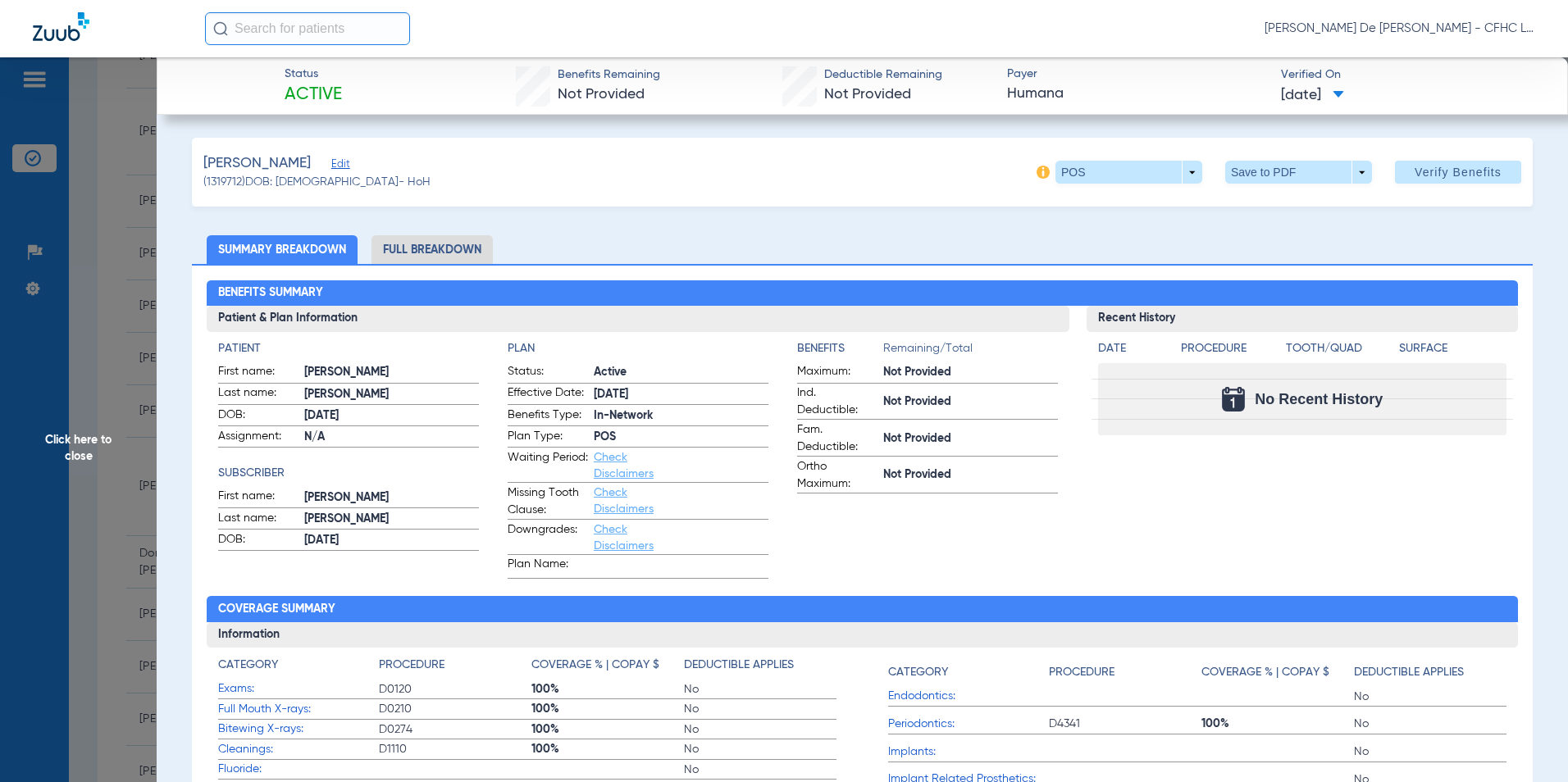
click at [463, 251] on li "Full Breakdown" at bounding box center [431, 249] width 121 height 29
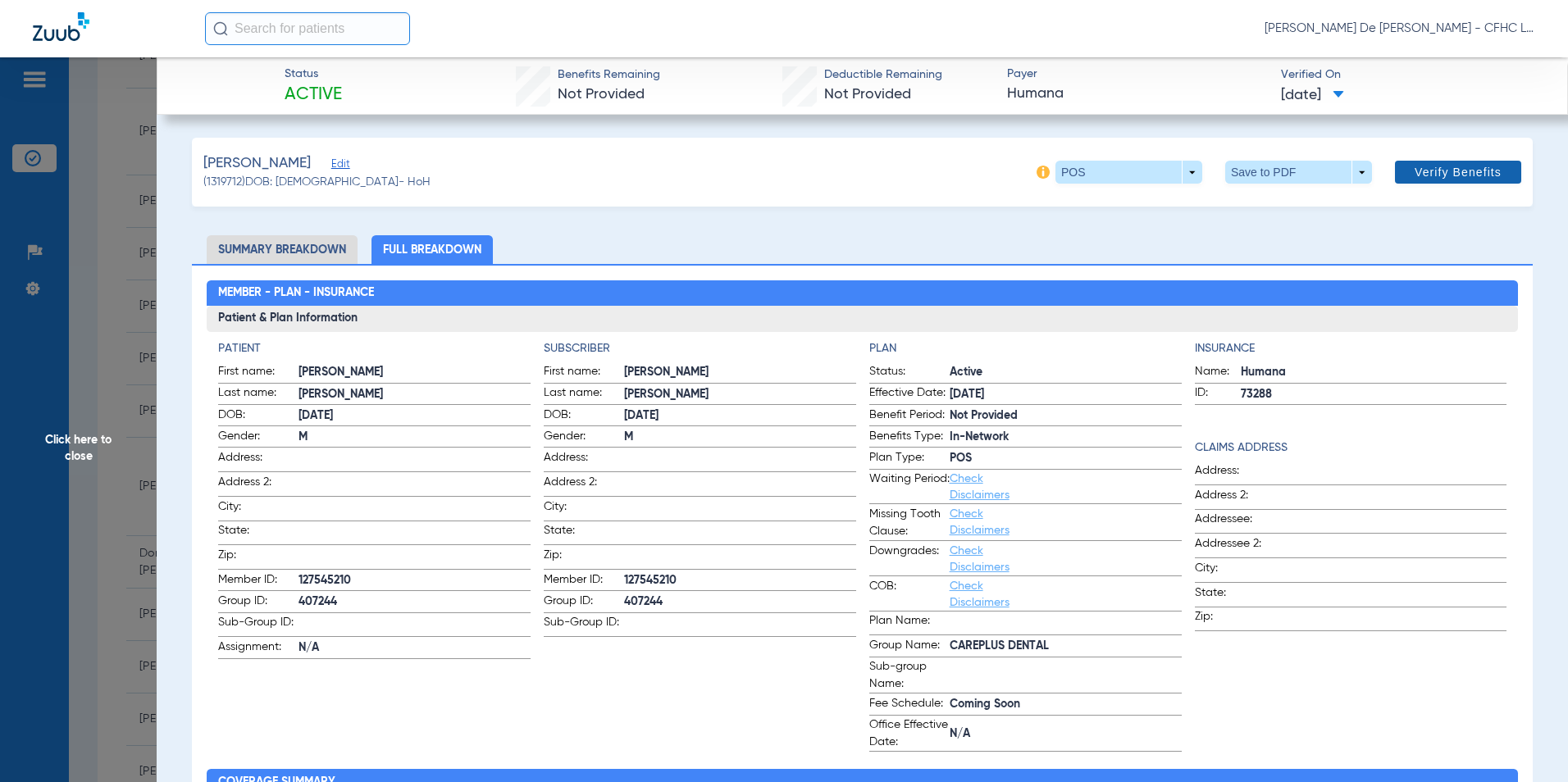
click at [1475, 164] on span at bounding box center [1458, 172] width 127 height 40
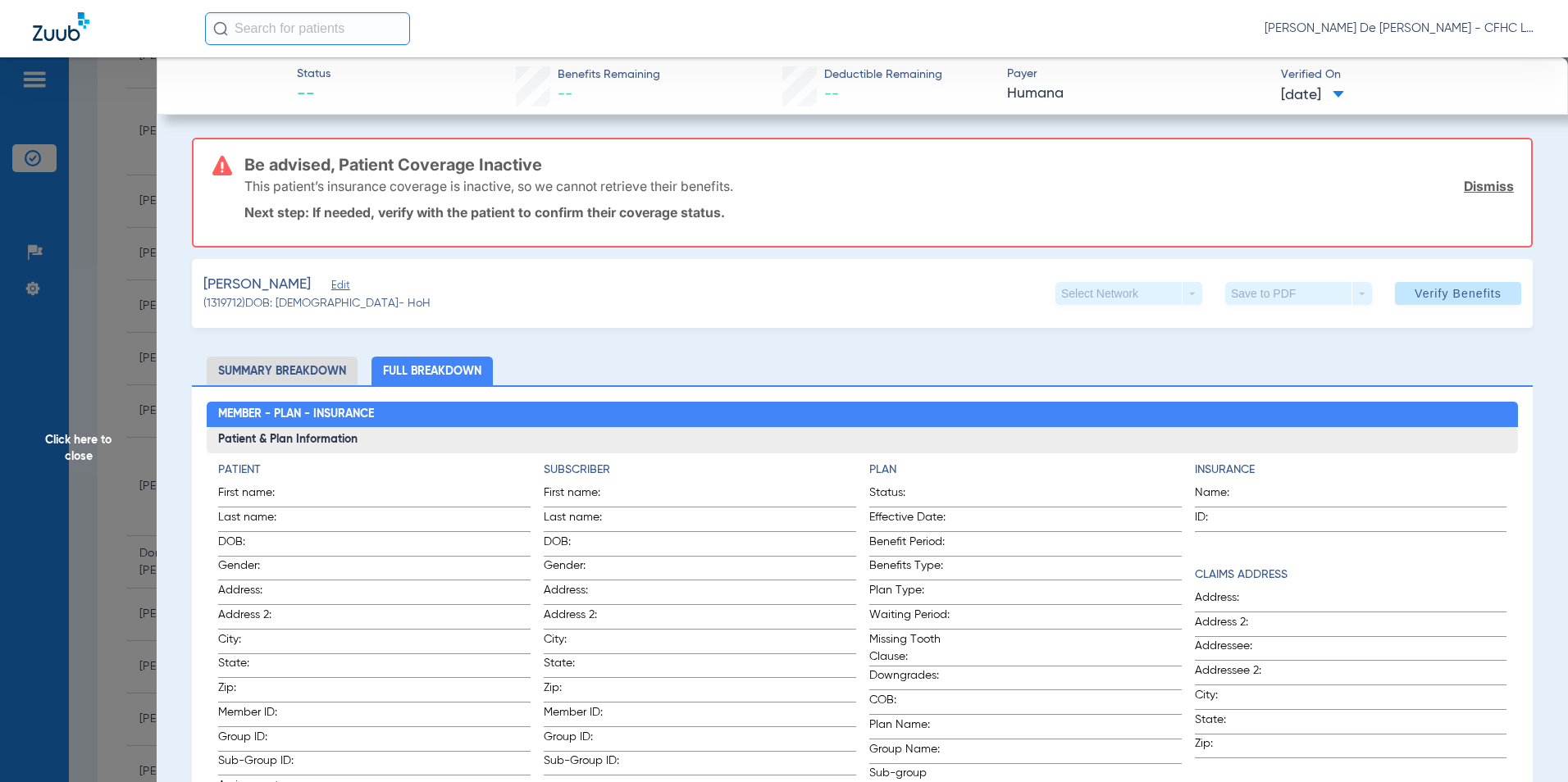
click at [93, 456] on span "Click here to close" at bounding box center [78, 448] width 157 height 782
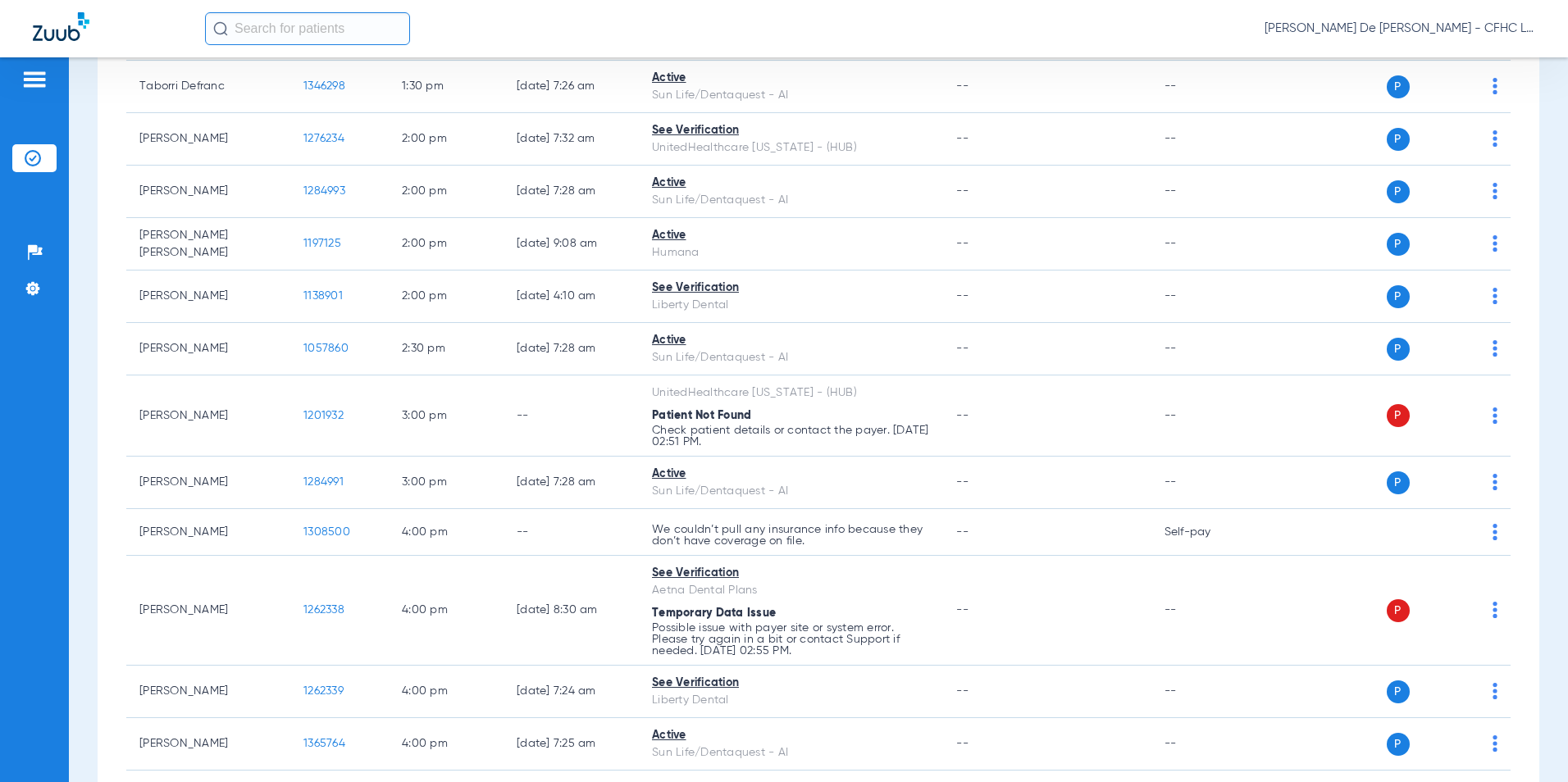
scroll to position [1405, 0]
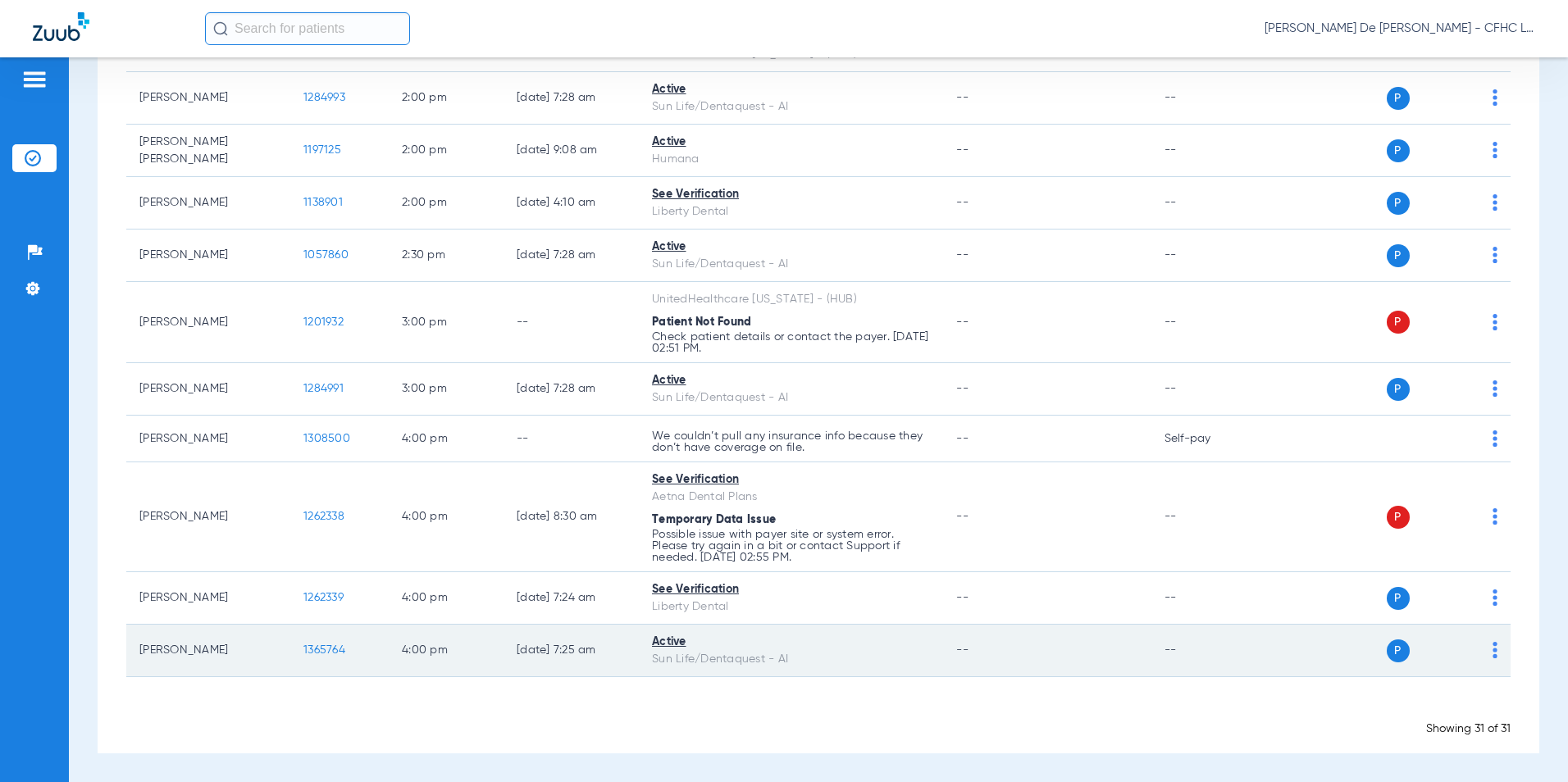
click at [329, 652] on span "1365764" at bounding box center [324, 650] width 42 height 11
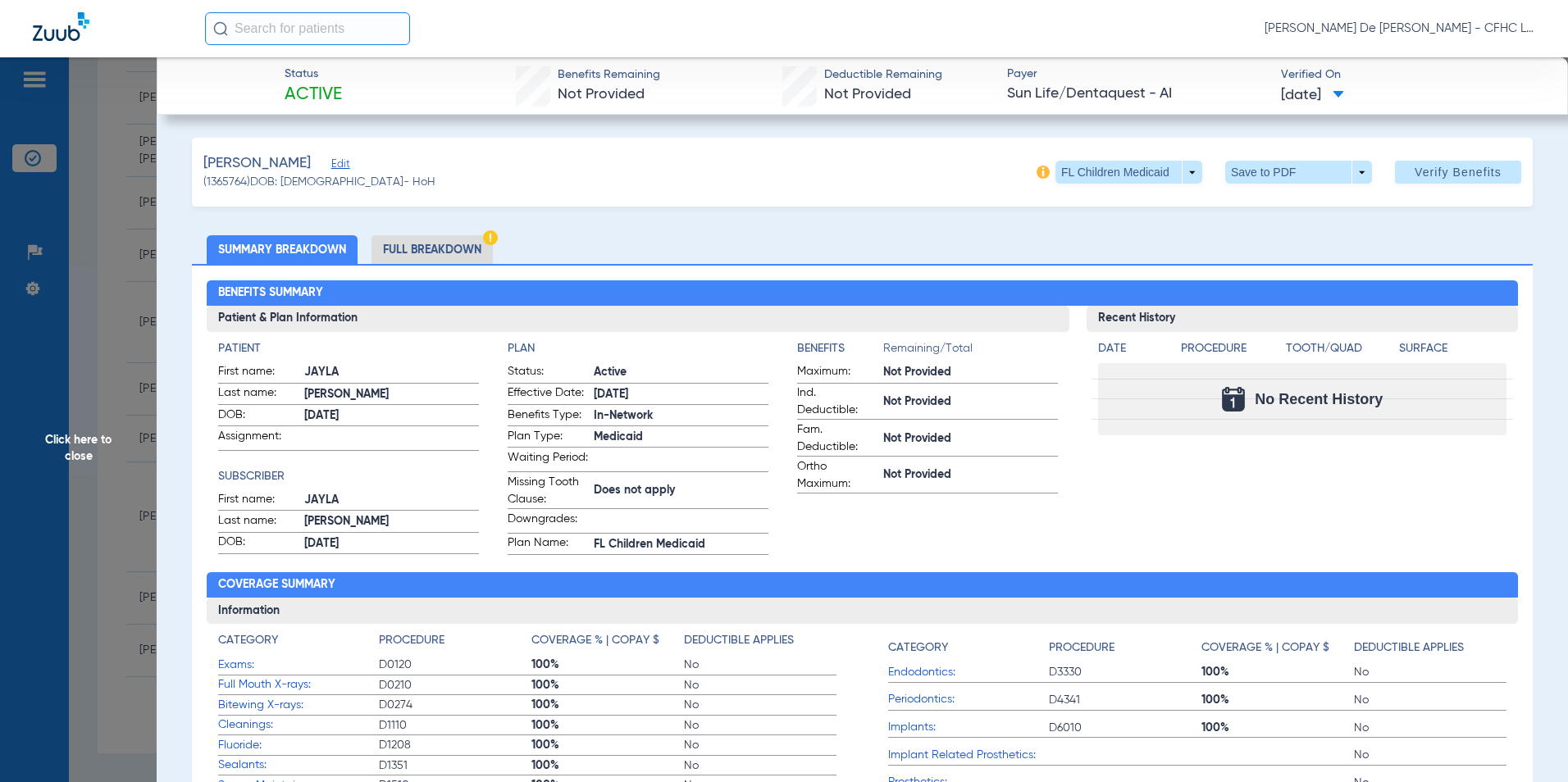
click at [422, 253] on li "Full Breakdown" at bounding box center [431, 249] width 121 height 29
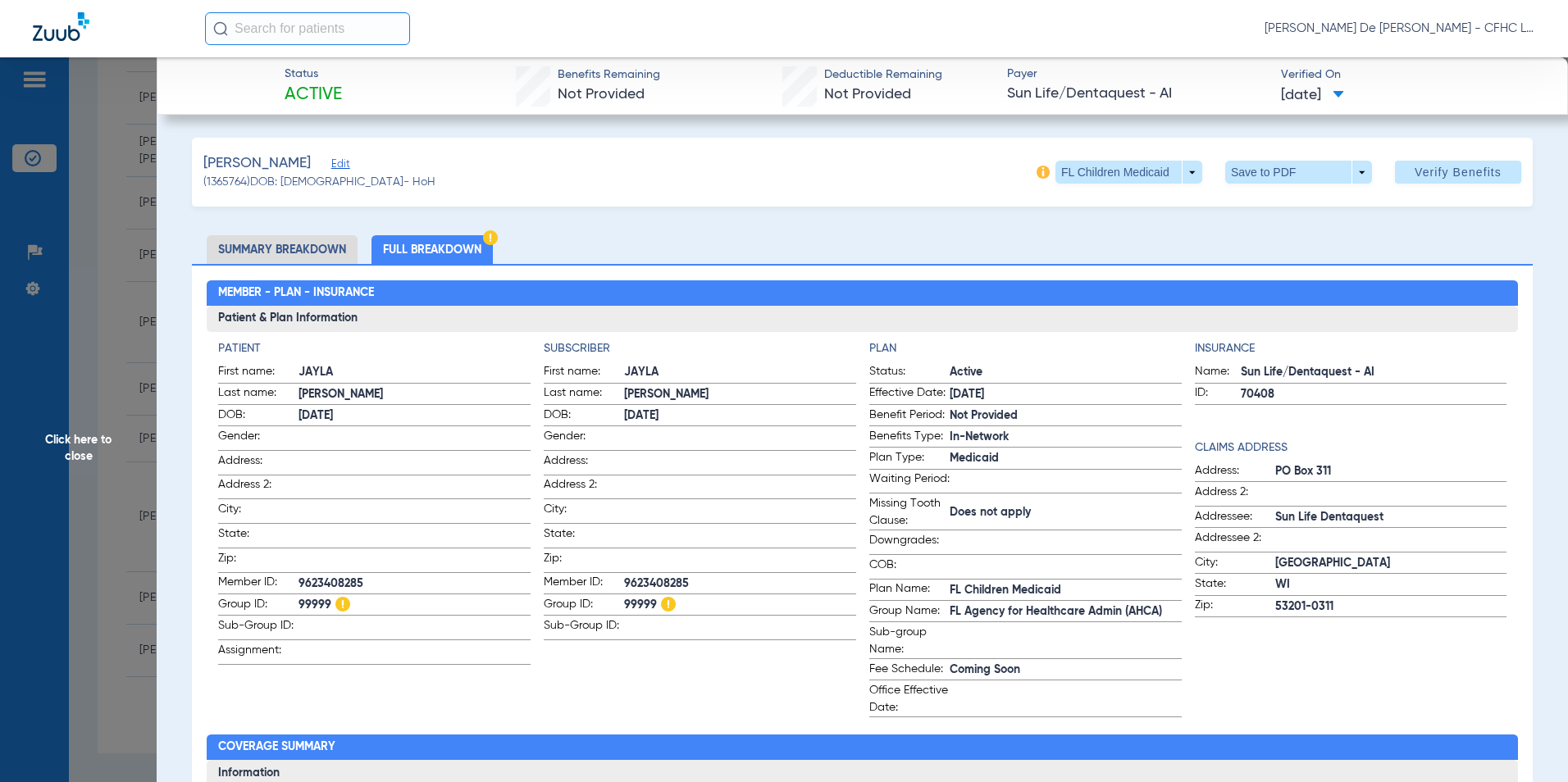
drag, startPoint x: 98, startPoint y: 415, endPoint x: 70, endPoint y: 424, distance: 29.4
click at [96, 417] on span "Click here to close" at bounding box center [78, 448] width 157 height 782
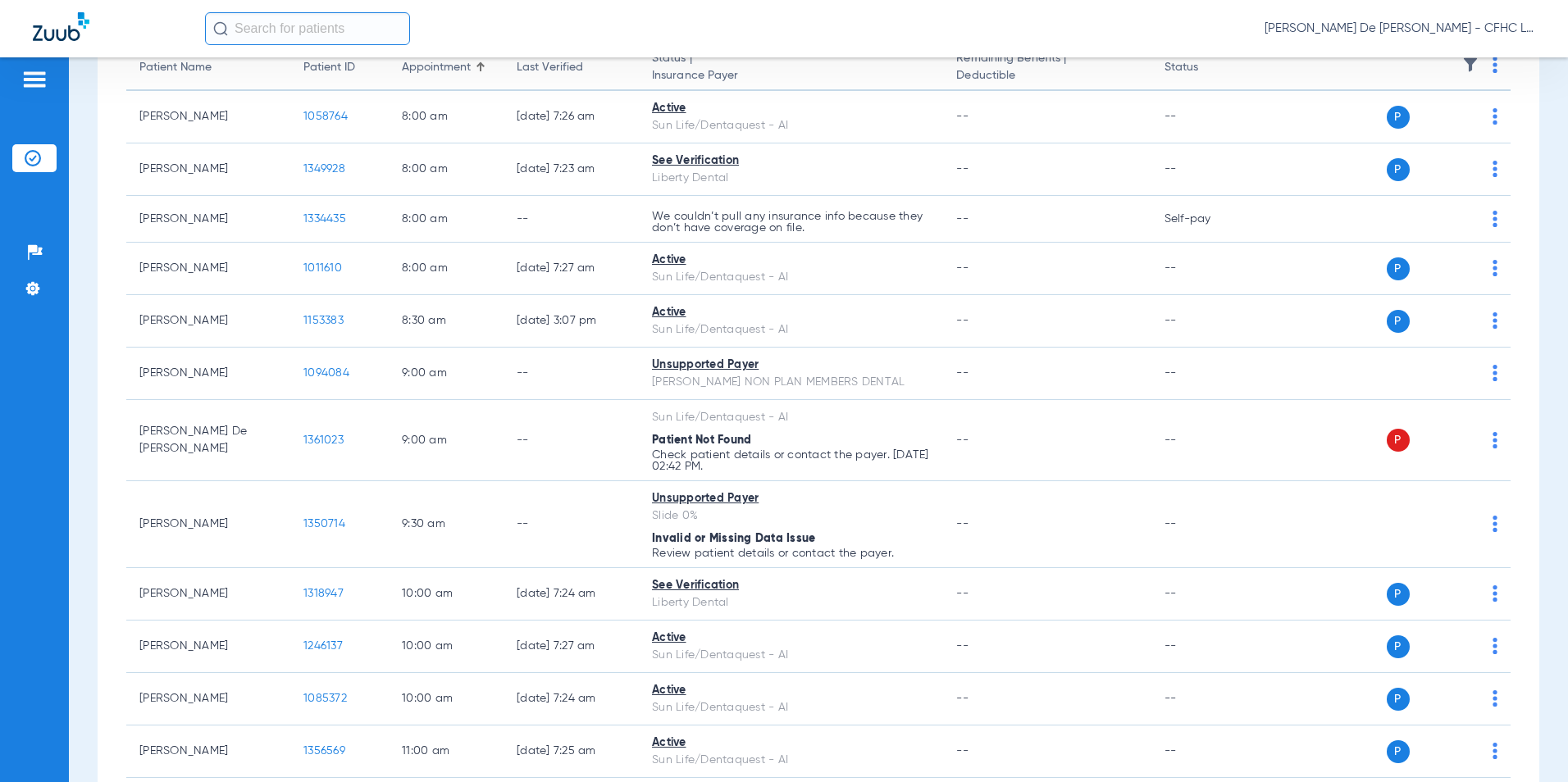
scroll to position [0, 0]
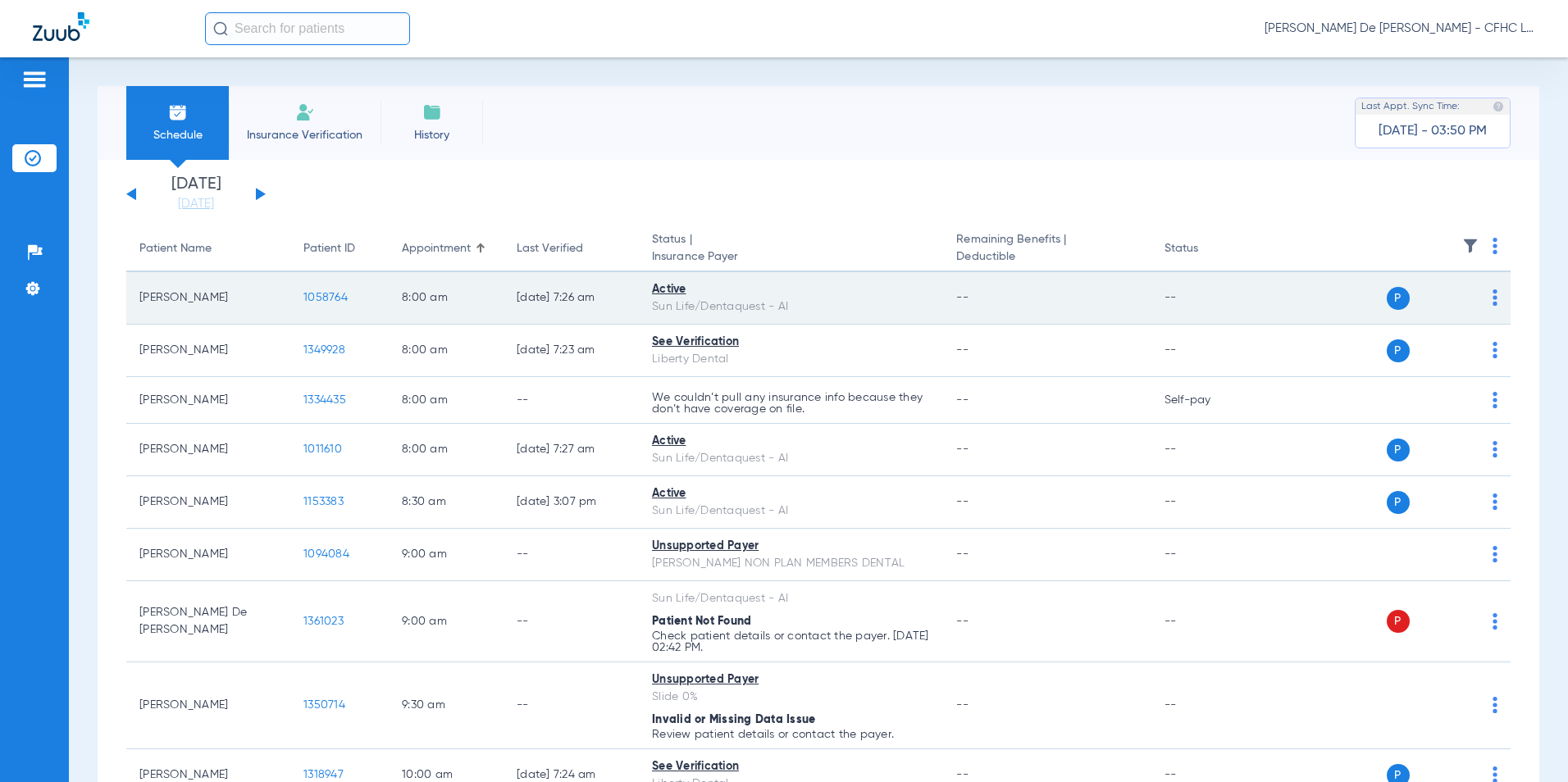
click at [318, 297] on span "1058764" at bounding box center [326, 297] width 44 height 11
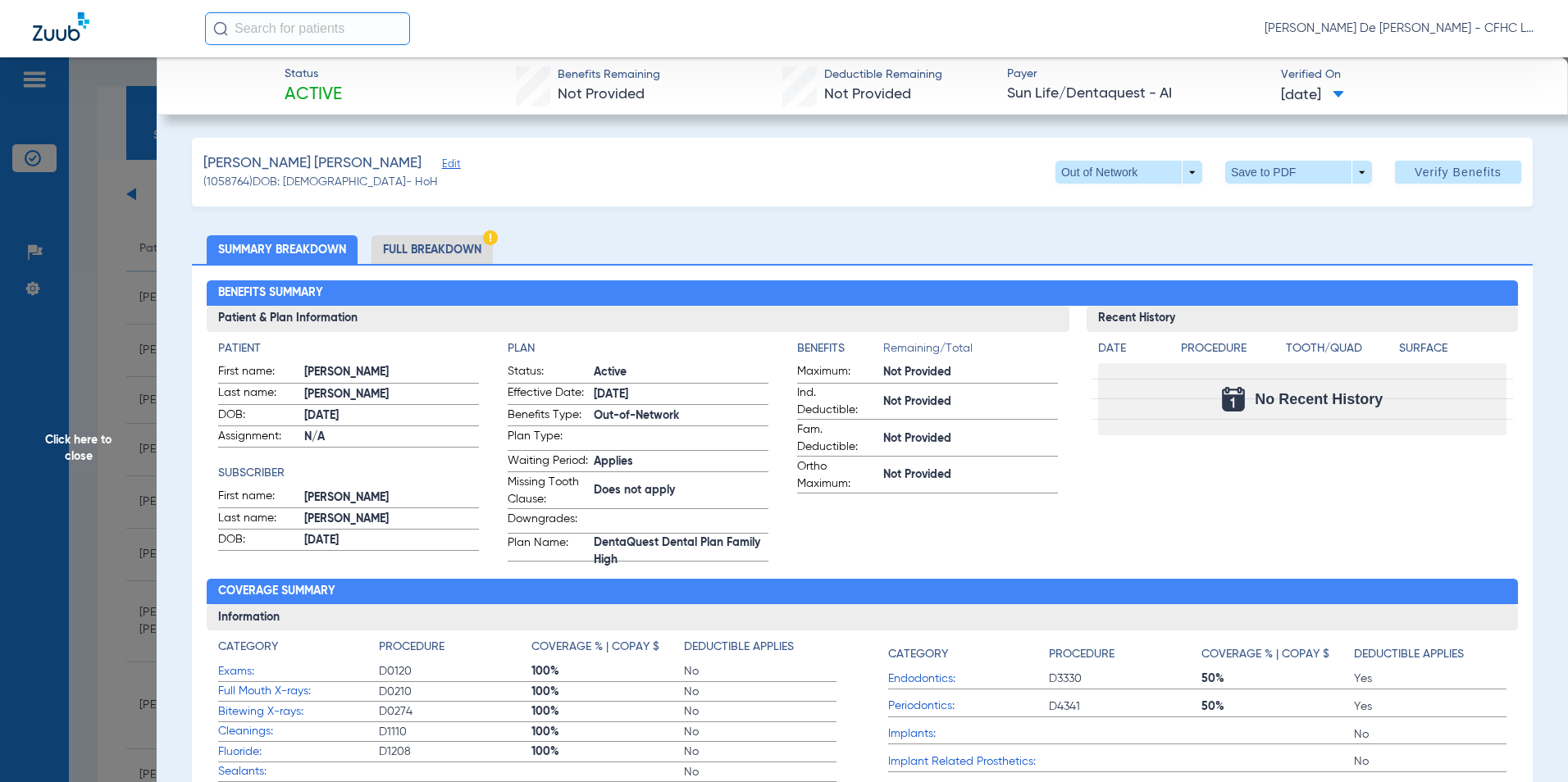
click at [437, 247] on li "Full Breakdown" at bounding box center [431, 249] width 121 height 29
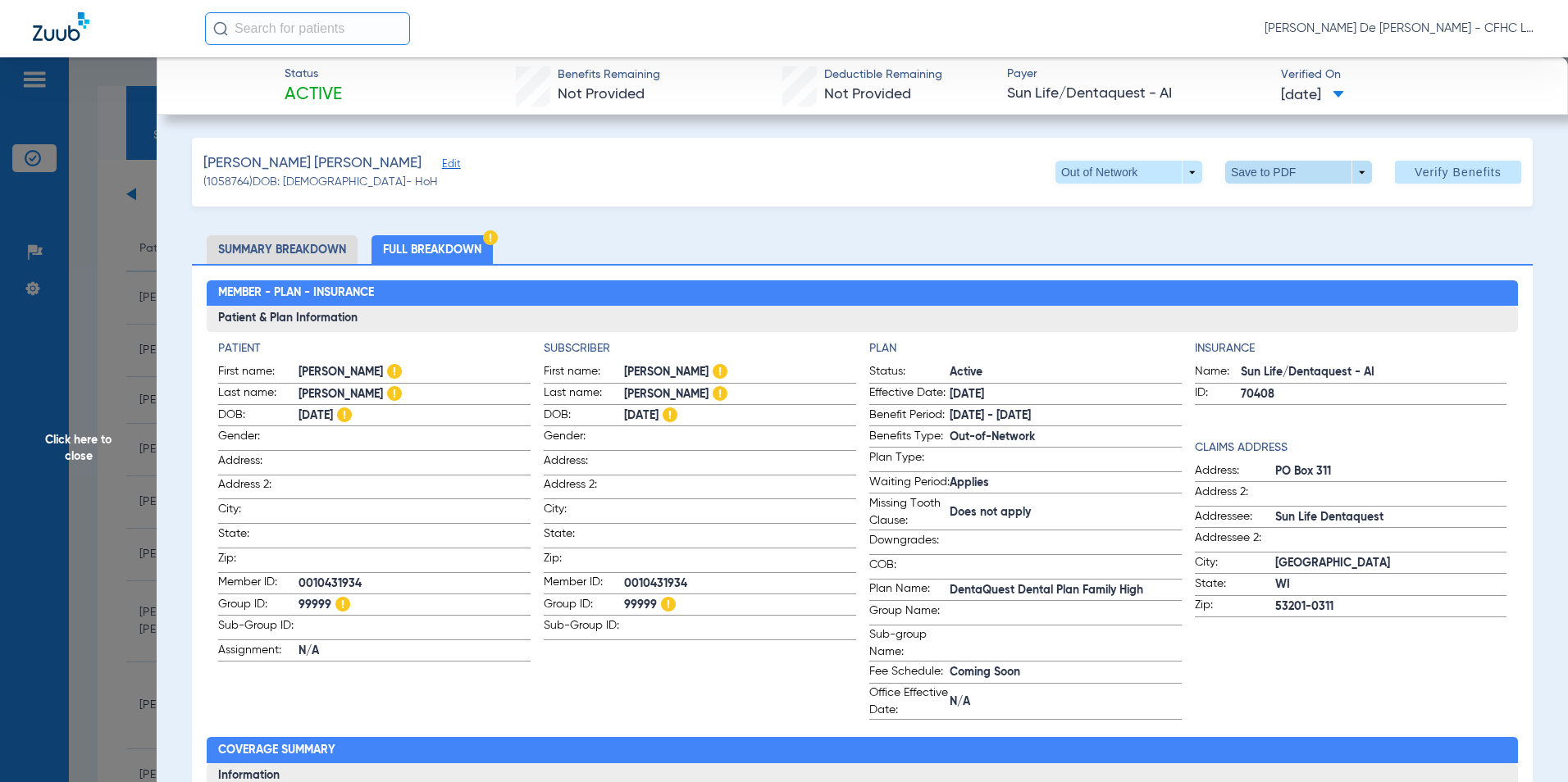
click at [1279, 188] on span at bounding box center [1298, 172] width 40 height 40
click at [1266, 204] on span "Save to PDF" at bounding box center [1292, 205] width 65 height 11
click at [82, 444] on span "Click here to close" at bounding box center [78, 448] width 157 height 782
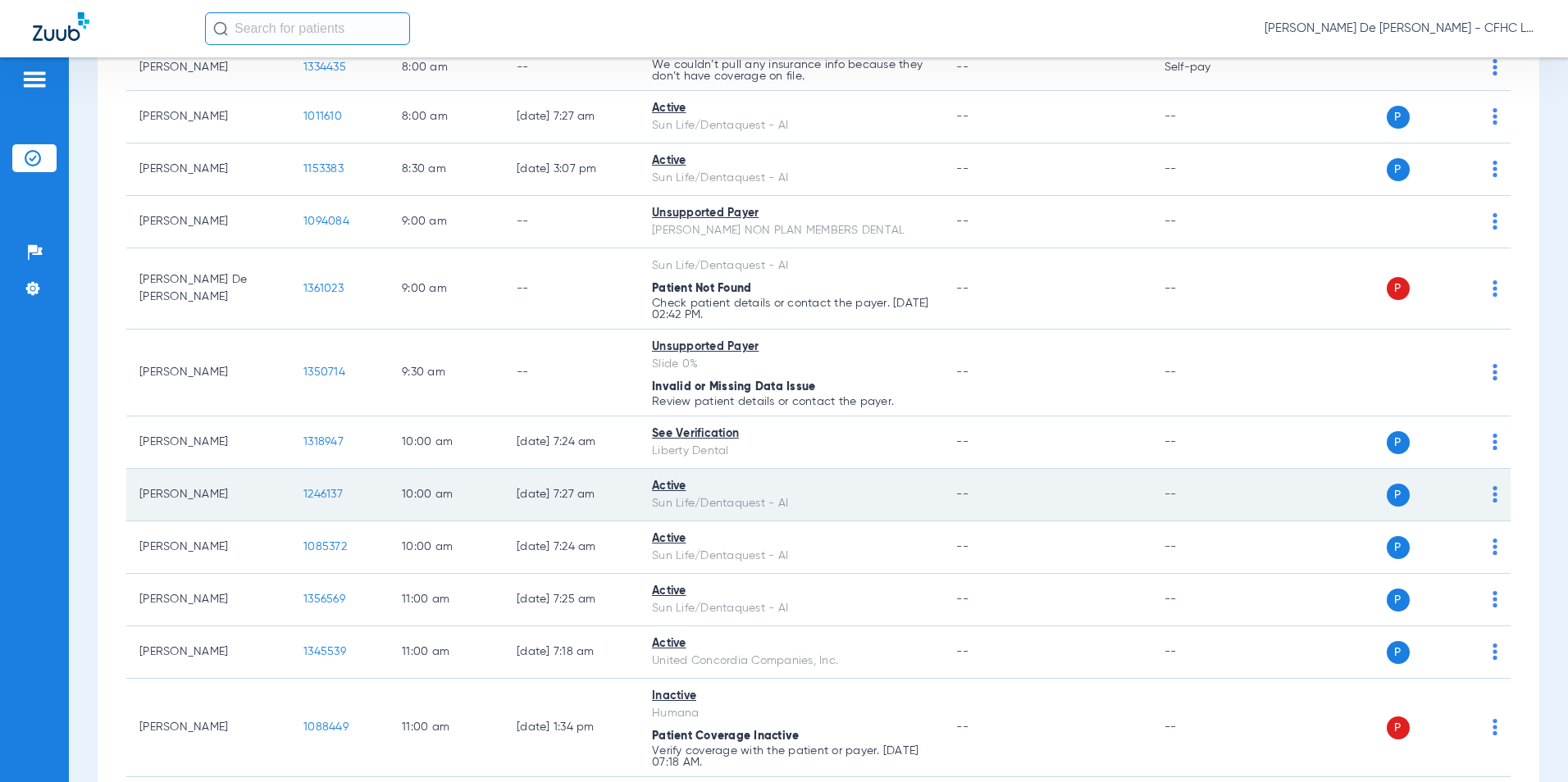
scroll to position [410, 0]
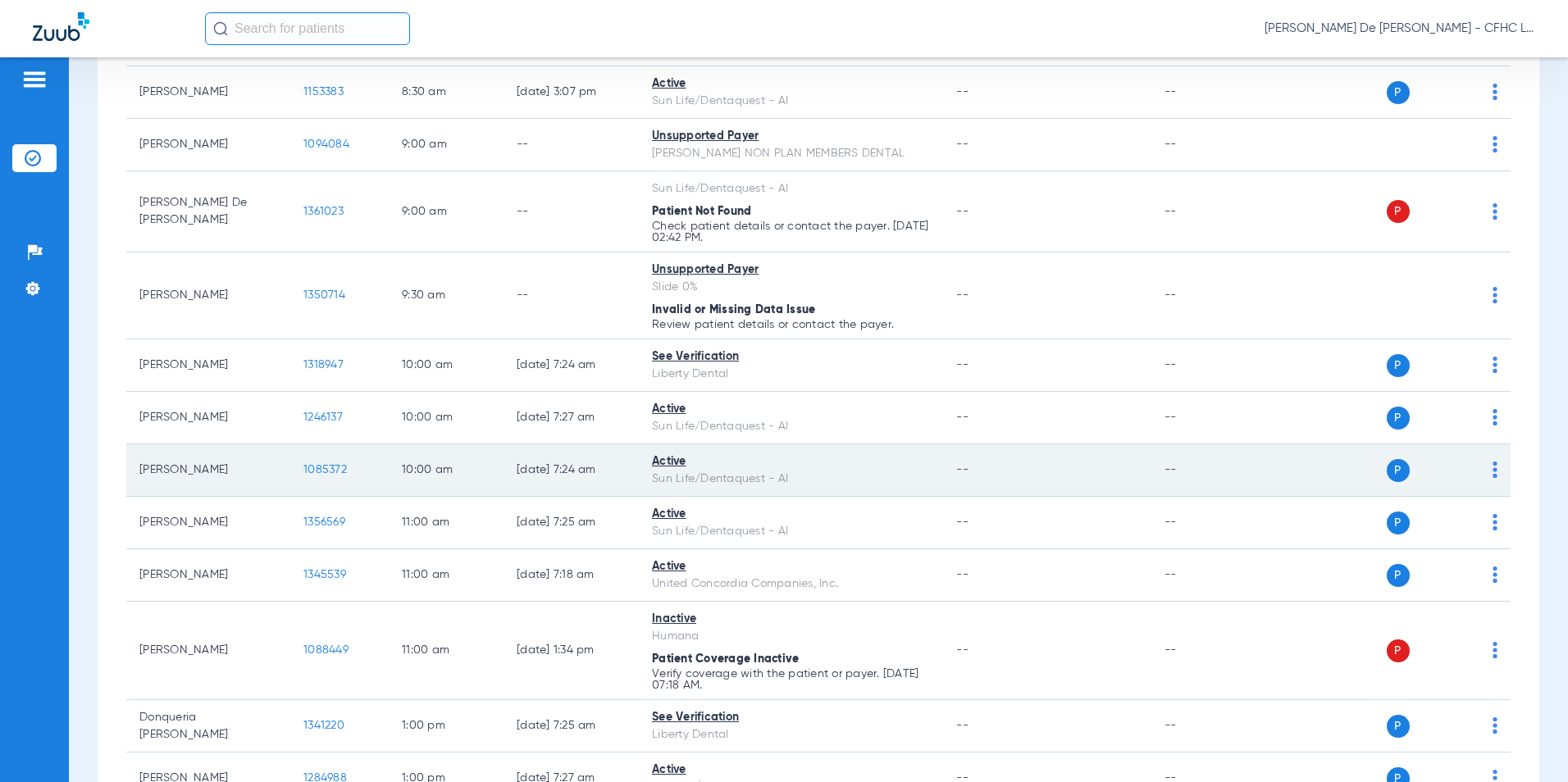
click at [341, 462] on td "1085372" at bounding box center [339, 470] width 99 height 53
click at [325, 474] on span "1085372" at bounding box center [325, 470] width 43 height 11
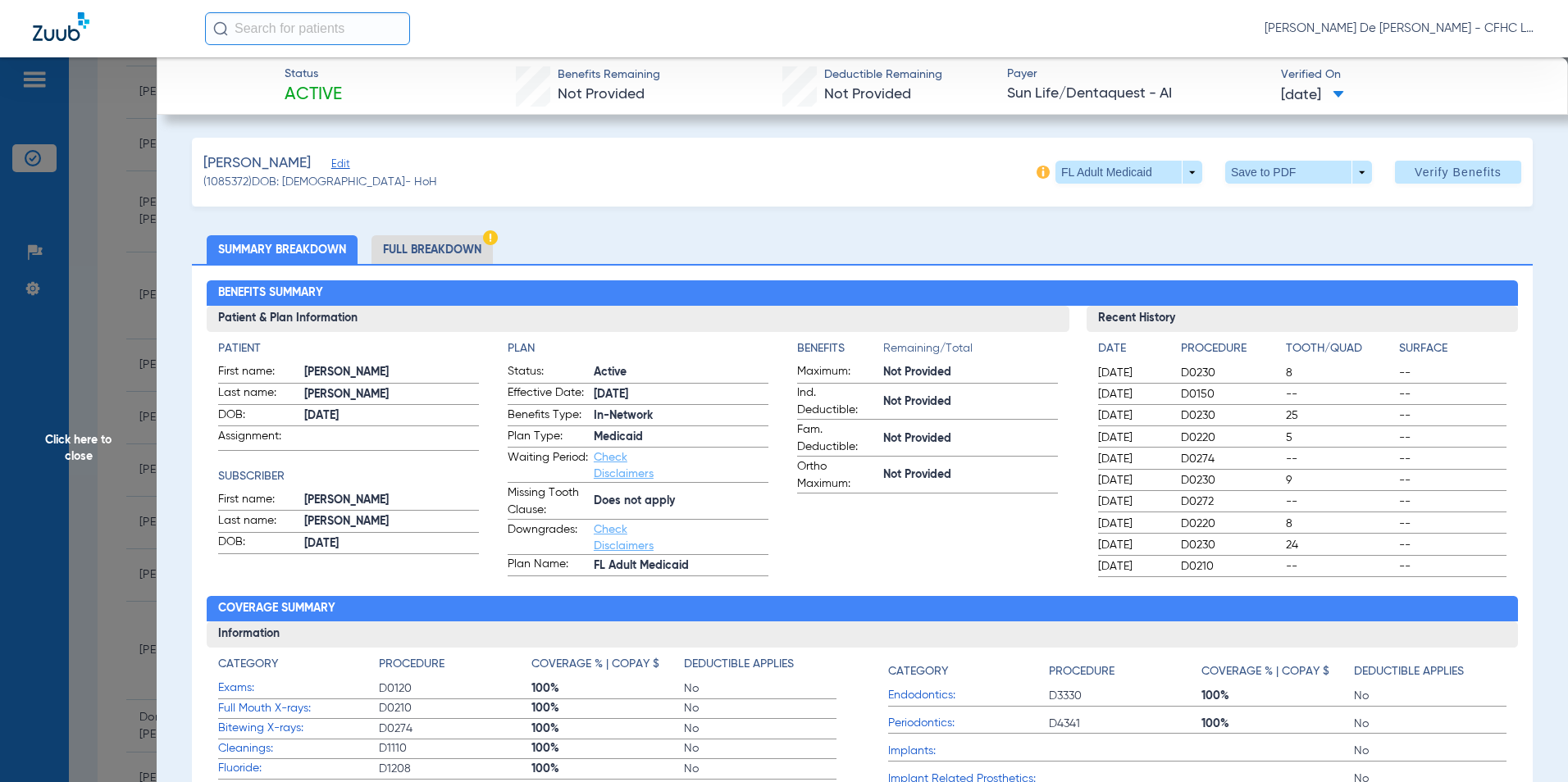
click at [438, 250] on li "Full Breakdown" at bounding box center [431, 249] width 121 height 29
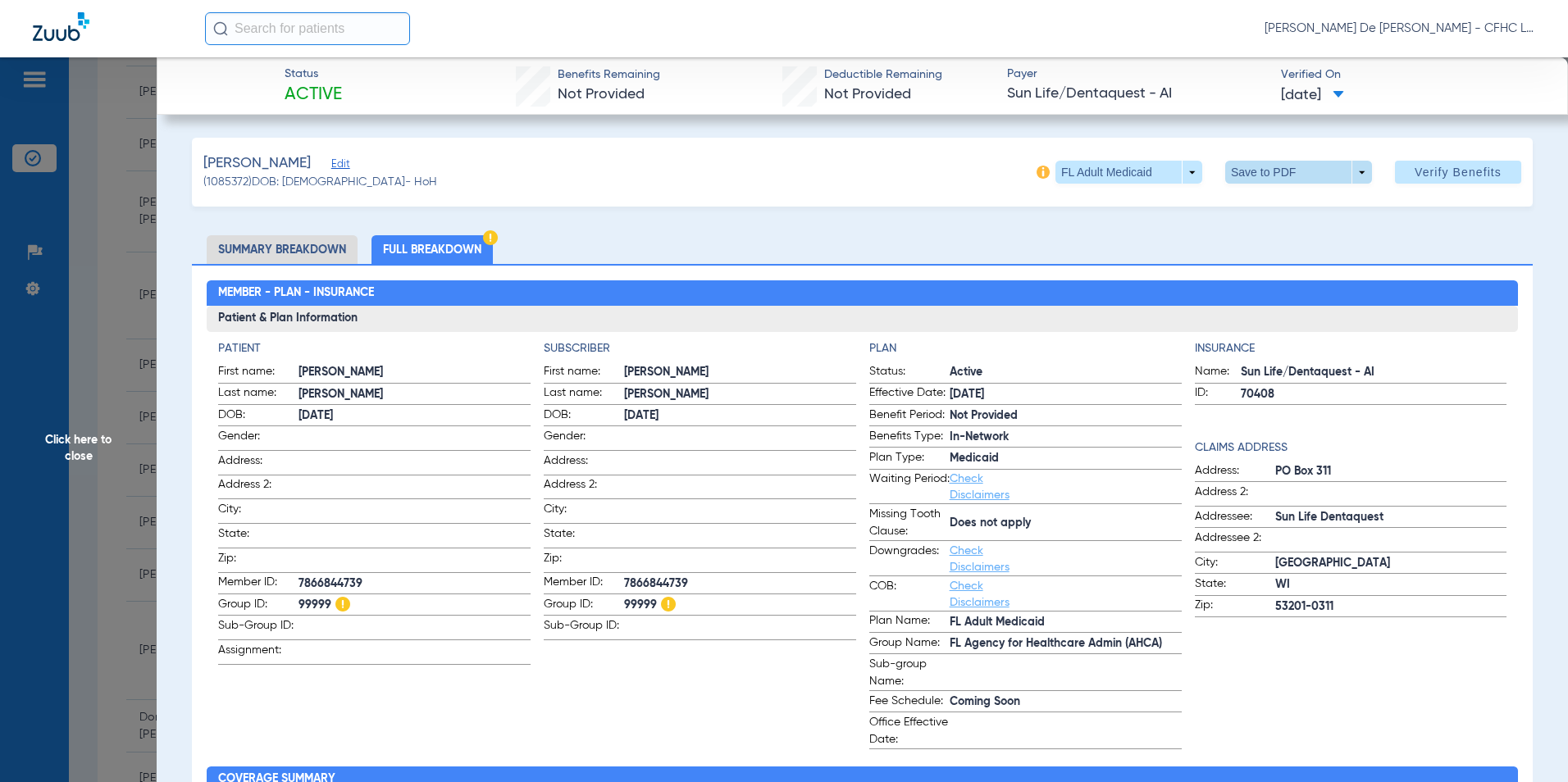
click at [1288, 179] on span at bounding box center [1298, 172] width 40 height 40
click at [1288, 206] on span "Save to PDF" at bounding box center [1292, 205] width 65 height 11
click at [84, 460] on span "Click here to close" at bounding box center [78, 448] width 157 height 782
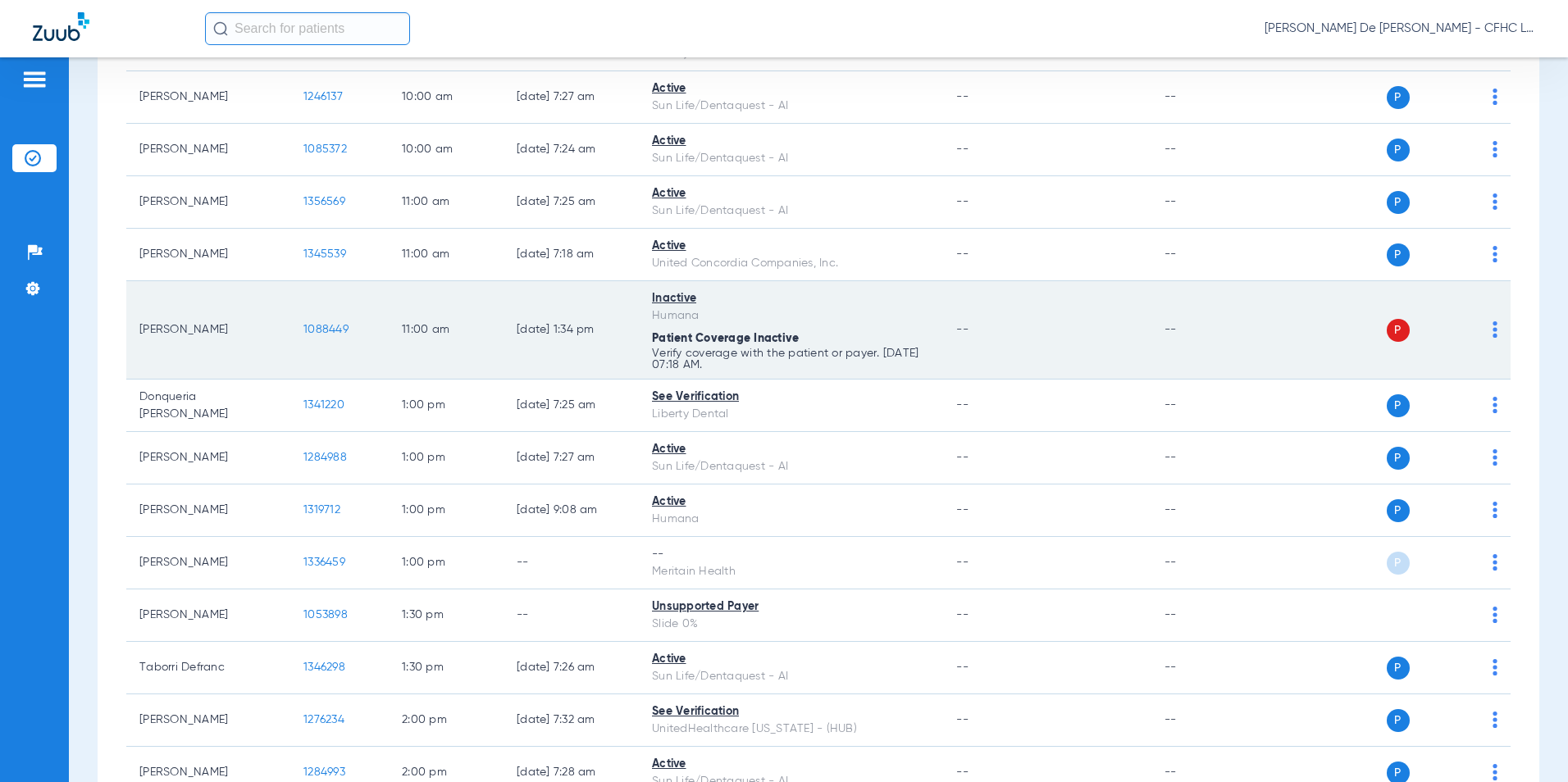
scroll to position [738, 0]
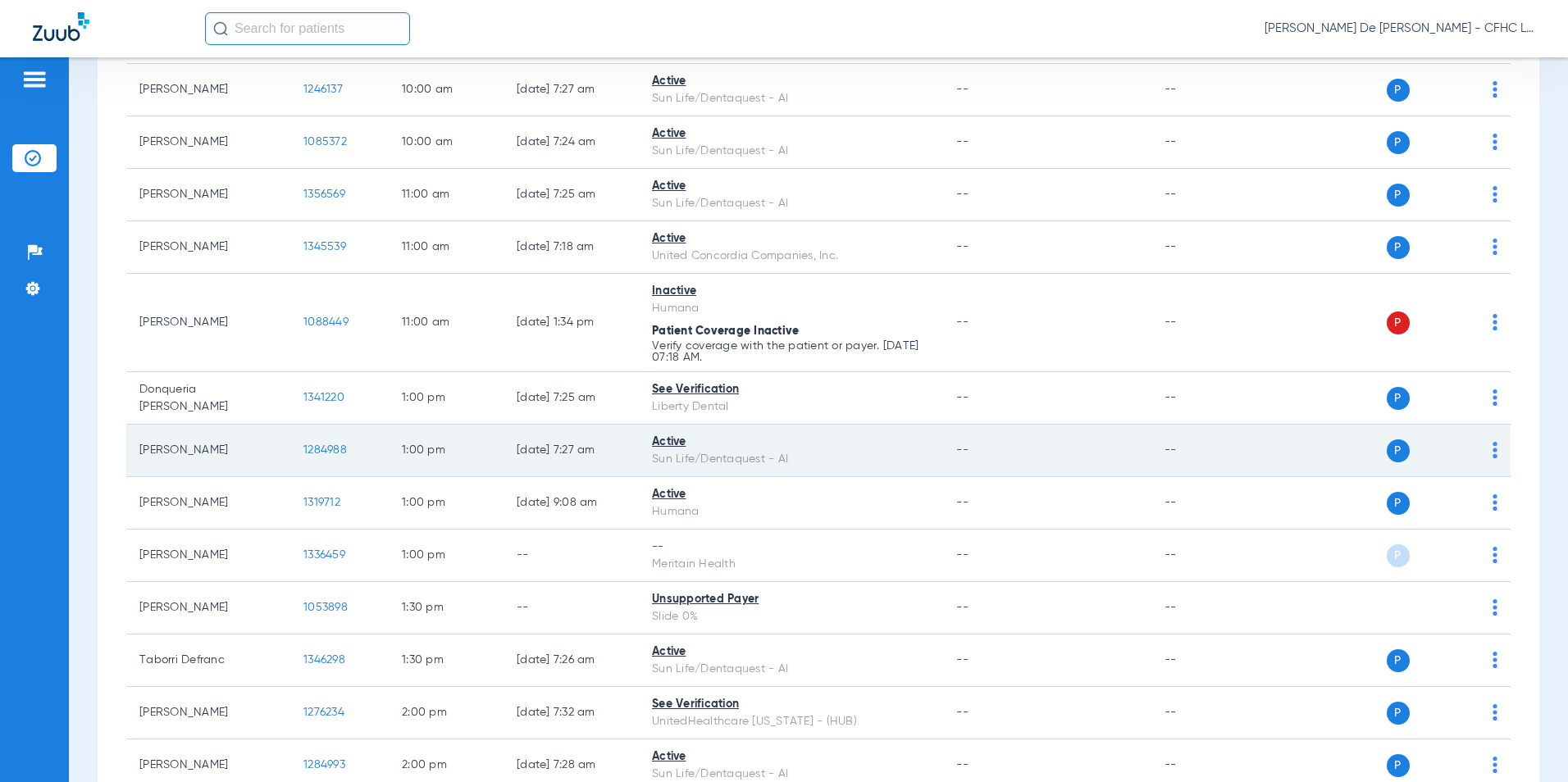
click at [329, 451] on span "1284988" at bounding box center [325, 450] width 43 height 11
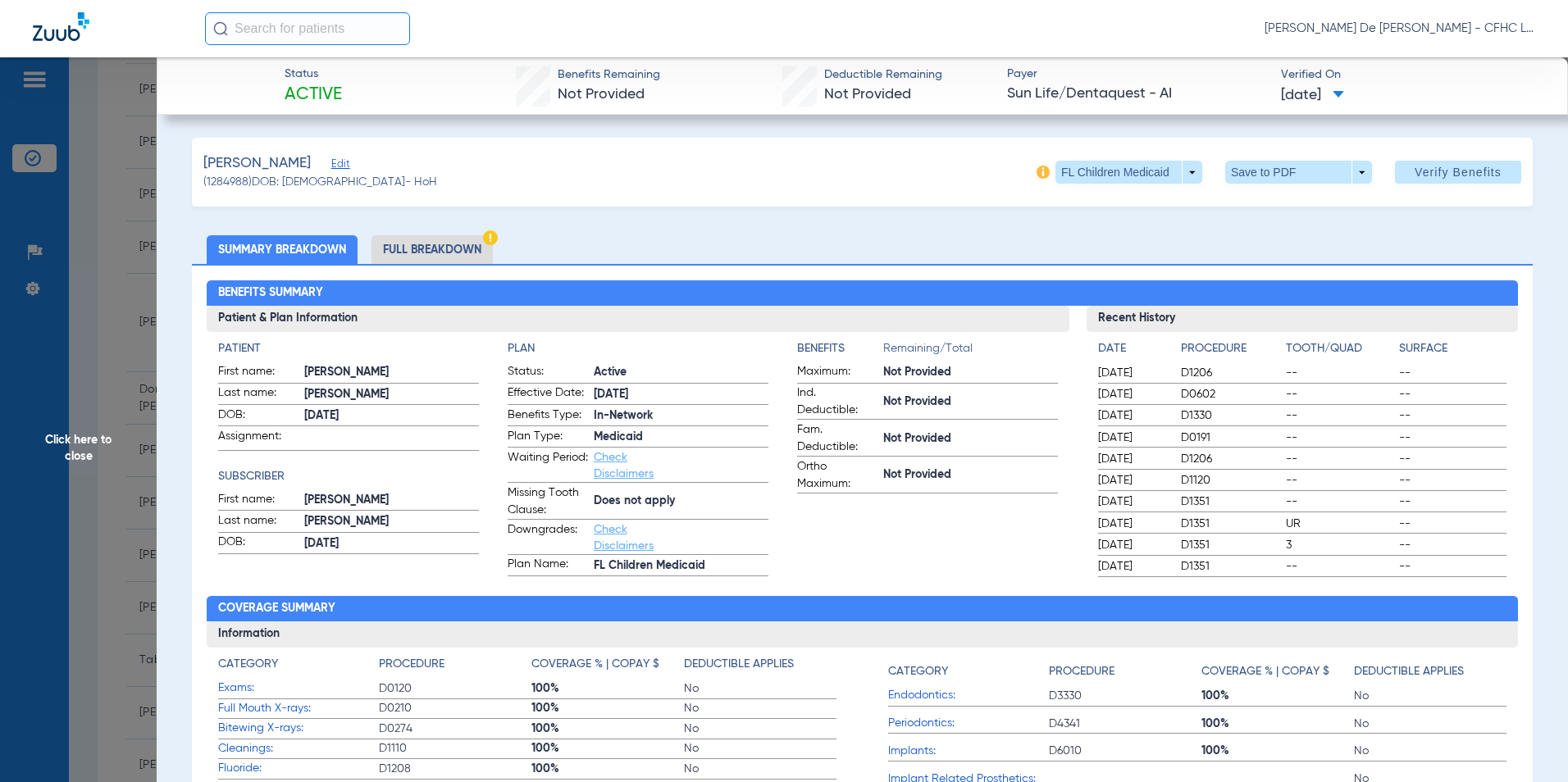
click at [452, 255] on li "Full Breakdown" at bounding box center [431, 249] width 121 height 29
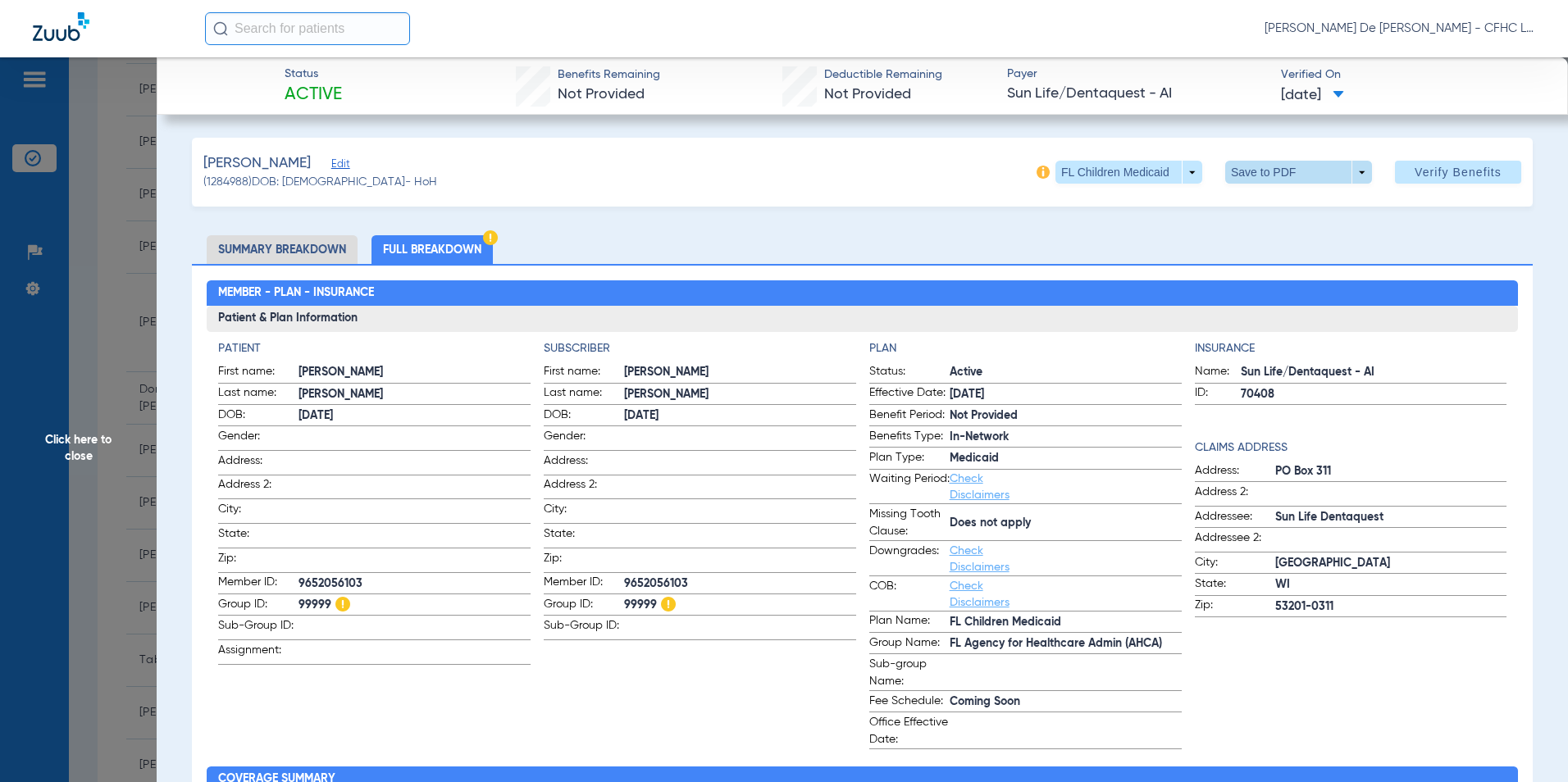
click at [1281, 173] on span at bounding box center [1298, 172] width 40 height 40
click at [1285, 211] on span "Save to PDF" at bounding box center [1292, 205] width 65 height 11
drag, startPoint x: 84, startPoint y: 463, endPoint x: 97, endPoint y: 458, distance: 13.9
click at [85, 463] on span "Click here to close" at bounding box center [78, 448] width 157 height 782
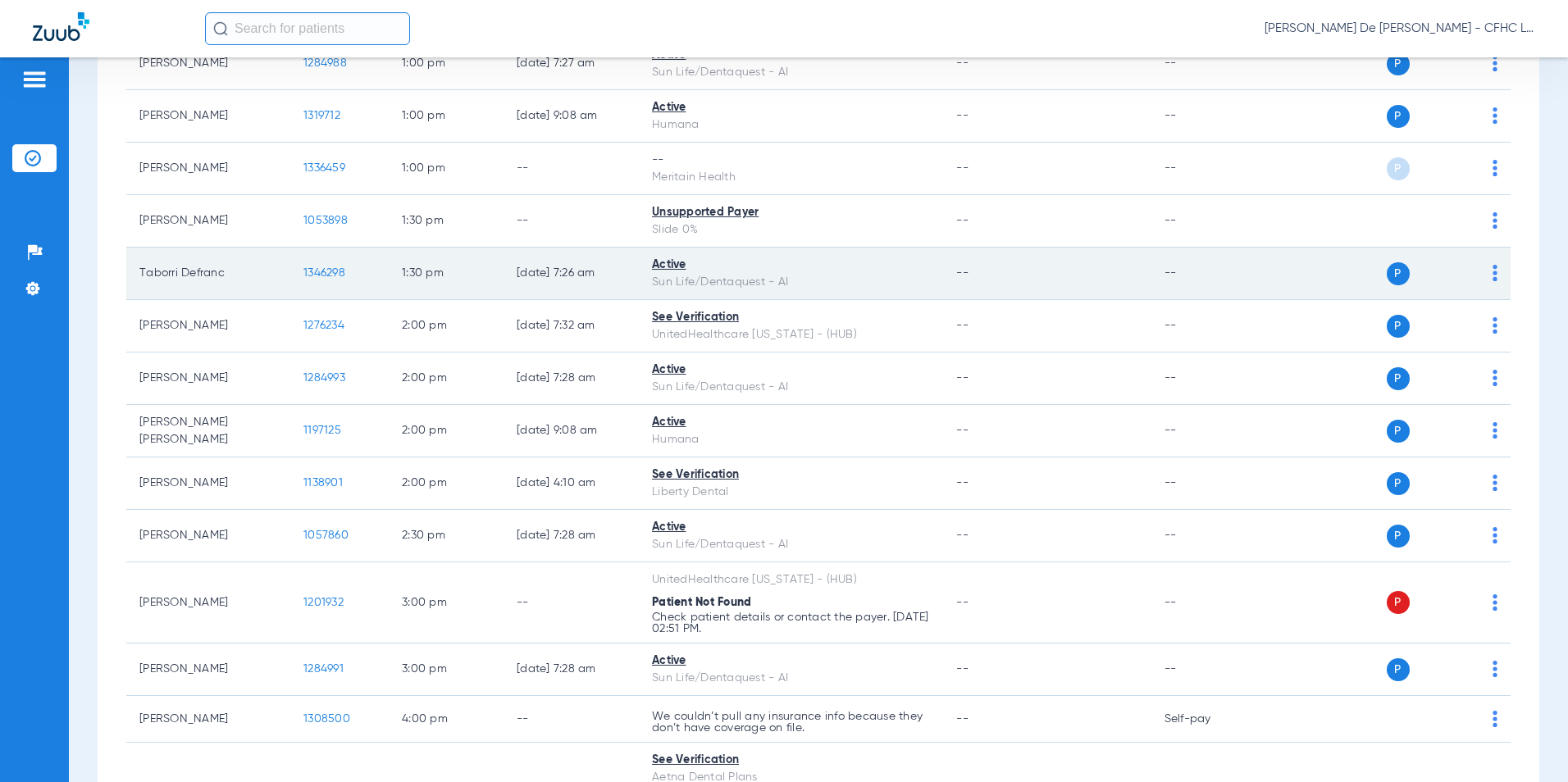
scroll to position [1149, 0]
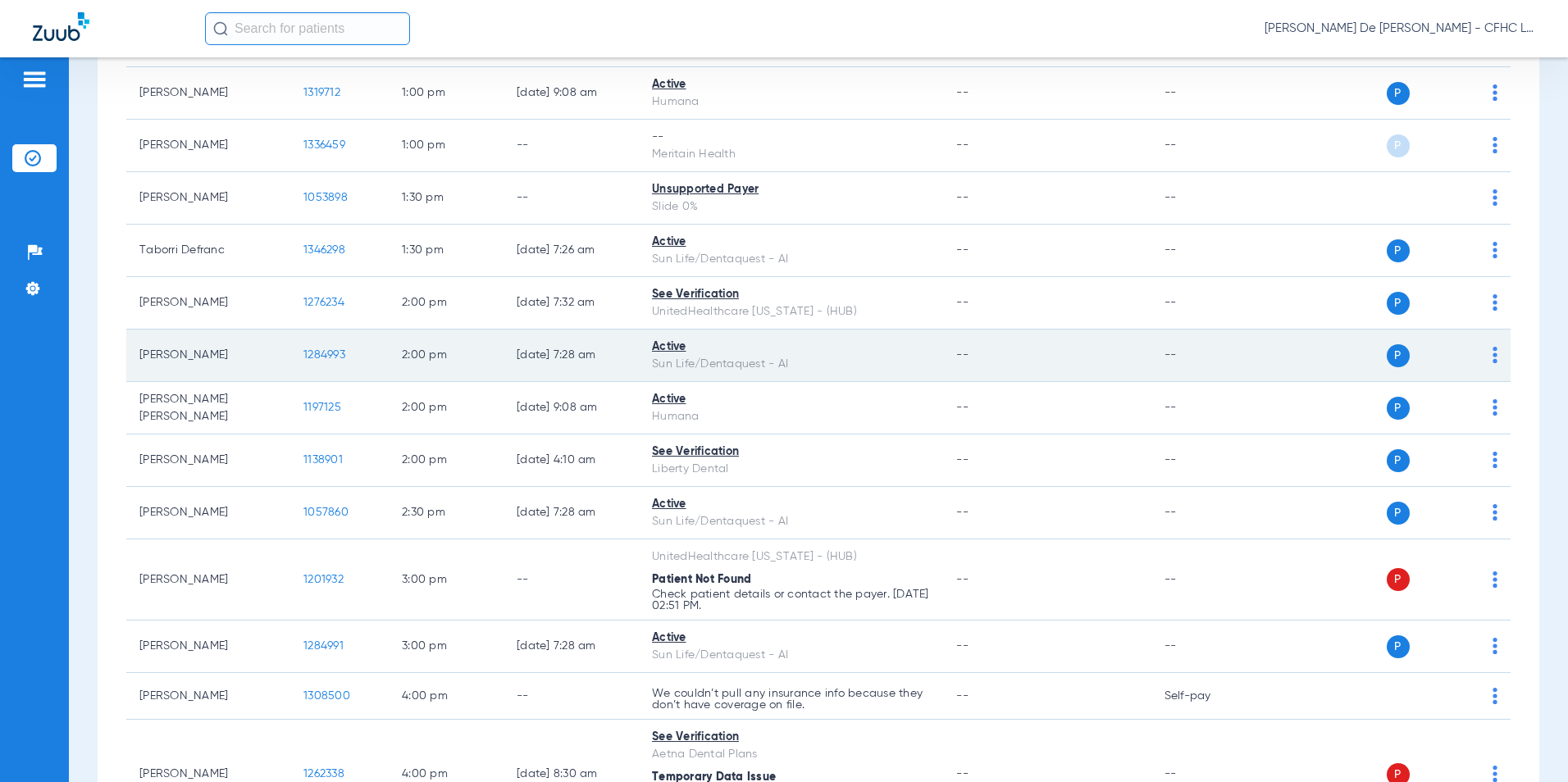
click at [331, 357] on span "1284993" at bounding box center [324, 355] width 42 height 11
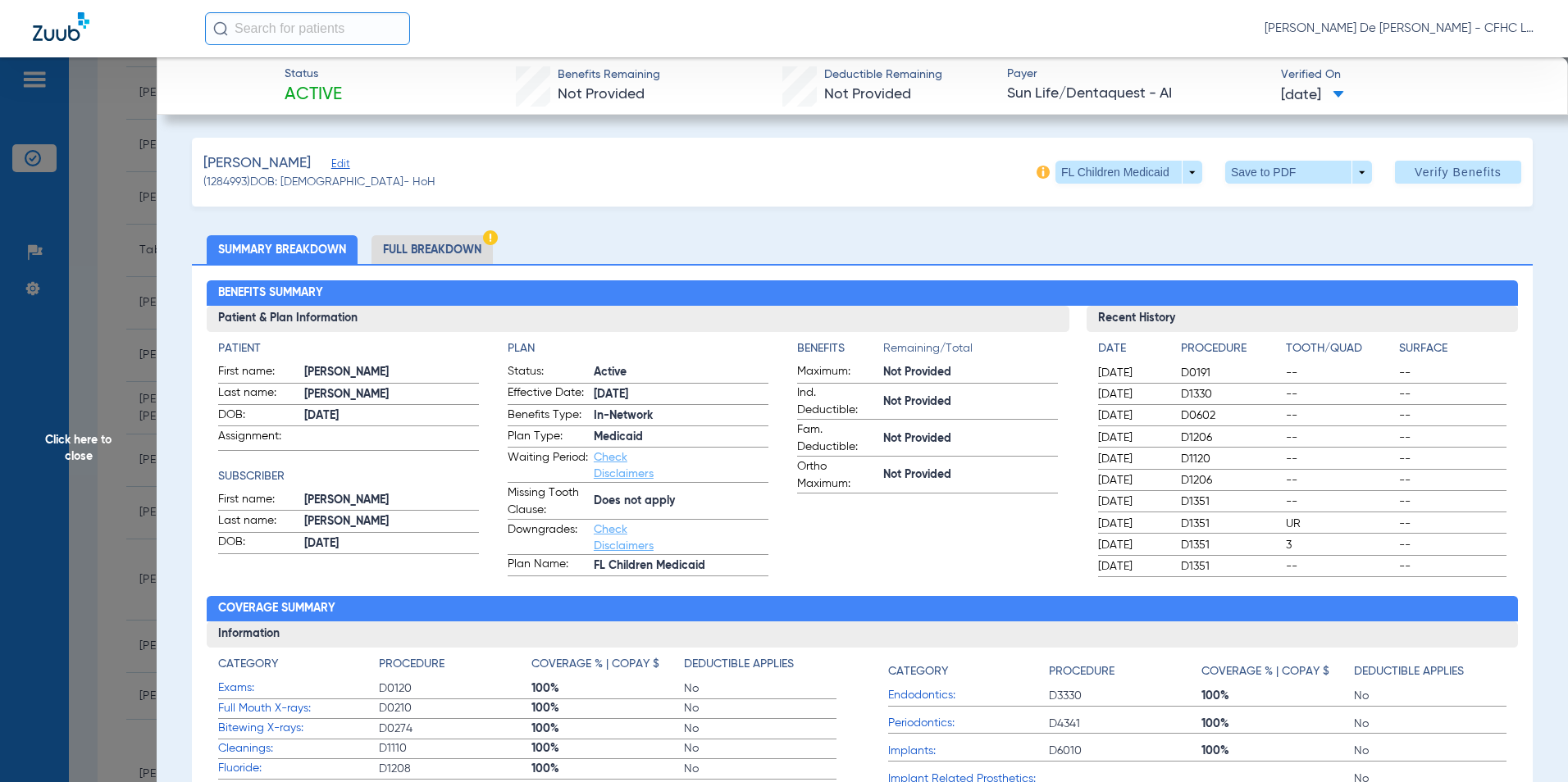
click at [403, 248] on li "Full Breakdown" at bounding box center [431, 249] width 121 height 29
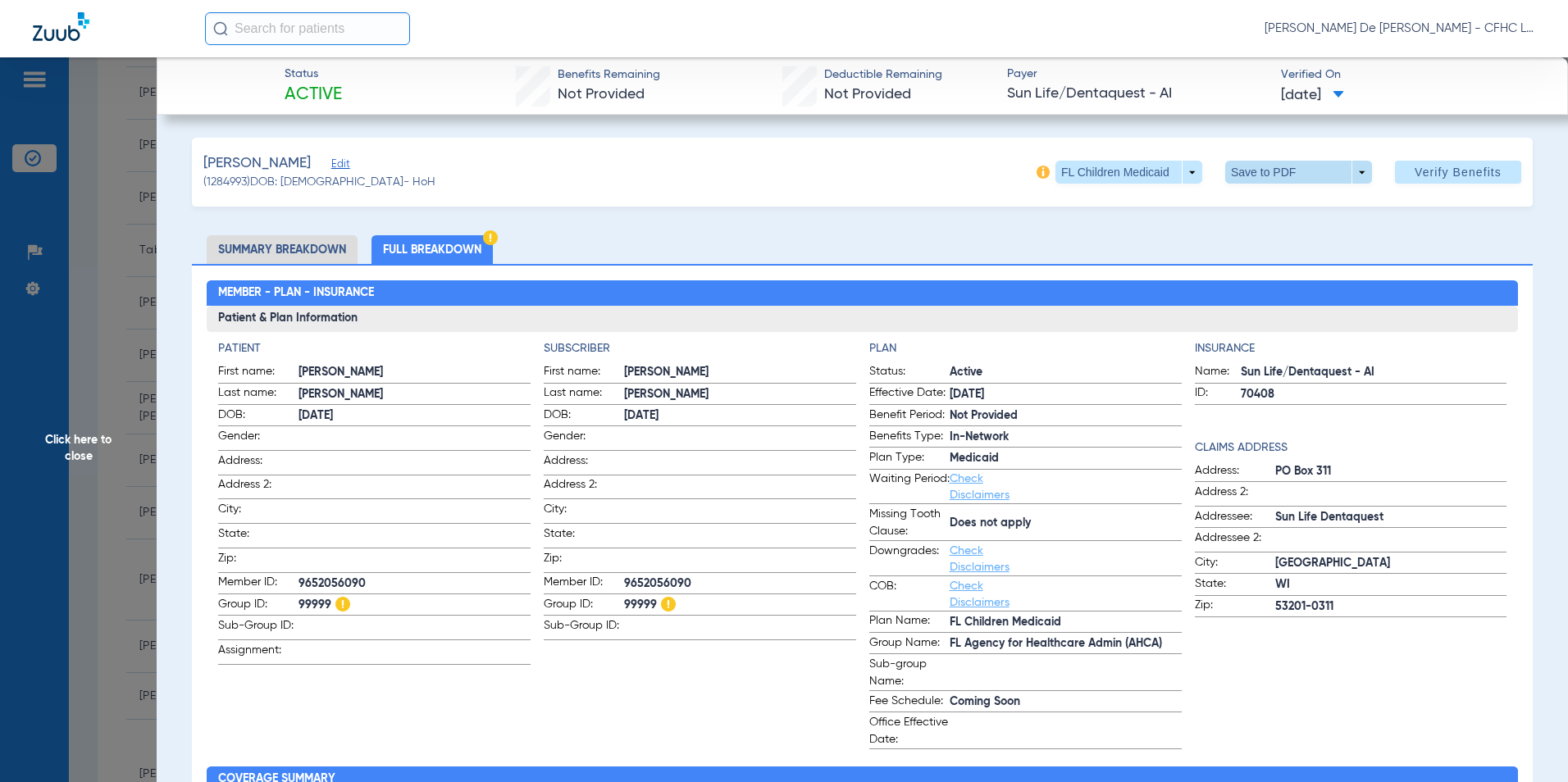
click at [1238, 165] on span at bounding box center [1298, 172] width 147 height 23
click at [1233, 207] on mat-icon "insert_drive_file" at bounding box center [1236, 204] width 19 height 19
click at [70, 437] on span "Click here to close" at bounding box center [78, 448] width 157 height 782
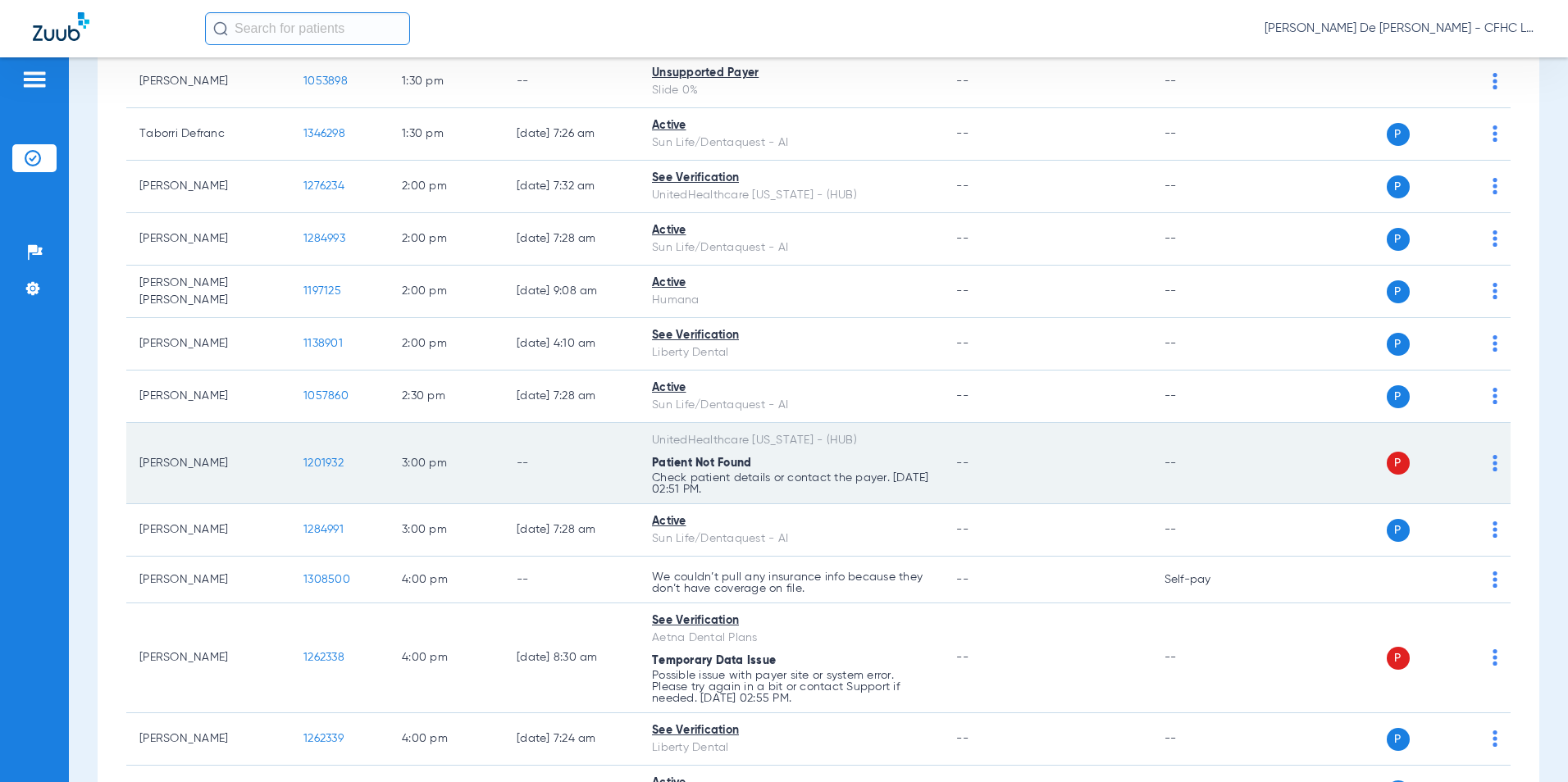
scroll to position [1405, 0]
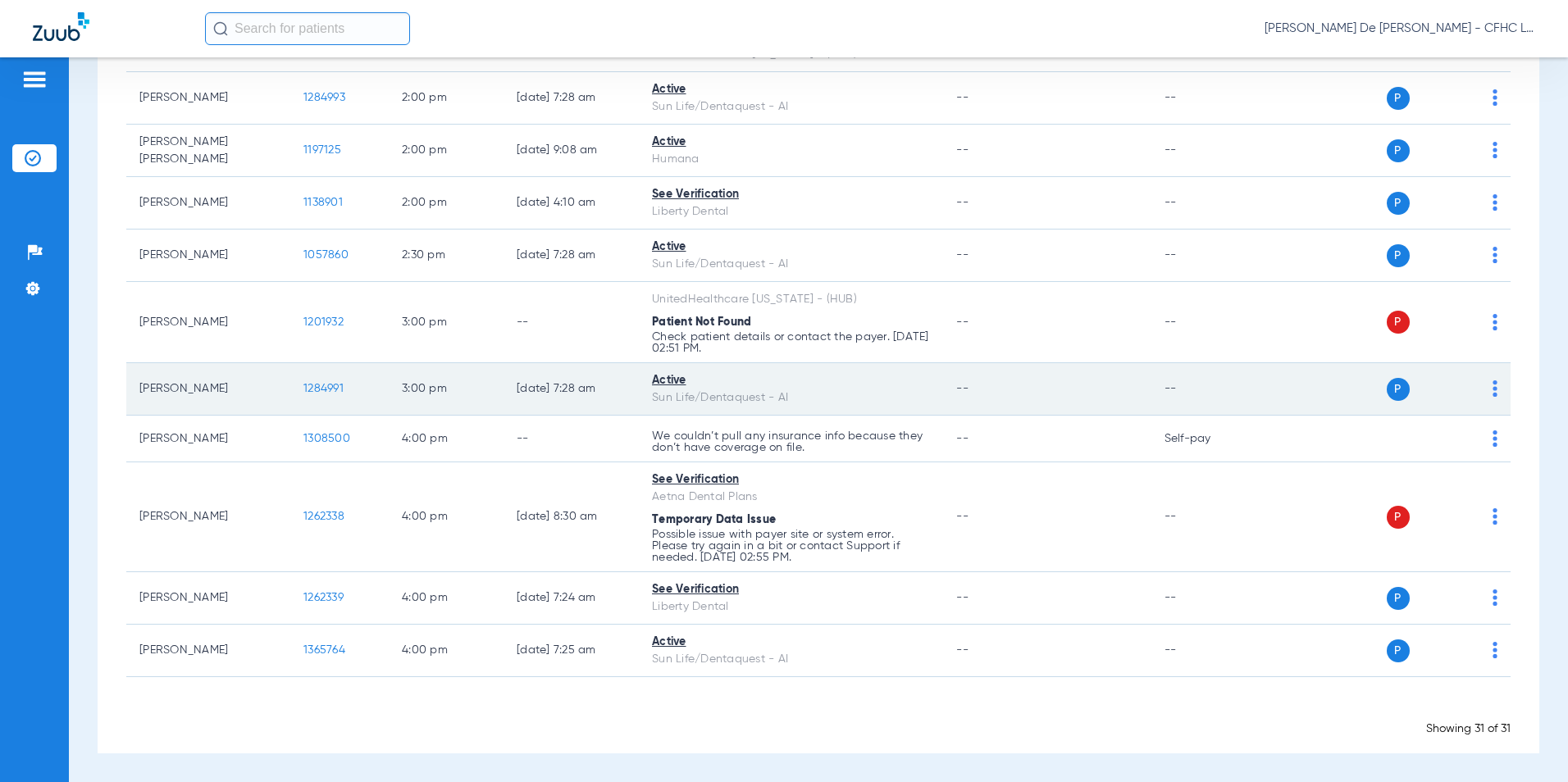
click at [320, 385] on span "1284991" at bounding box center [324, 389] width 41 height 11
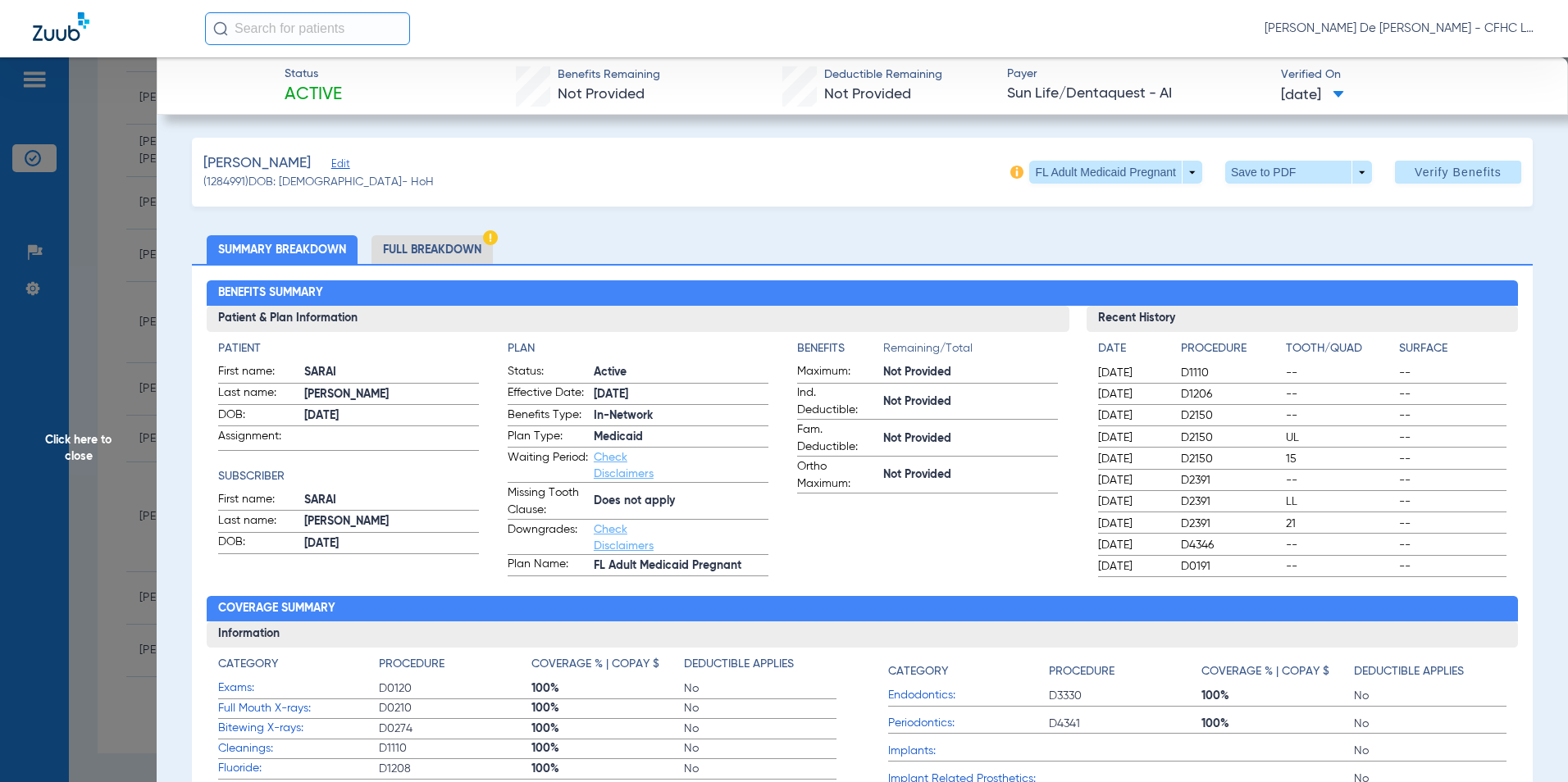
click at [447, 253] on li "Full Breakdown" at bounding box center [431, 249] width 121 height 29
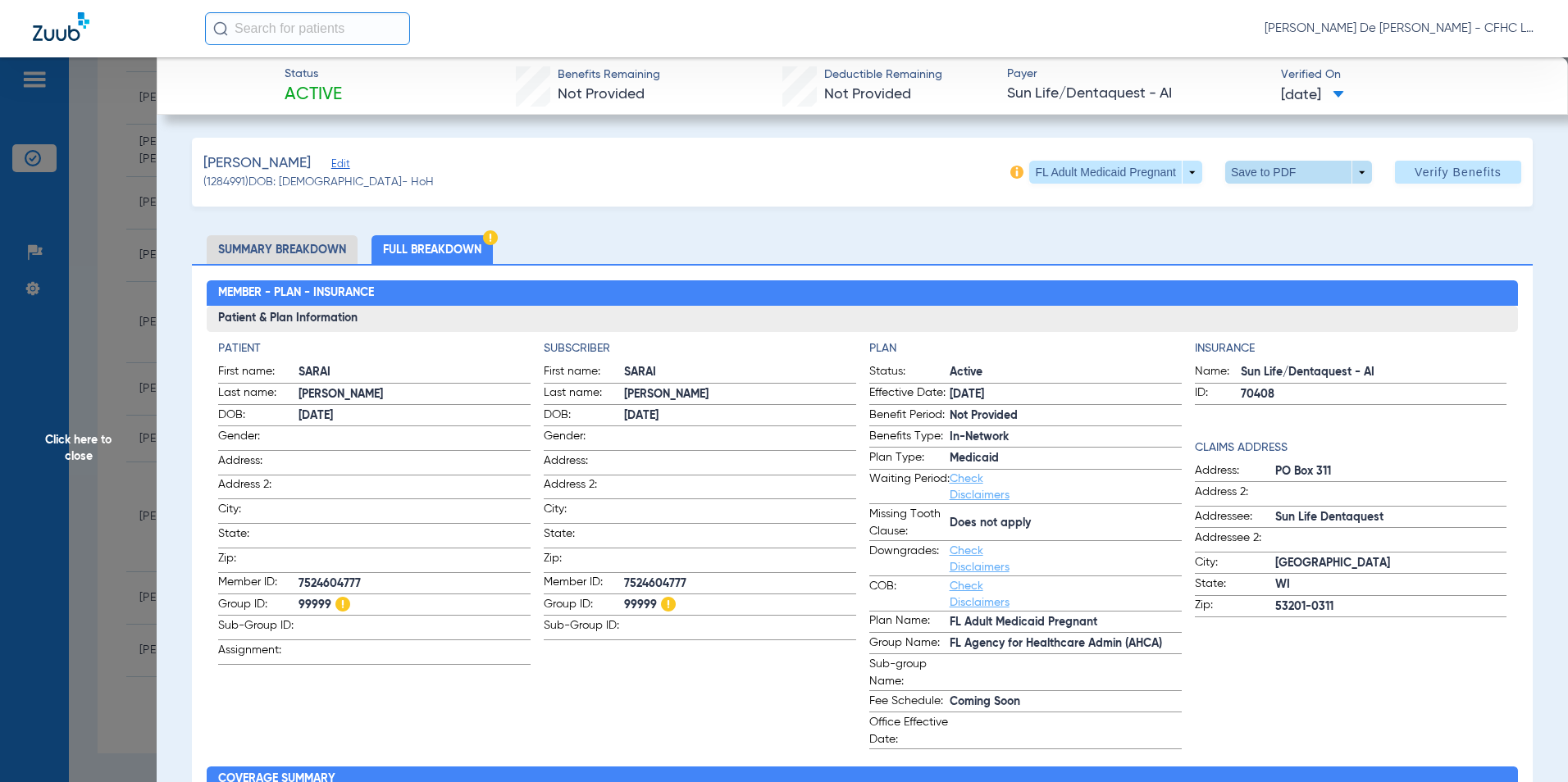
click at [1261, 162] on span at bounding box center [1298, 172] width 147 height 23
click at [1263, 202] on span "Save to PDF" at bounding box center [1292, 205] width 65 height 11
click at [64, 428] on span "Click here to close" at bounding box center [78, 448] width 157 height 782
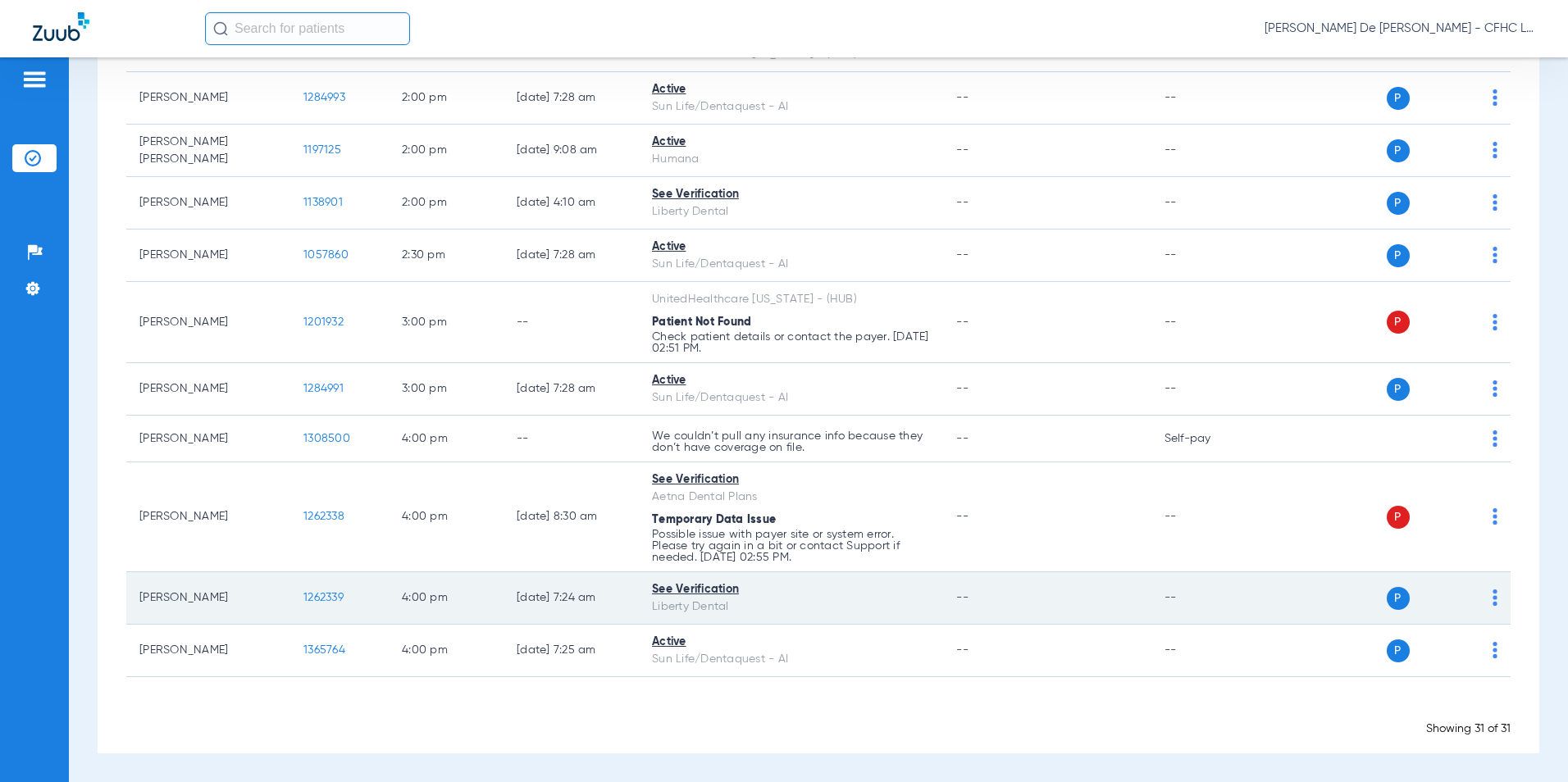
click at [337, 598] on span "1262339" at bounding box center [324, 597] width 41 height 11
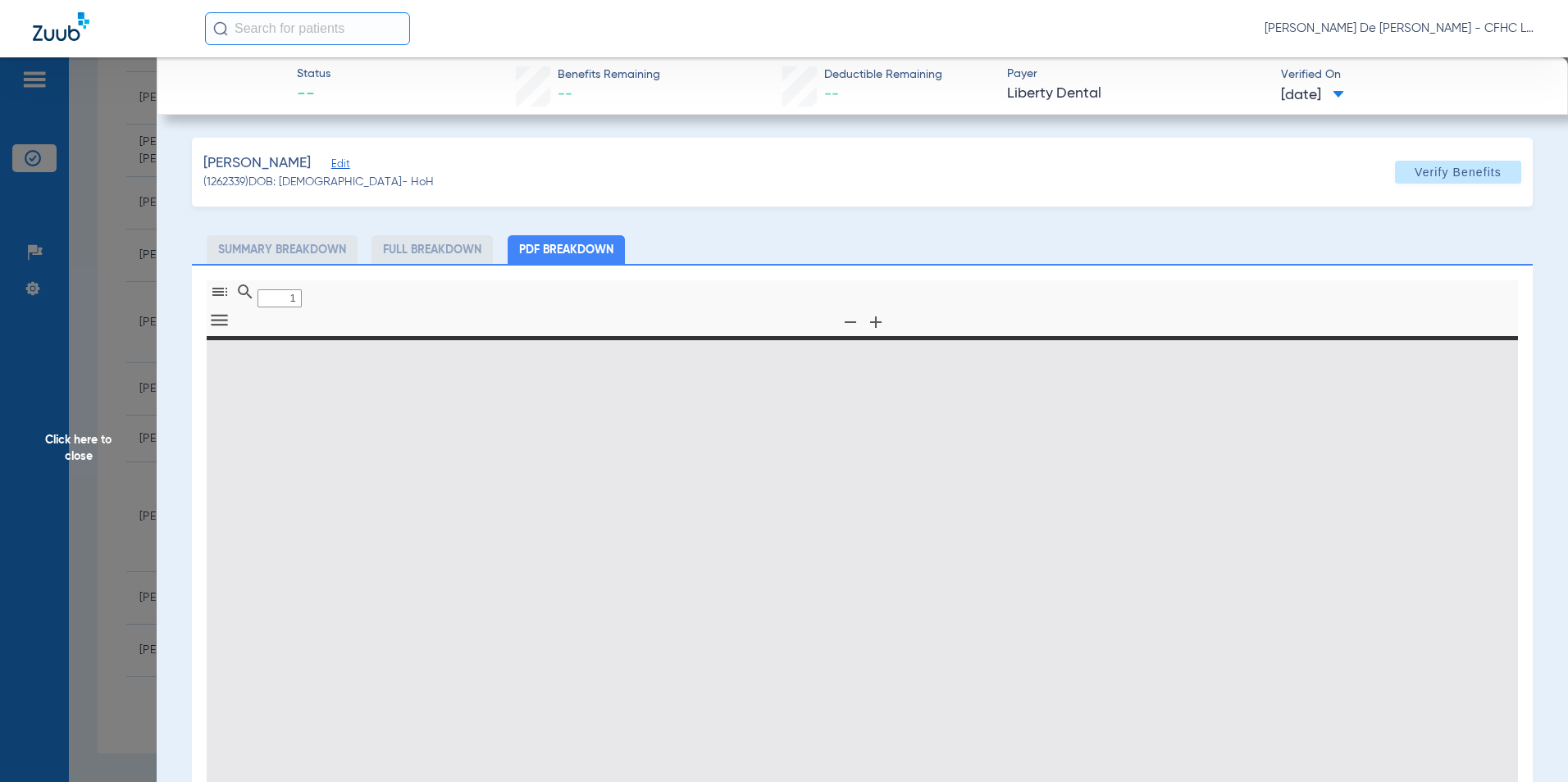
type input "0"
select select "page-width"
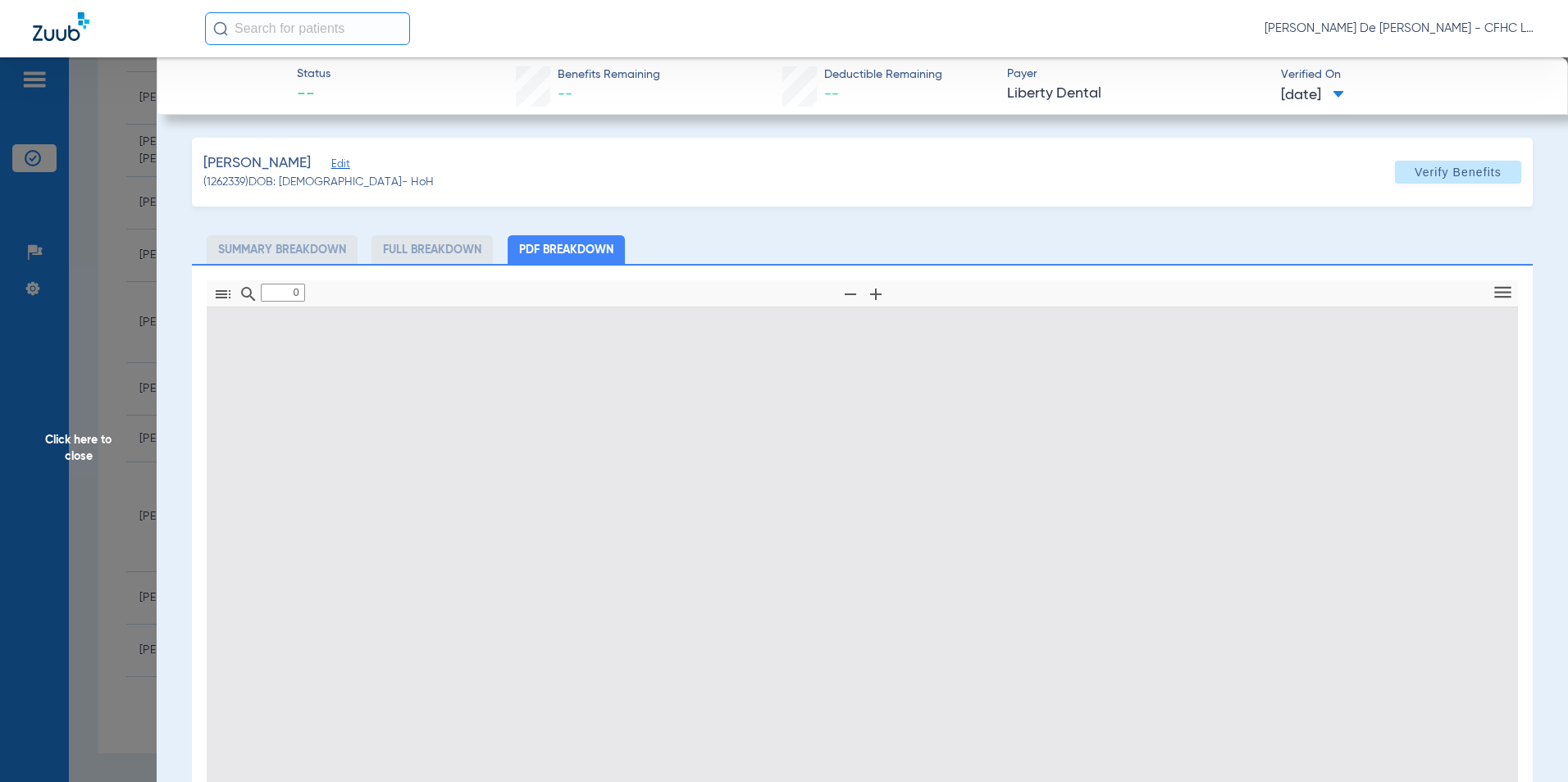
type input "1"
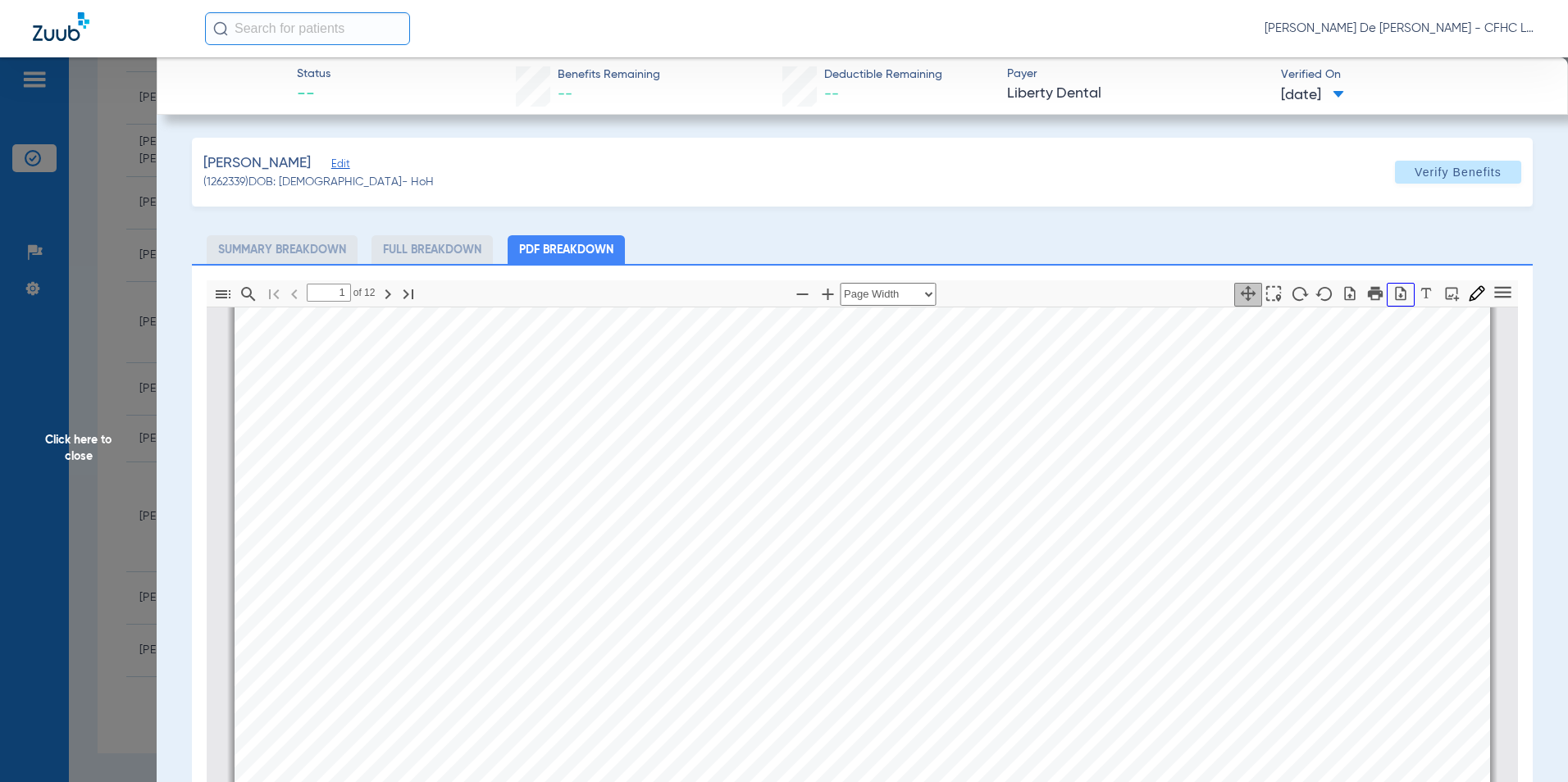
click at [1393, 302] on button "button" at bounding box center [1401, 295] width 28 height 24
click at [99, 427] on span "Click here to close" at bounding box center [78, 448] width 157 height 782
